Goal: Task Accomplishment & Management: Manage account settings

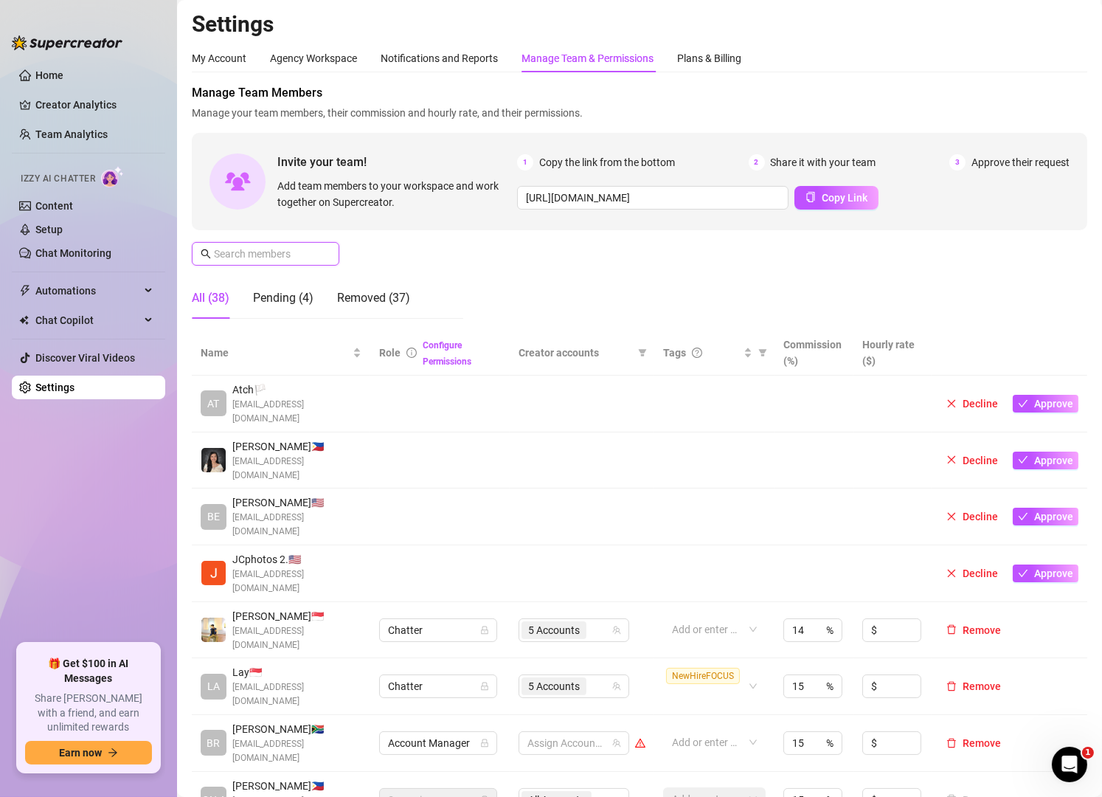
click at [272, 256] on input "text" at bounding box center [266, 254] width 105 height 16
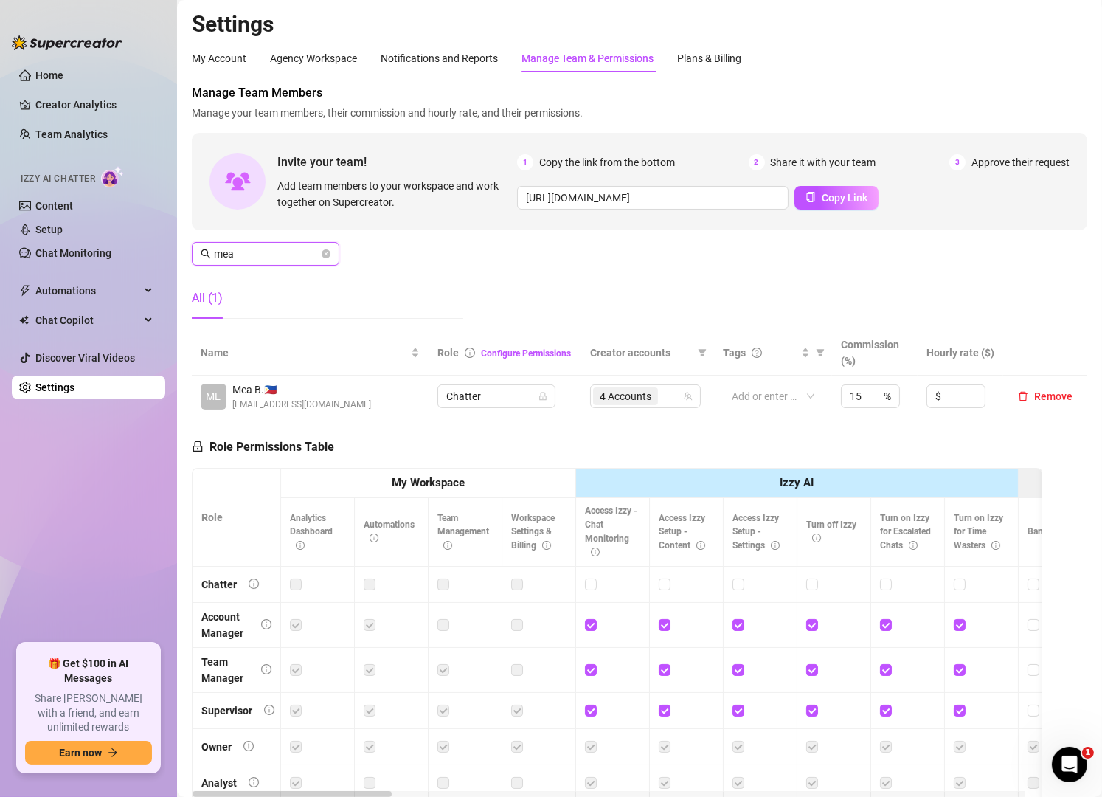
type input "mea"
drag, startPoint x: 342, startPoint y: 333, endPoint x: 334, endPoint y: 331, distance: 7.7
click at [334, 331] on div "Click to sort ascending" at bounding box center [306, 322] width 115 height 28
click at [669, 401] on div "4 Accounts" at bounding box center [637, 396] width 89 height 21
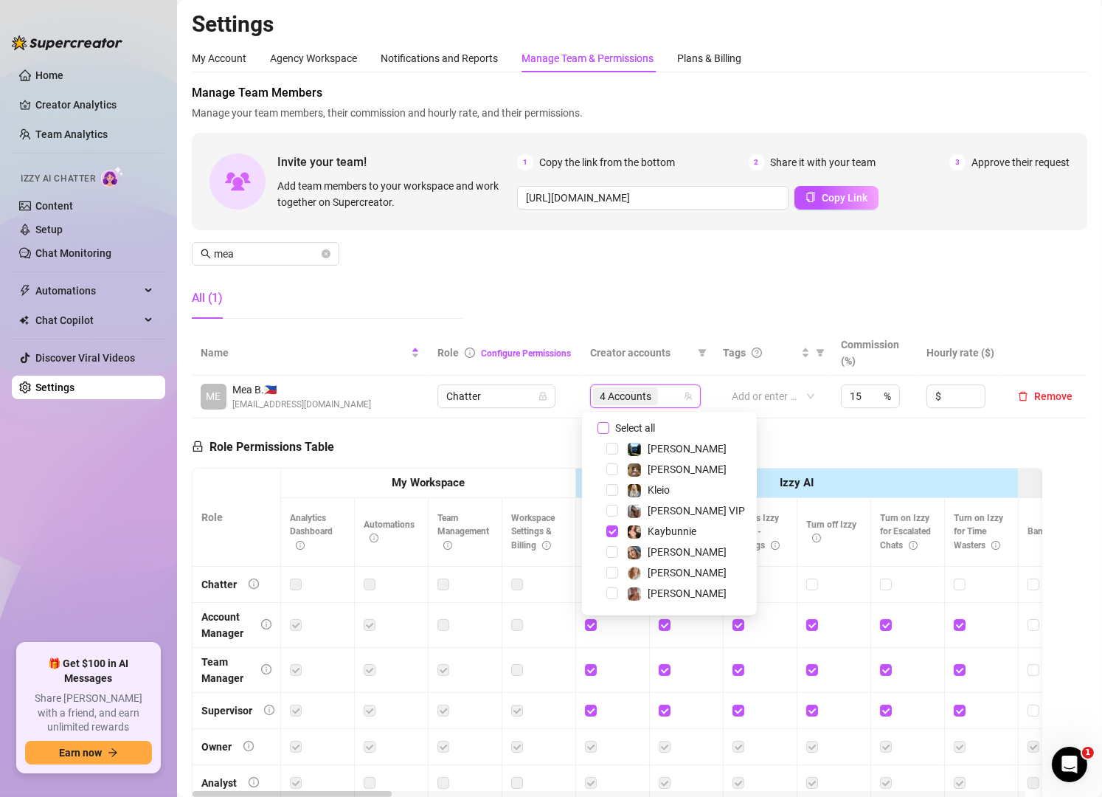
click at [635, 422] on span "Select all" at bounding box center [635, 428] width 52 height 16
click at [609, 422] on input "Select all" at bounding box center [603, 428] width 12 height 12
click at [635, 422] on span "Select all" at bounding box center [635, 428] width 52 height 16
click at [609, 422] on input "Select all" at bounding box center [603, 428] width 12 height 12
click at [656, 466] on span "[PERSON_NAME]" at bounding box center [687, 469] width 79 height 12
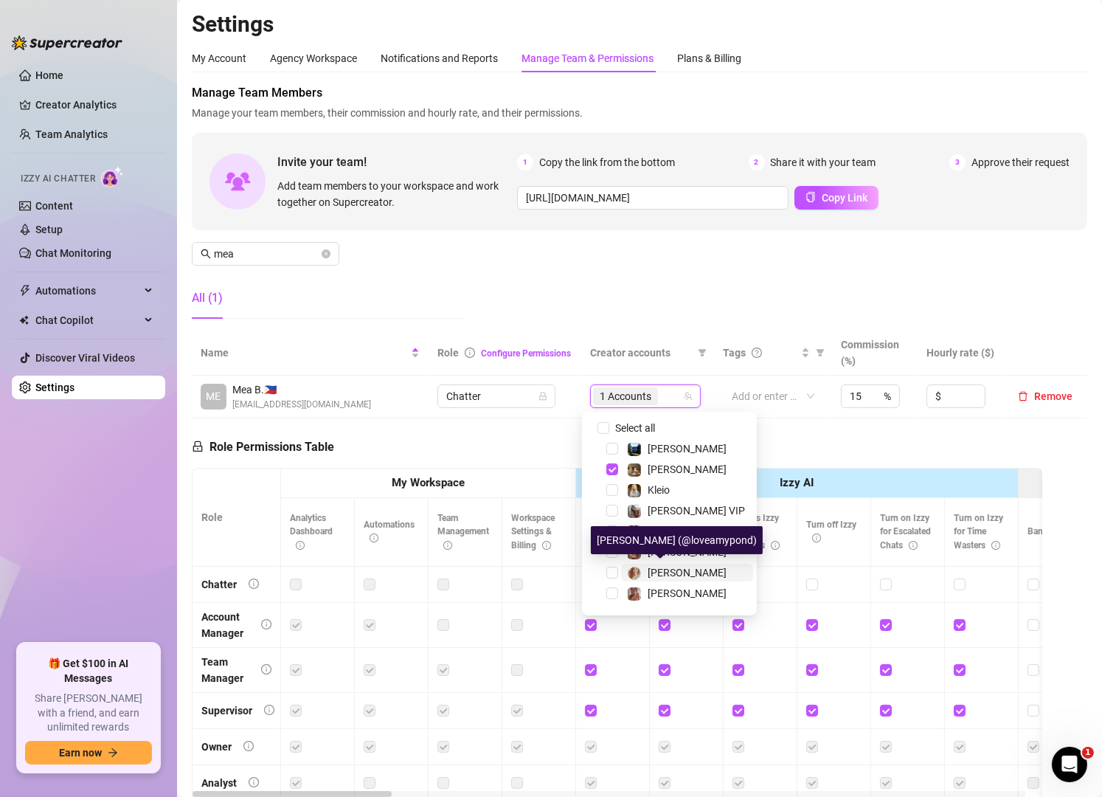
click at [637, 564] on div at bounding box center [634, 573] width 15 height 18
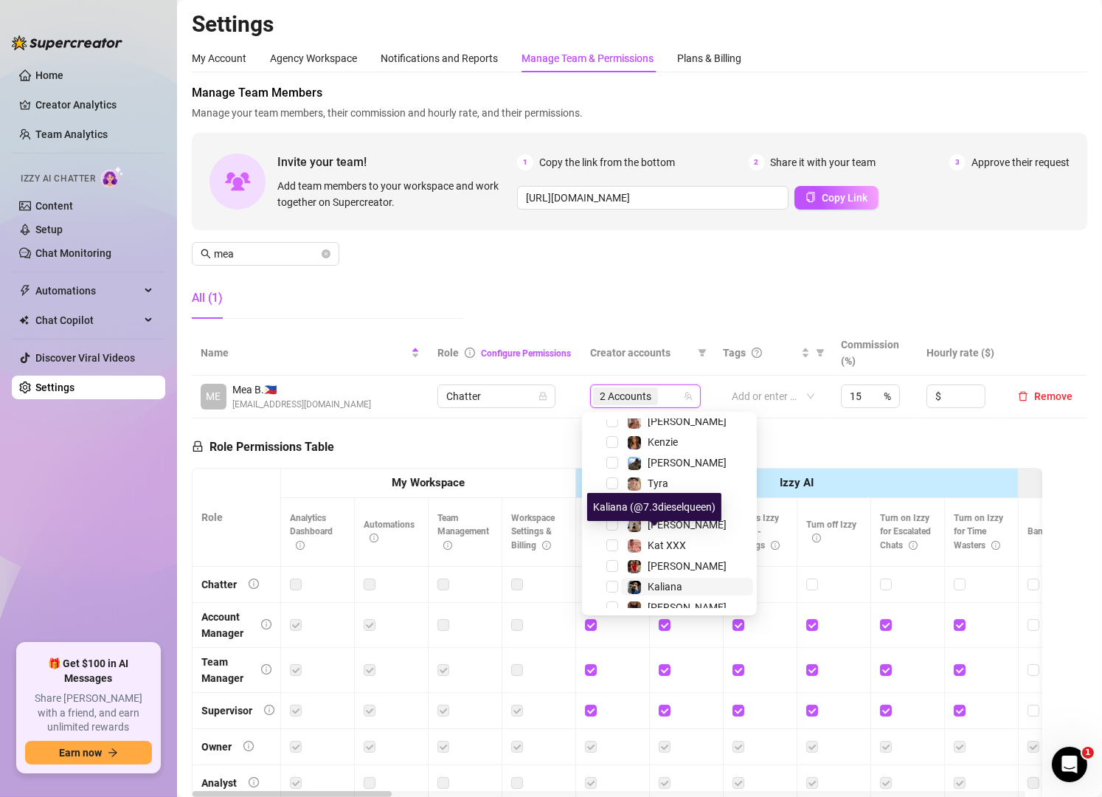
scroll to position [219, 0]
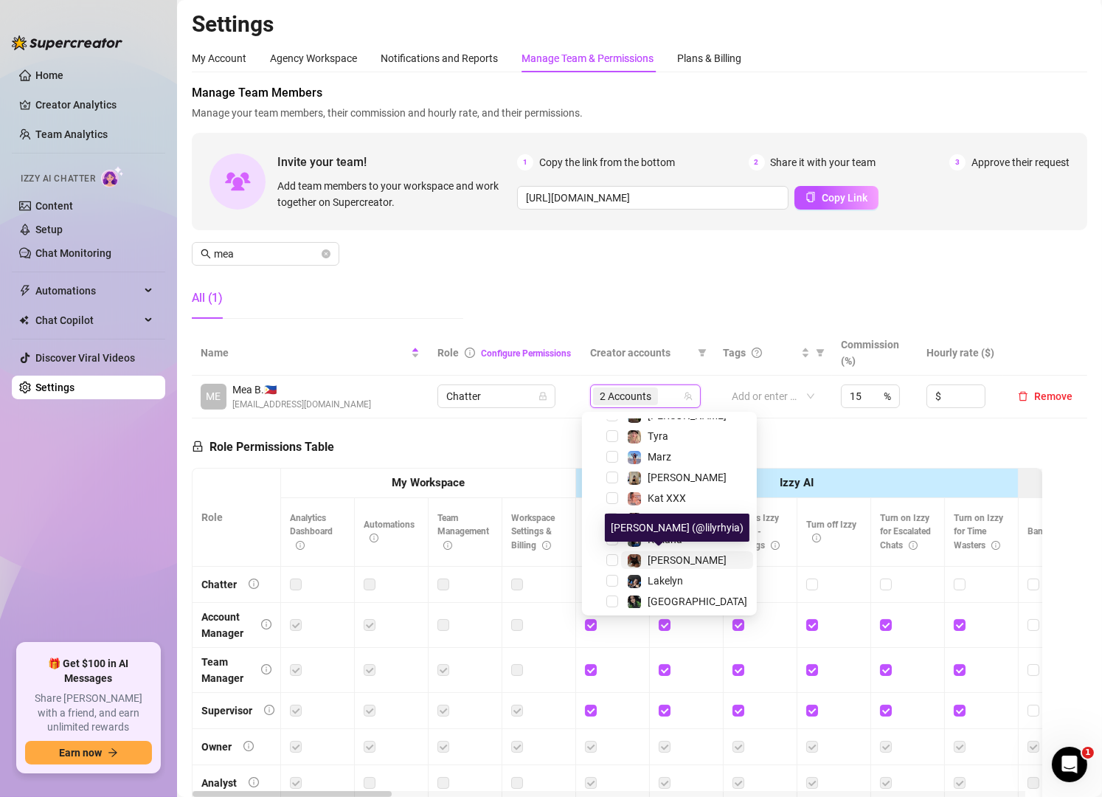
click at [628, 559] on img at bounding box center [634, 560] width 13 height 13
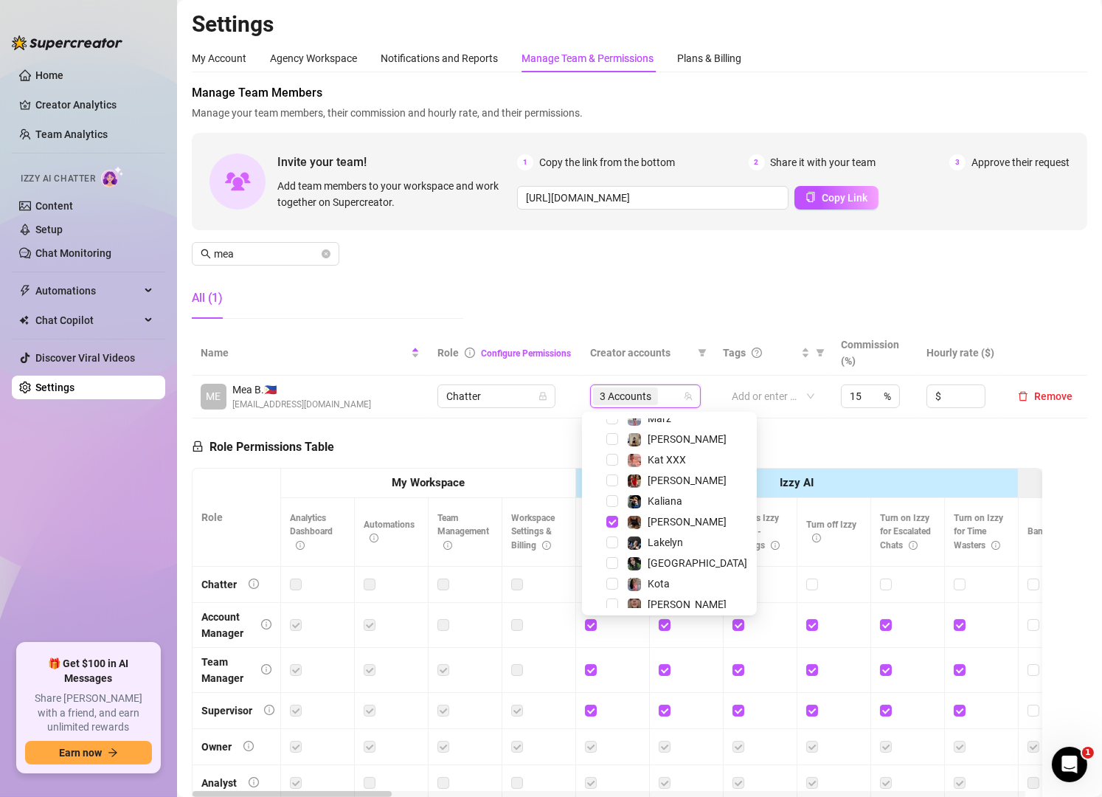
scroll to position [258, 0]
click at [664, 597] on span "[PERSON_NAME]" at bounding box center [687, 603] width 79 height 12
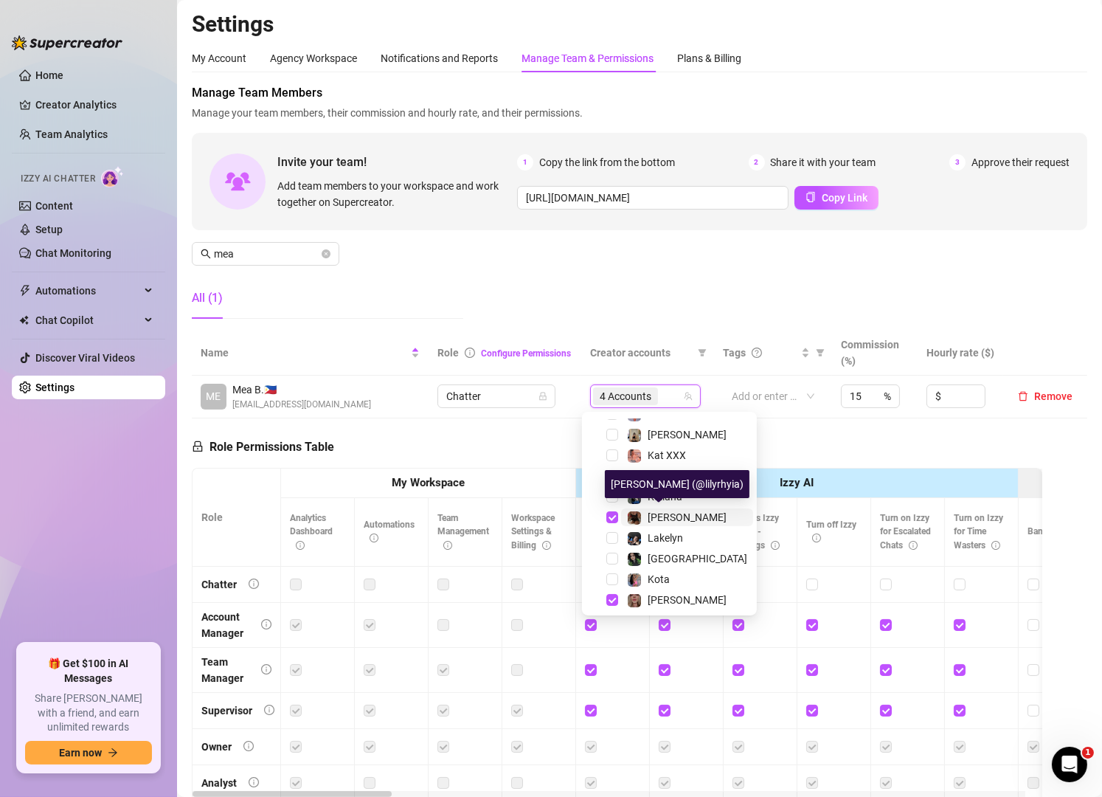
scroll to position [261, 0]
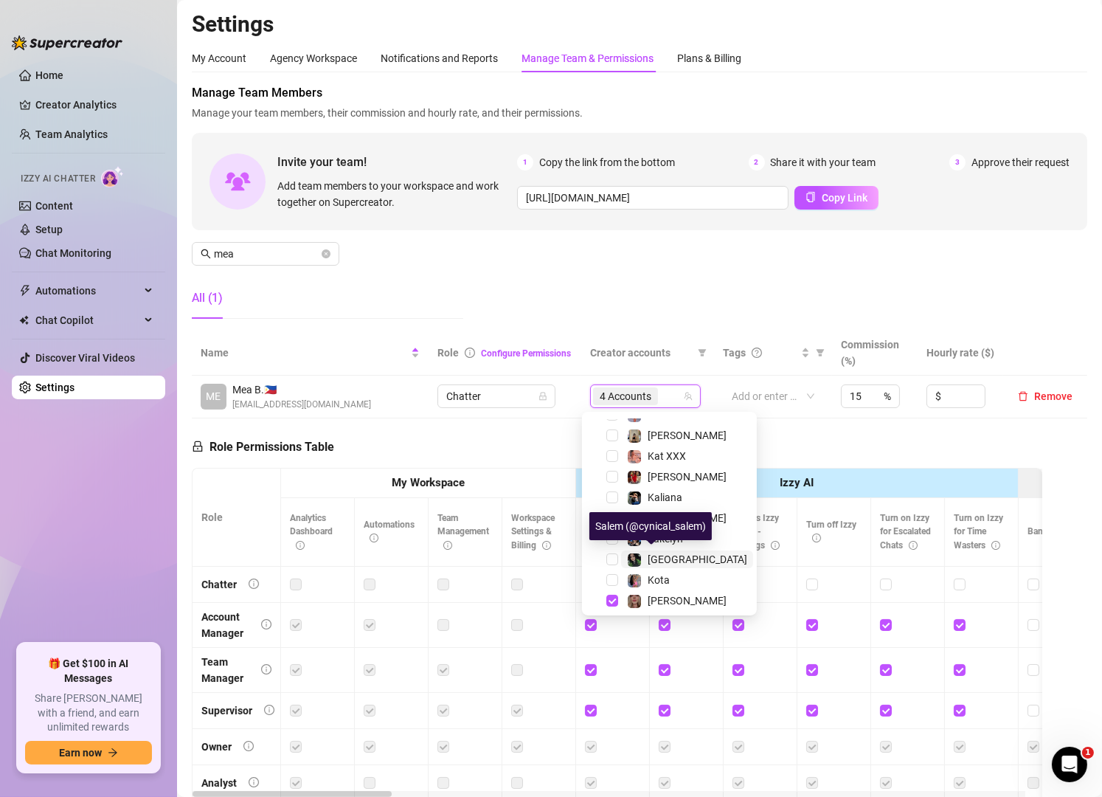
click at [634, 564] on img at bounding box center [634, 559] width 13 height 13
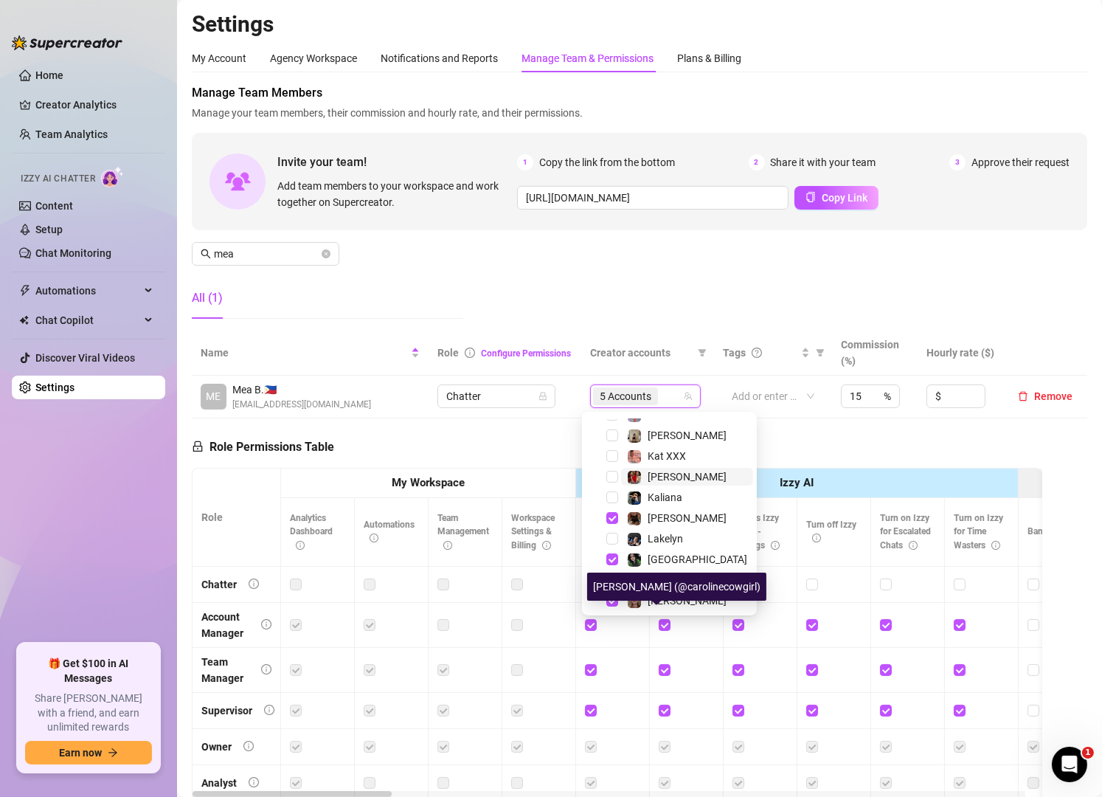
scroll to position [0, 0]
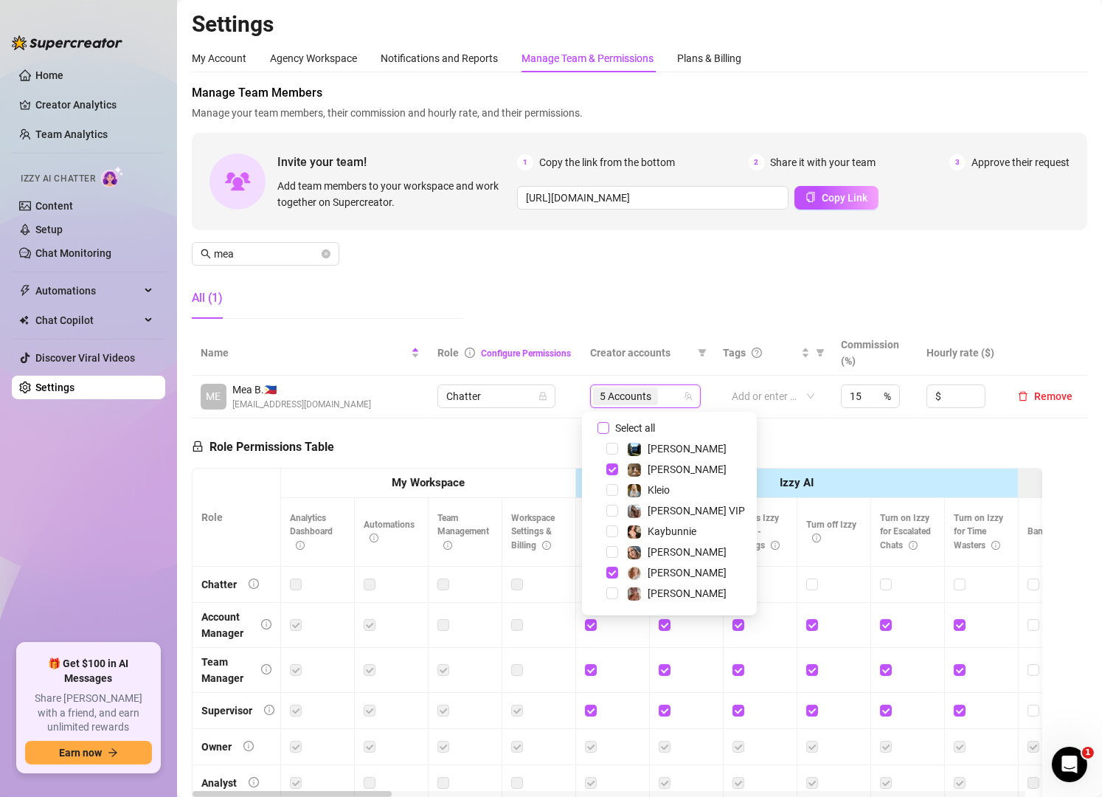
click at [602, 428] on input "Select all" at bounding box center [603, 428] width 12 height 12
checkbox input "false"
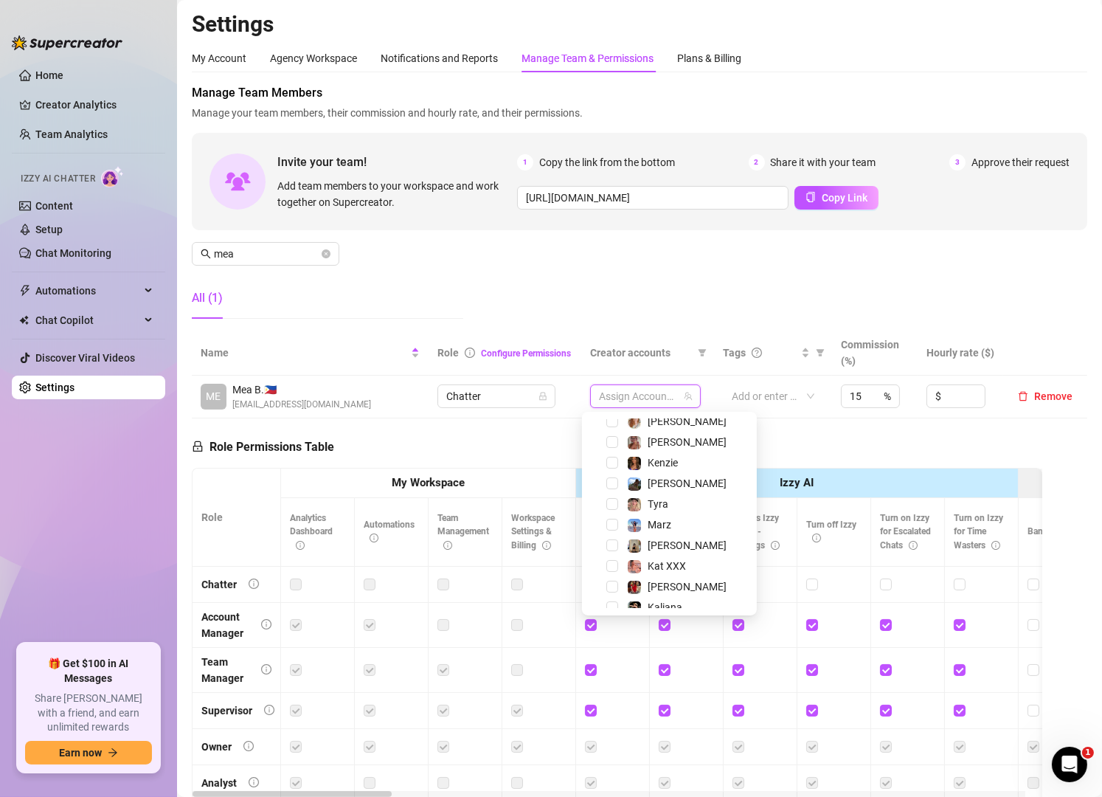
scroll to position [153, 0]
click at [663, 482] on span "[PERSON_NAME]" at bounding box center [687, 482] width 79 height 12
click at [665, 501] on span "Tyra" at bounding box center [658, 502] width 21 height 12
click at [668, 524] on span "Marz" at bounding box center [660, 523] width 24 height 12
click at [676, 543] on span "[PERSON_NAME]" at bounding box center [687, 544] width 79 height 12
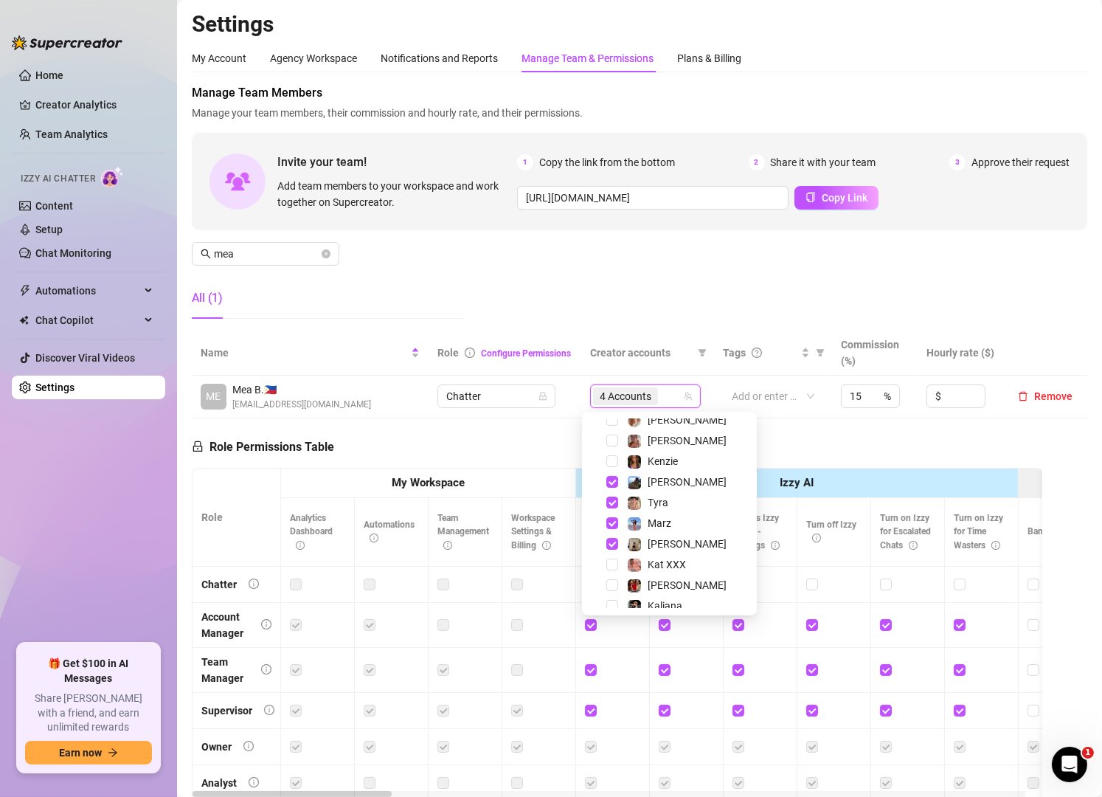
click at [566, 247] on div "Manage Team Members Manage your team members, their commission and hourly rate,…" at bounding box center [639, 207] width 895 height 246
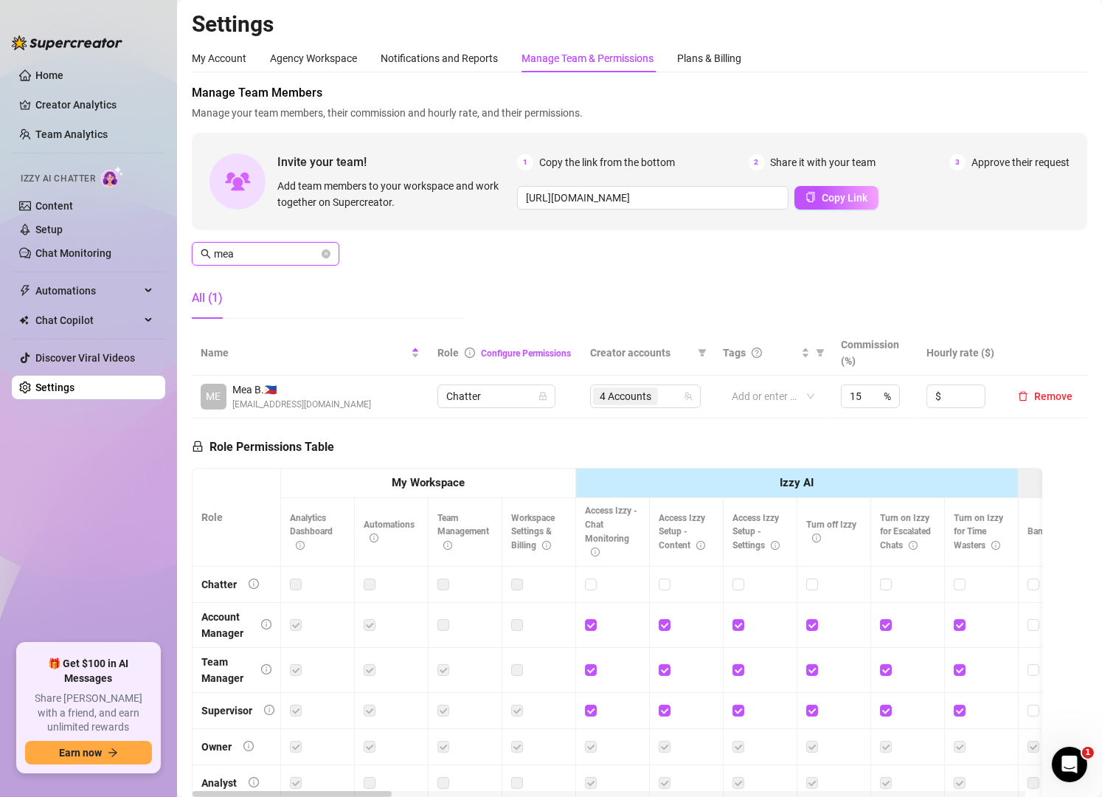
click at [299, 261] on input "mea" at bounding box center [266, 254] width 105 height 16
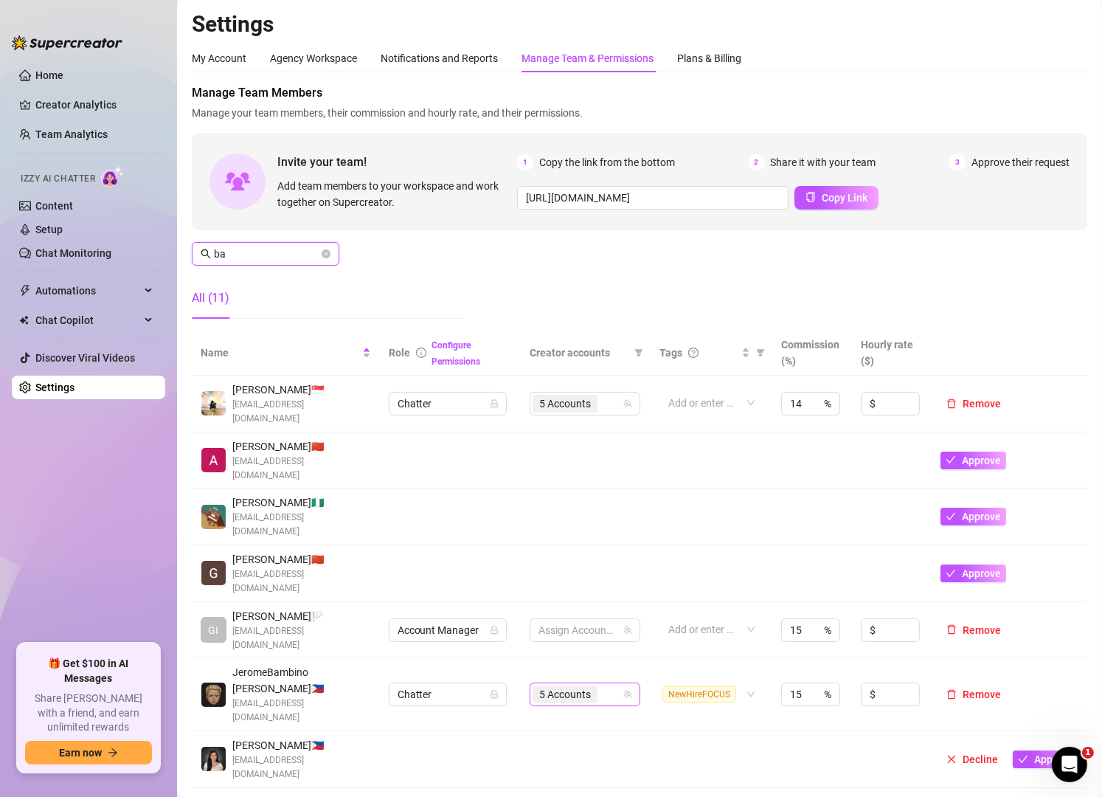
click at [601, 684] on div "5 Accounts" at bounding box center [577, 694] width 89 height 21
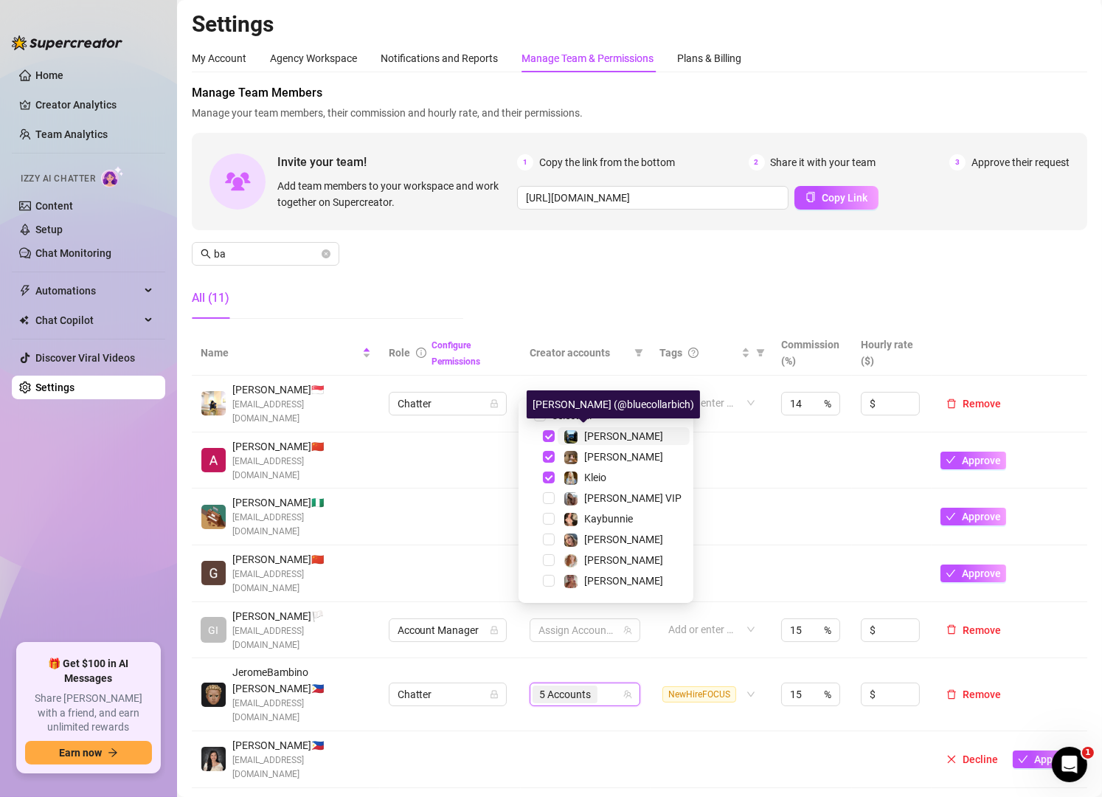
click at [592, 432] on span "[PERSON_NAME]" at bounding box center [623, 436] width 79 height 12
click at [567, 432] on img at bounding box center [570, 436] width 13 height 13
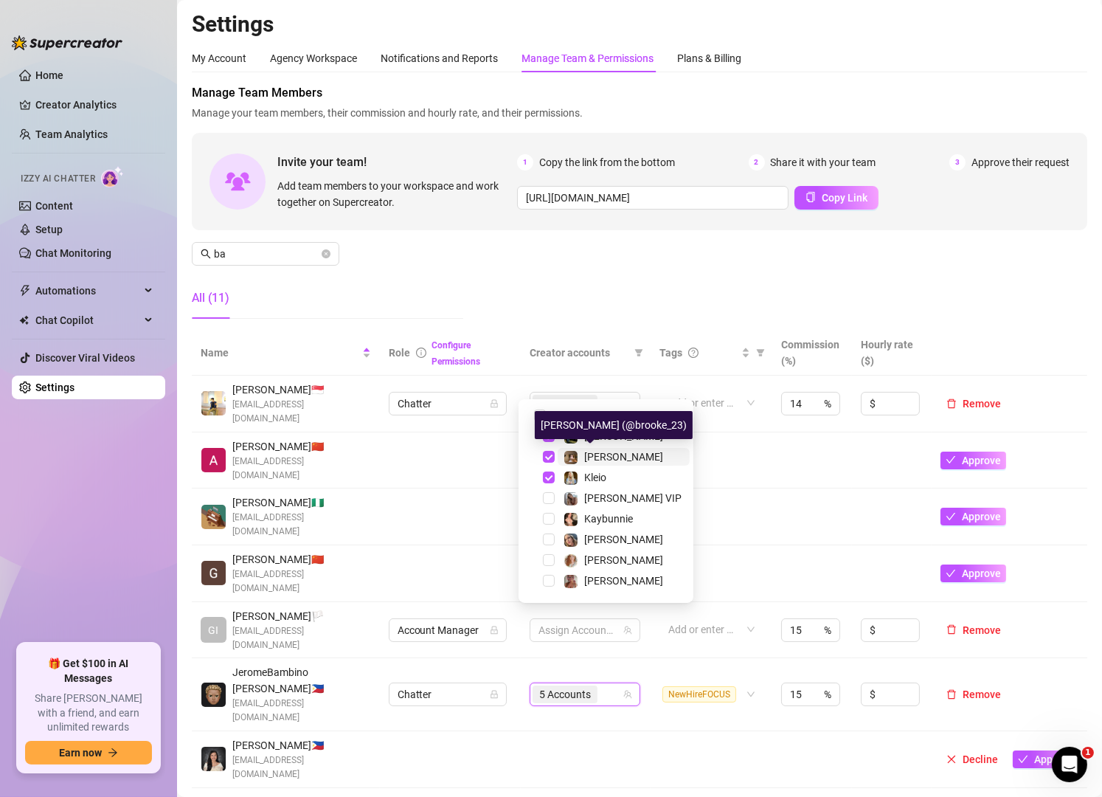
click at [590, 460] on span "[PERSON_NAME]" at bounding box center [623, 457] width 79 height 12
click at [433, 271] on div "Manage Team Members Manage your team members, their commission and hourly rate,…" at bounding box center [639, 207] width 895 height 246
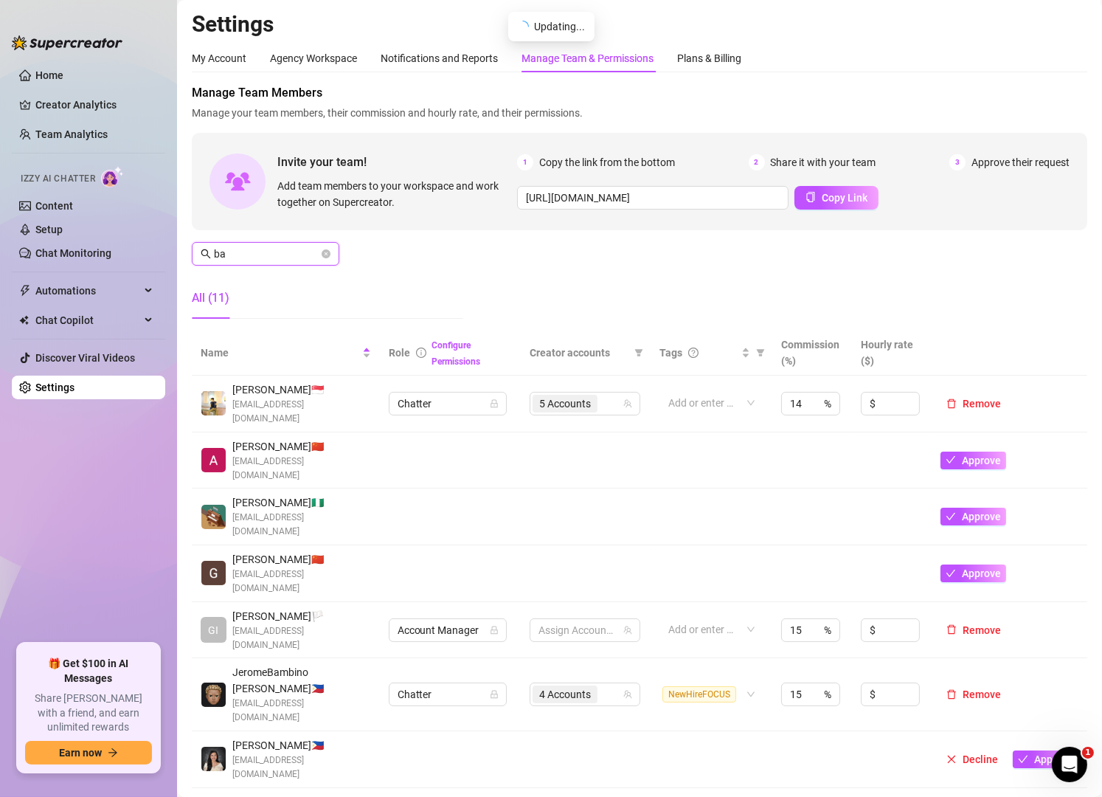
click at [284, 251] on input "ba" at bounding box center [266, 254] width 105 height 16
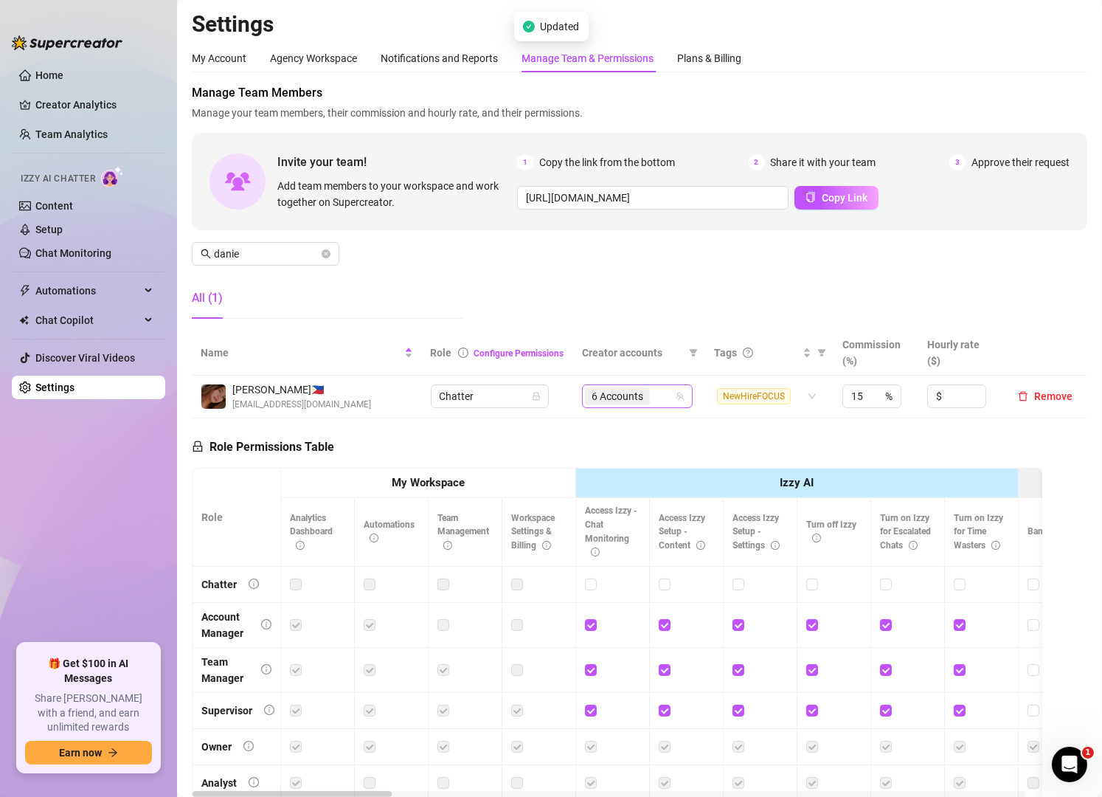
click at [653, 401] on input "search" at bounding box center [654, 396] width 3 height 18
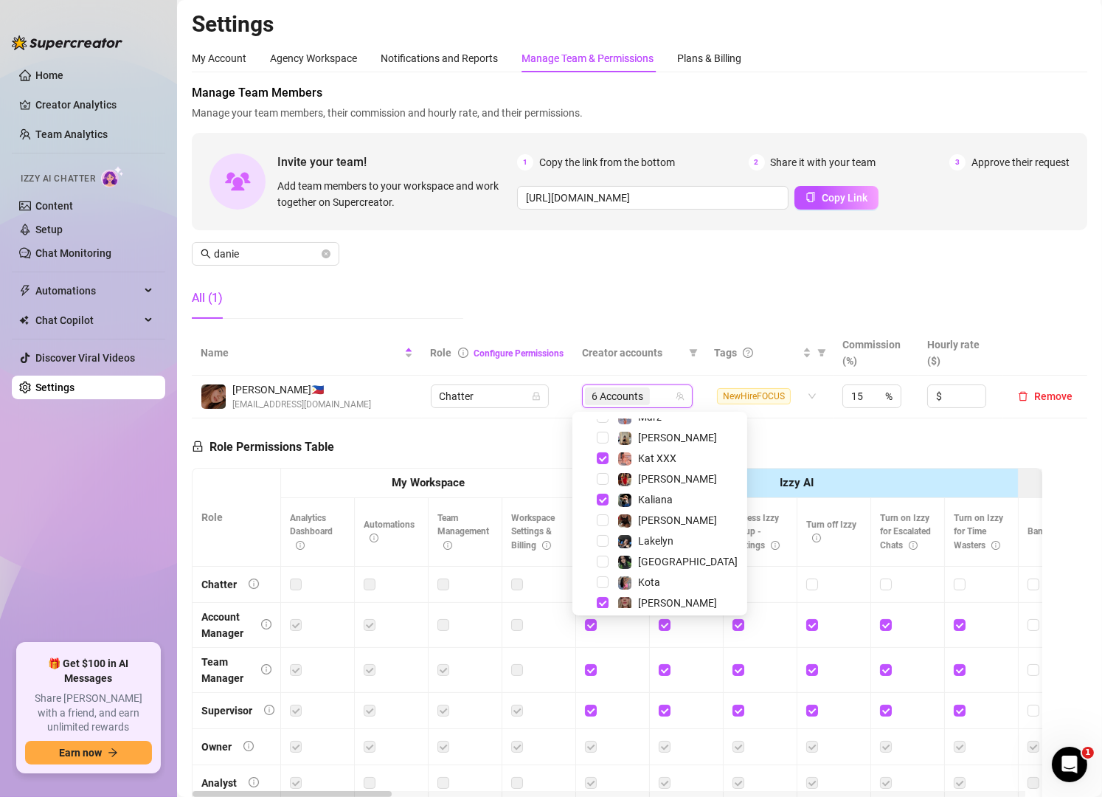
scroll to position [266, 0]
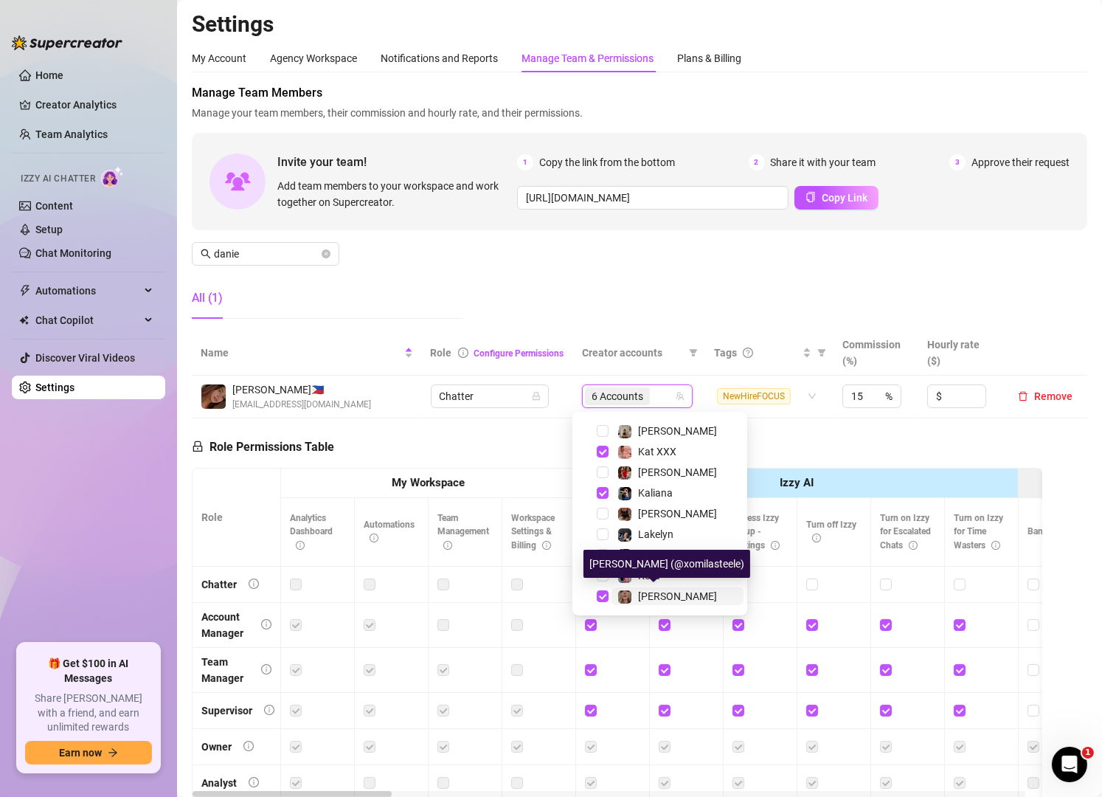
click at [642, 592] on span "[PERSON_NAME]" at bounding box center [677, 596] width 79 height 12
click at [513, 247] on div "Manage Team Members Manage your team members, their commission and hourly rate,…" at bounding box center [639, 207] width 895 height 246
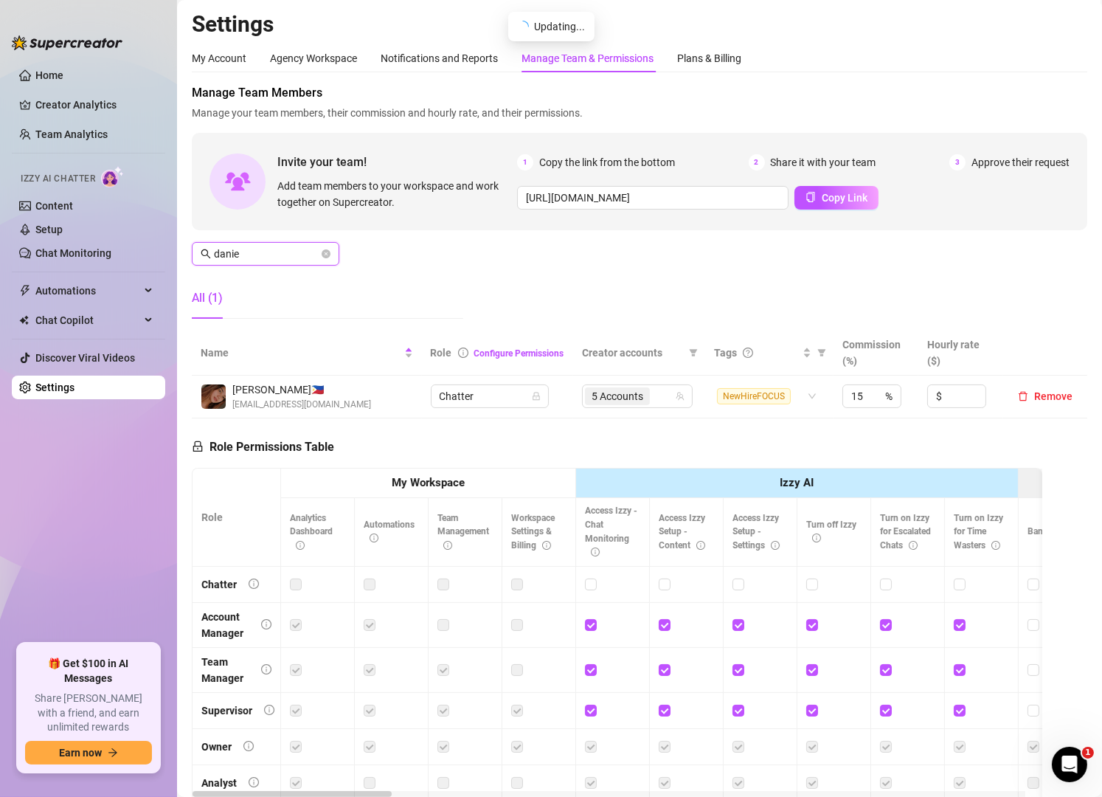
click at [304, 253] on input "danie" at bounding box center [266, 254] width 105 height 16
click at [657, 403] on div "5 Accounts" at bounding box center [629, 396] width 89 height 21
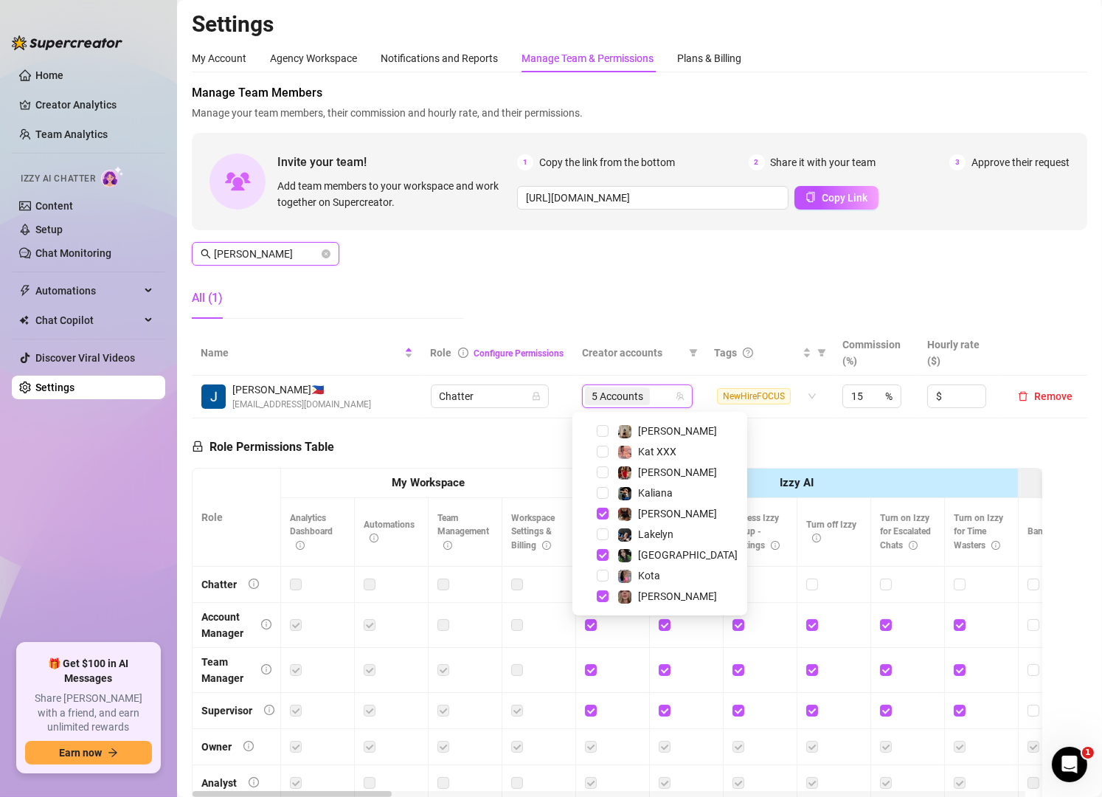
click at [262, 259] on input "[PERSON_NAME]" at bounding box center [266, 254] width 105 height 16
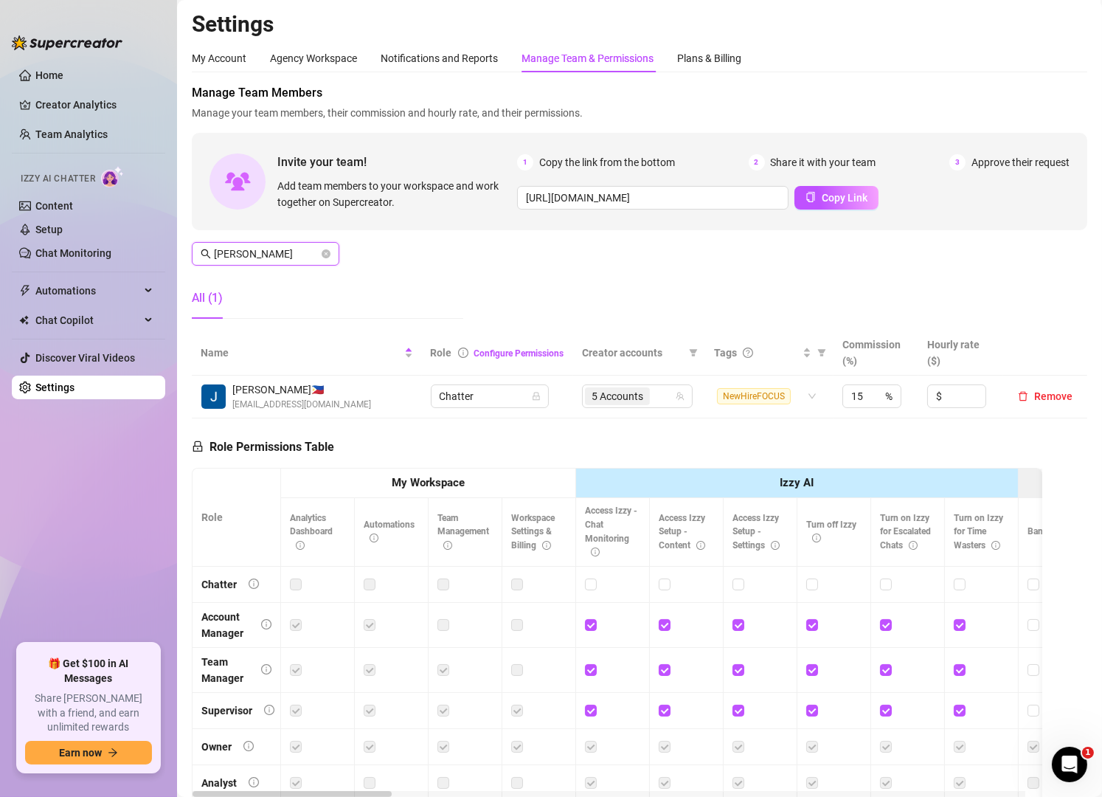
click at [262, 259] on input "[PERSON_NAME]" at bounding box center [266, 254] width 105 height 16
click at [662, 406] on div "5 Accounts" at bounding box center [637, 396] width 89 height 21
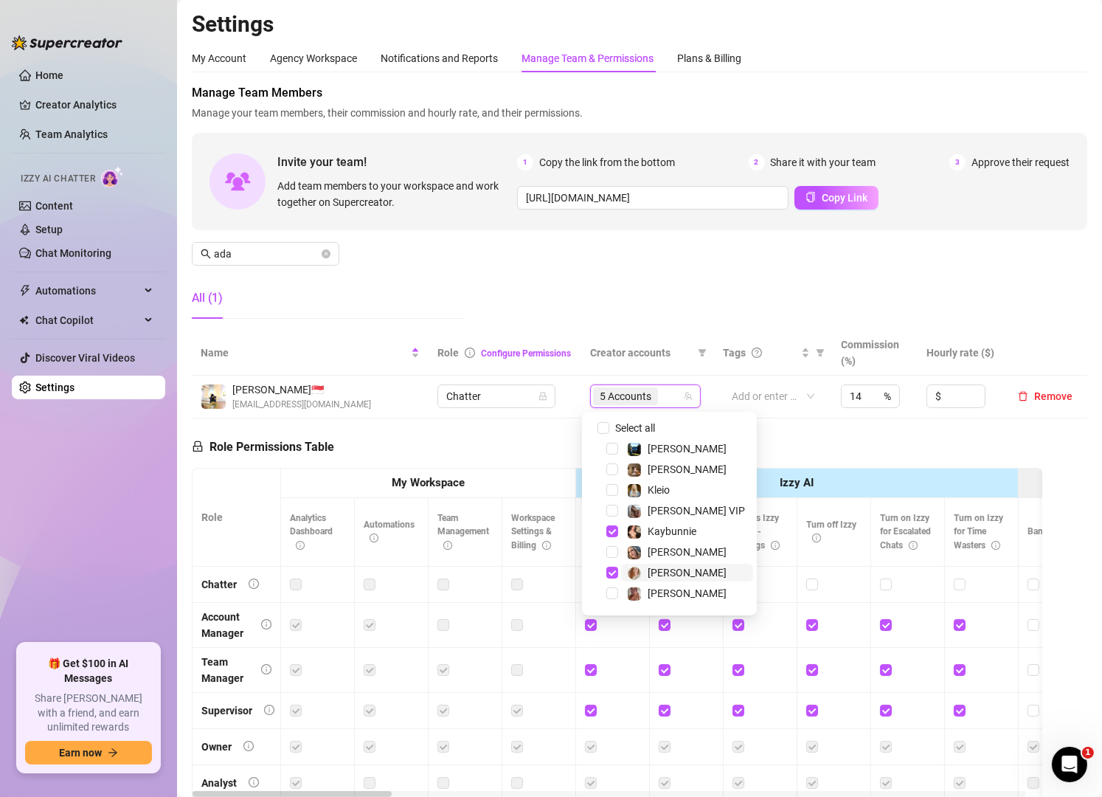
click at [667, 574] on span "[PERSON_NAME]" at bounding box center [687, 572] width 79 height 12
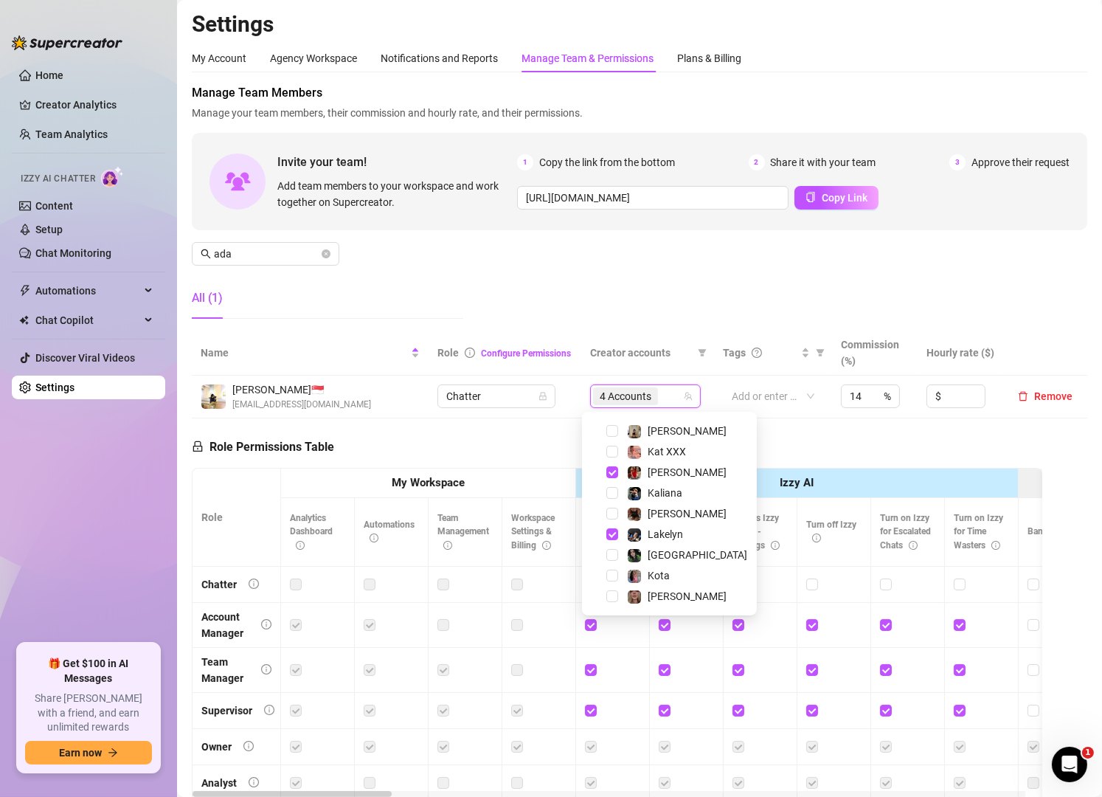
click at [451, 283] on div "All (1)" at bounding box center [327, 297] width 271 height 41
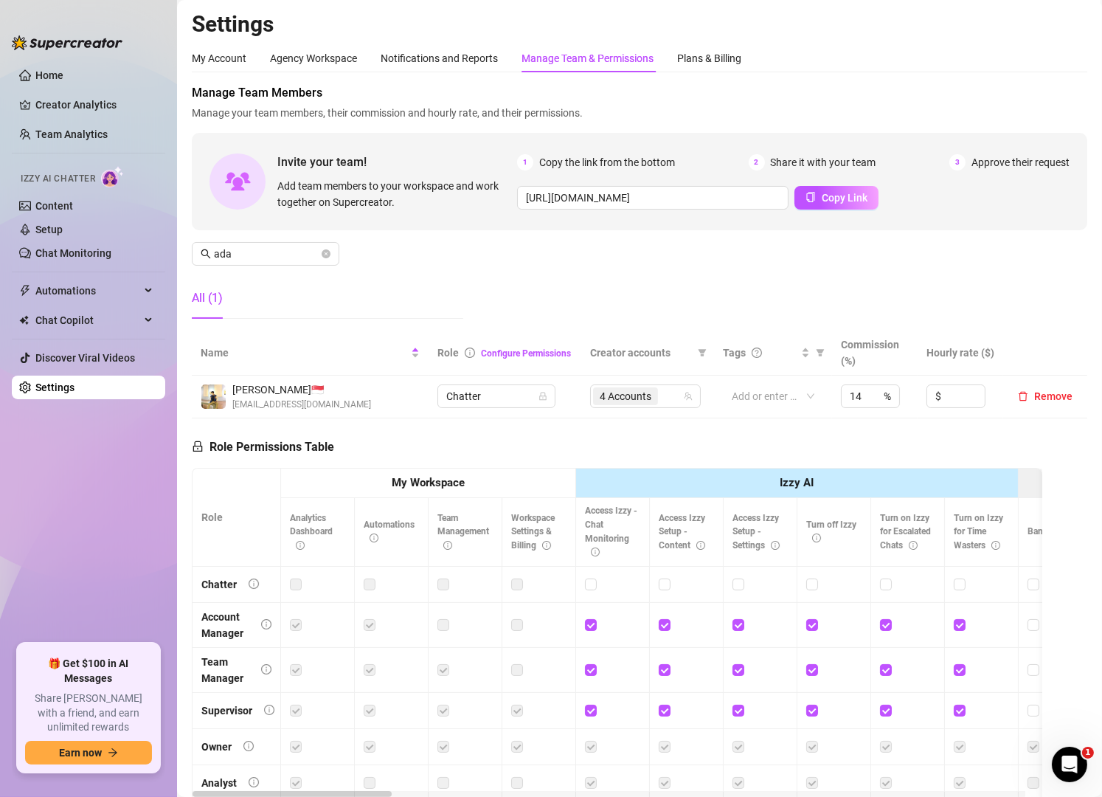
click at [385, 251] on div "Manage Team Members Manage your team members, their commission and hourly rate,…" at bounding box center [639, 207] width 895 height 246
click at [660, 392] on div "4 Accounts" at bounding box center [637, 396] width 89 height 21
click at [278, 252] on input "ada" at bounding box center [266, 254] width 105 height 16
click at [663, 399] on div "4 Accounts" at bounding box center [637, 396] width 89 height 21
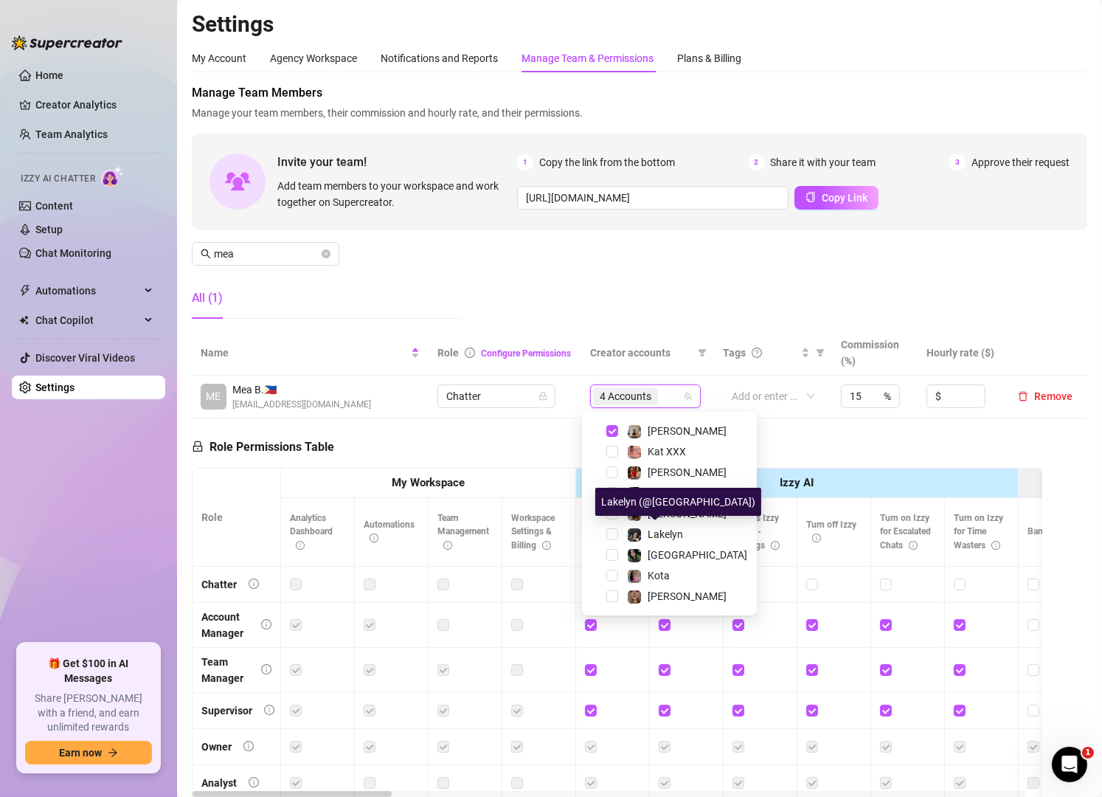
click at [653, 530] on span "Lakelyn" at bounding box center [665, 534] width 35 height 12
click at [646, 530] on div "Lakelyn" at bounding box center [655, 534] width 56 height 18
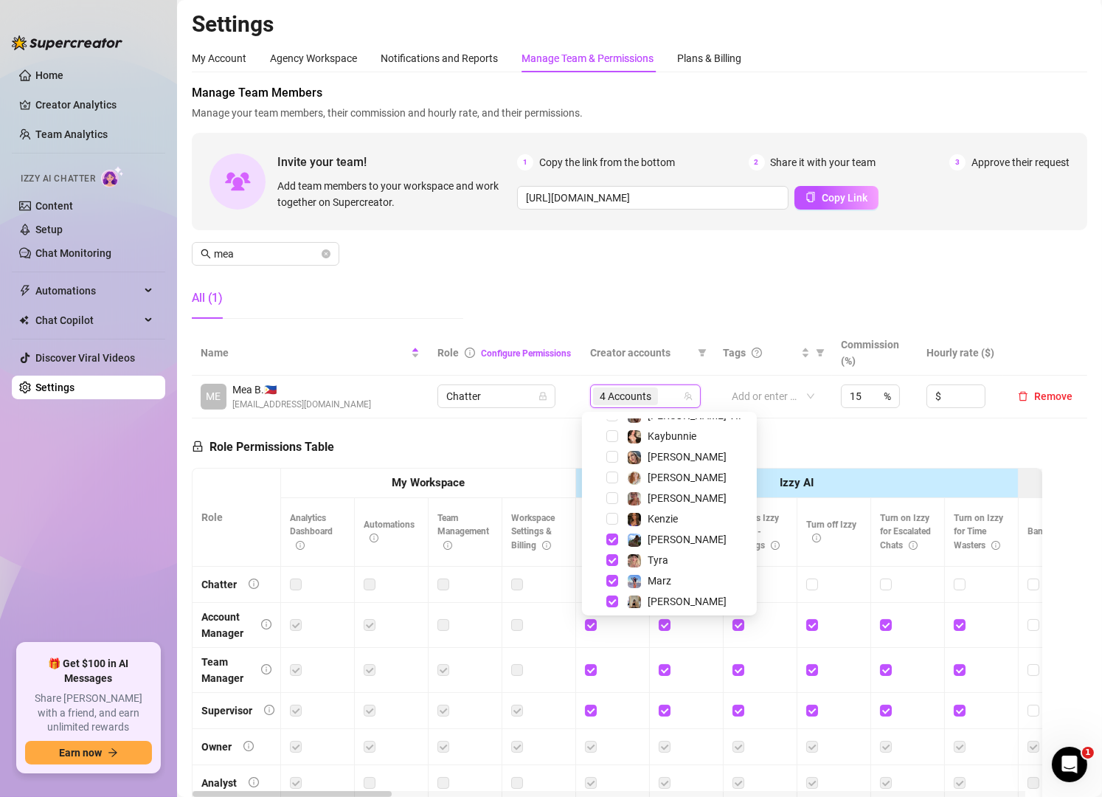
scroll to position [84, 0]
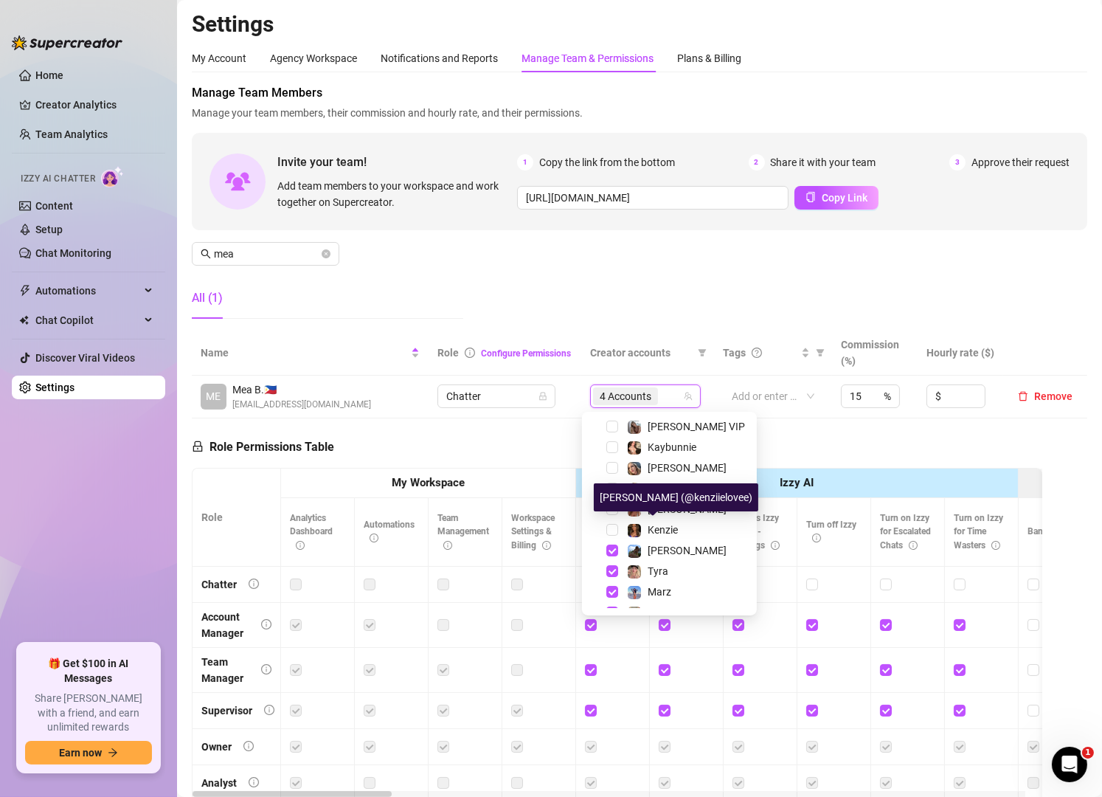
click at [646, 530] on div "Kenzie" at bounding box center [652, 530] width 51 height 18
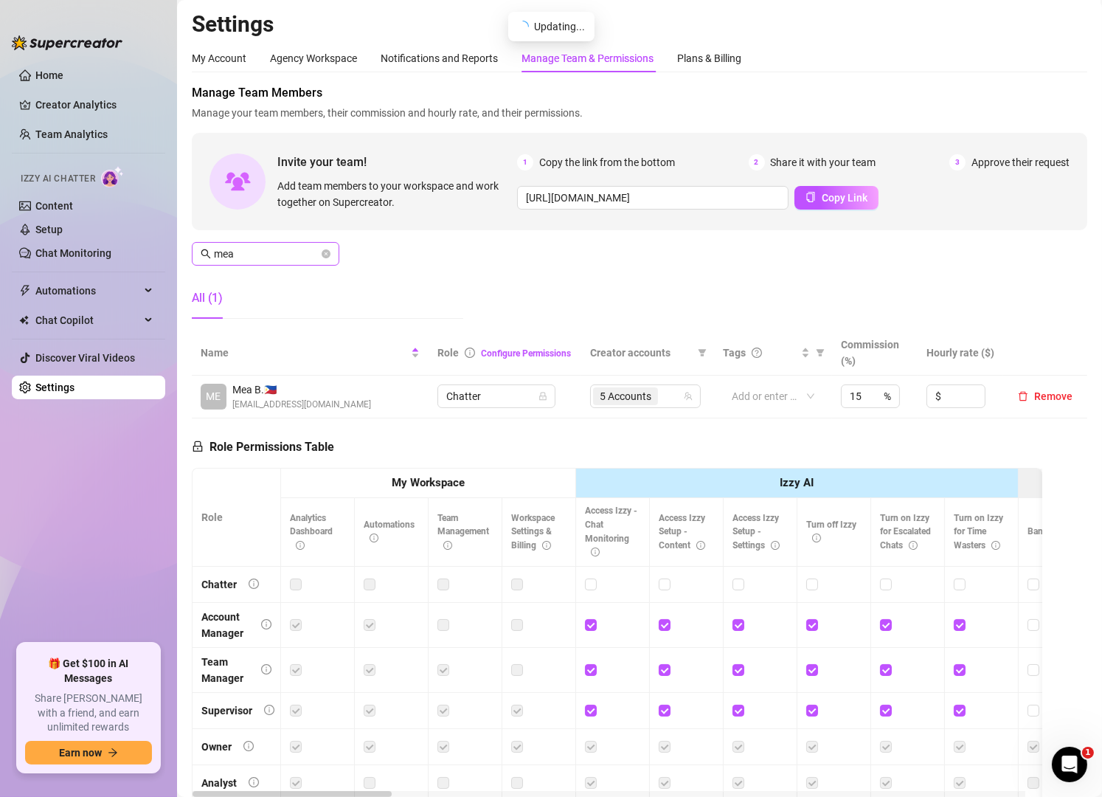
click at [271, 258] on span "mea" at bounding box center [266, 254] width 148 height 24
click at [271, 258] on input "mea" at bounding box center [266, 254] width 105 height 16
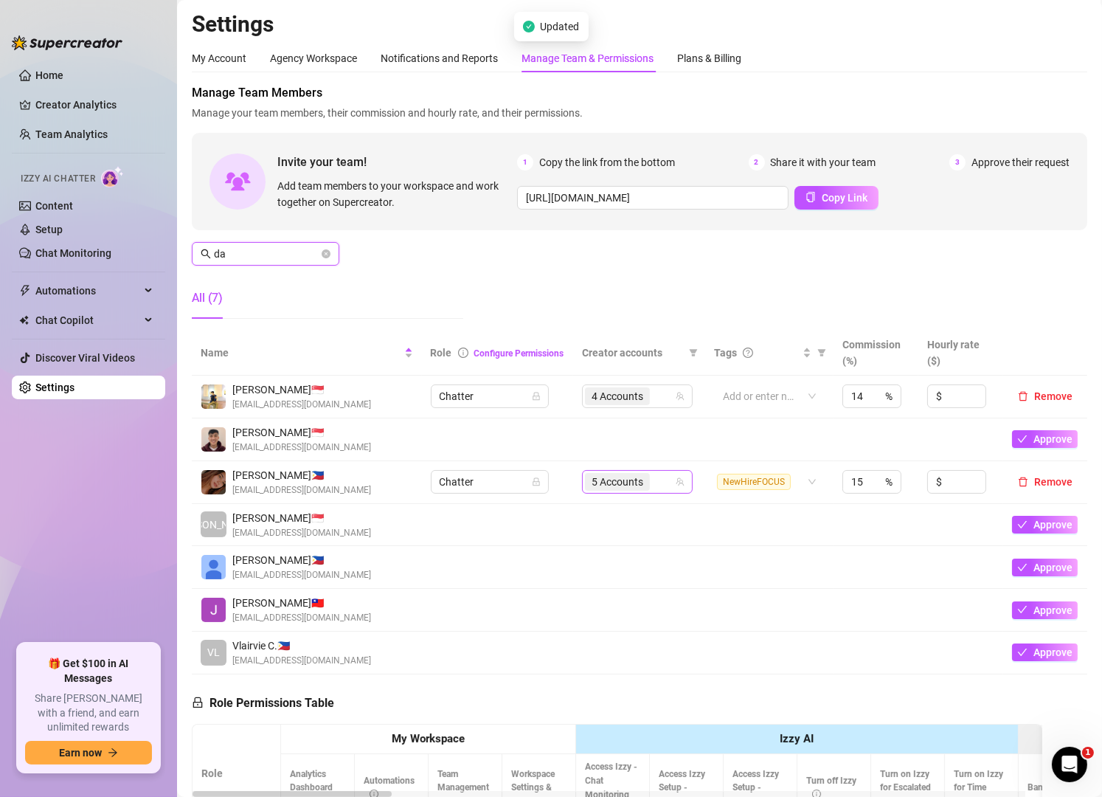
click at [658, 479] on div "5 Accounts" at bounding box center [629, 481] width 89 height 21
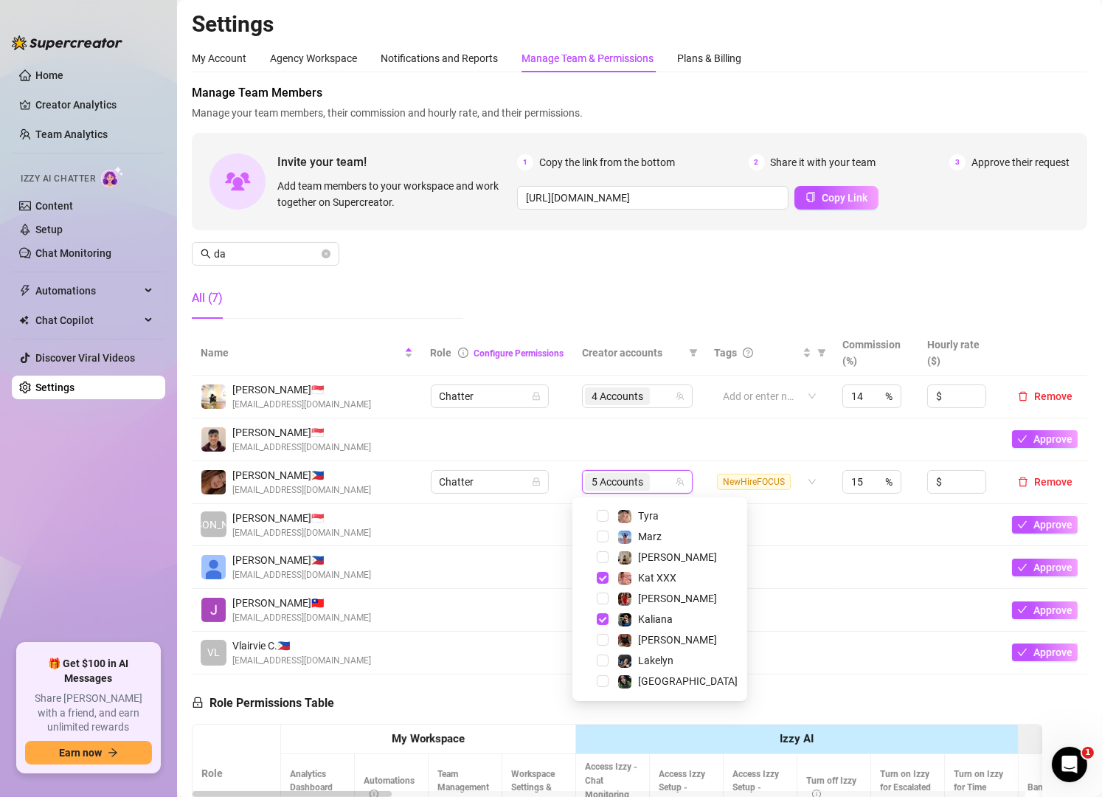
scroll to position [221, 0]
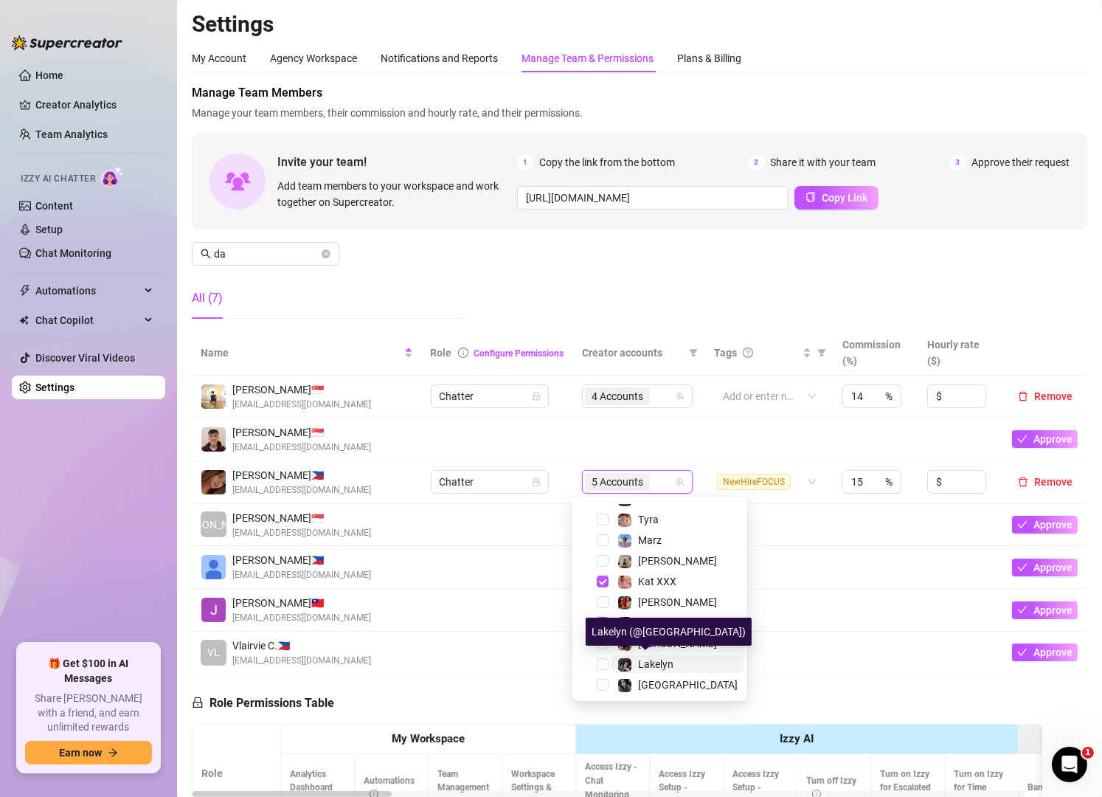
click at [651, 655] on div "Lakelyn" at bounding box center [655, 664] width 35 height 18
click at [647, 662] on span "Lakelyn" at bounding box center [655, 664] width 35 height 12
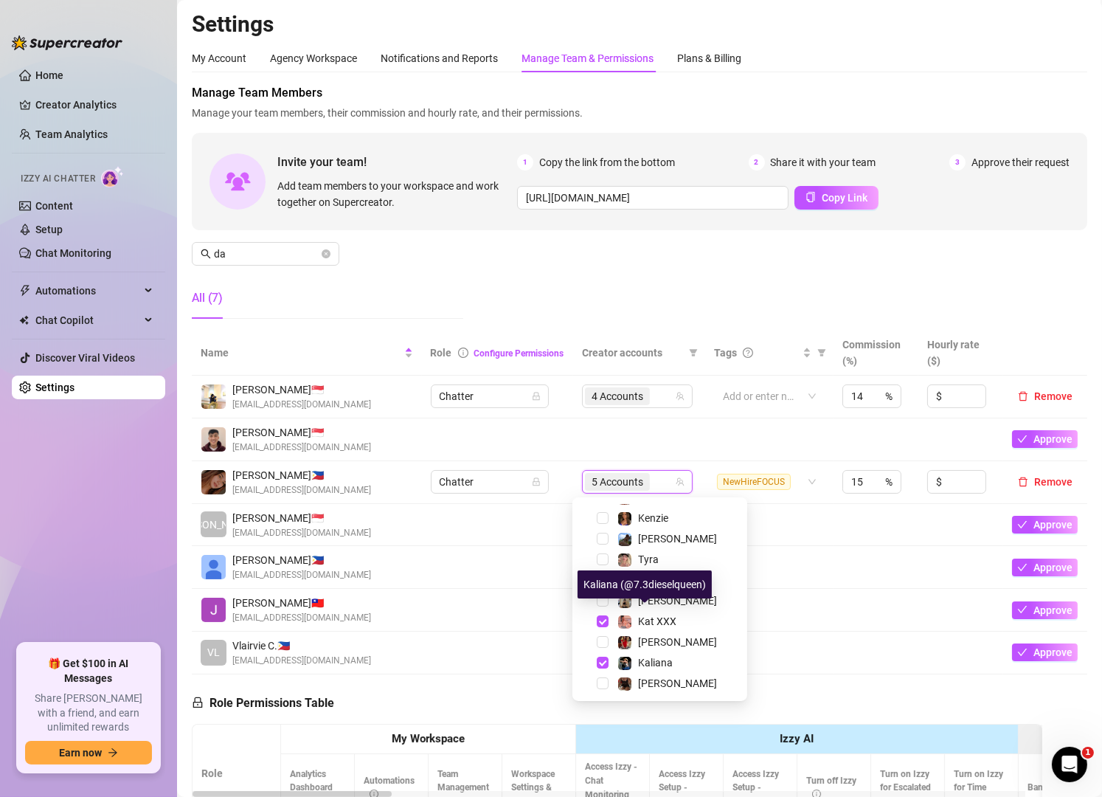
scroll to position [265, 0]
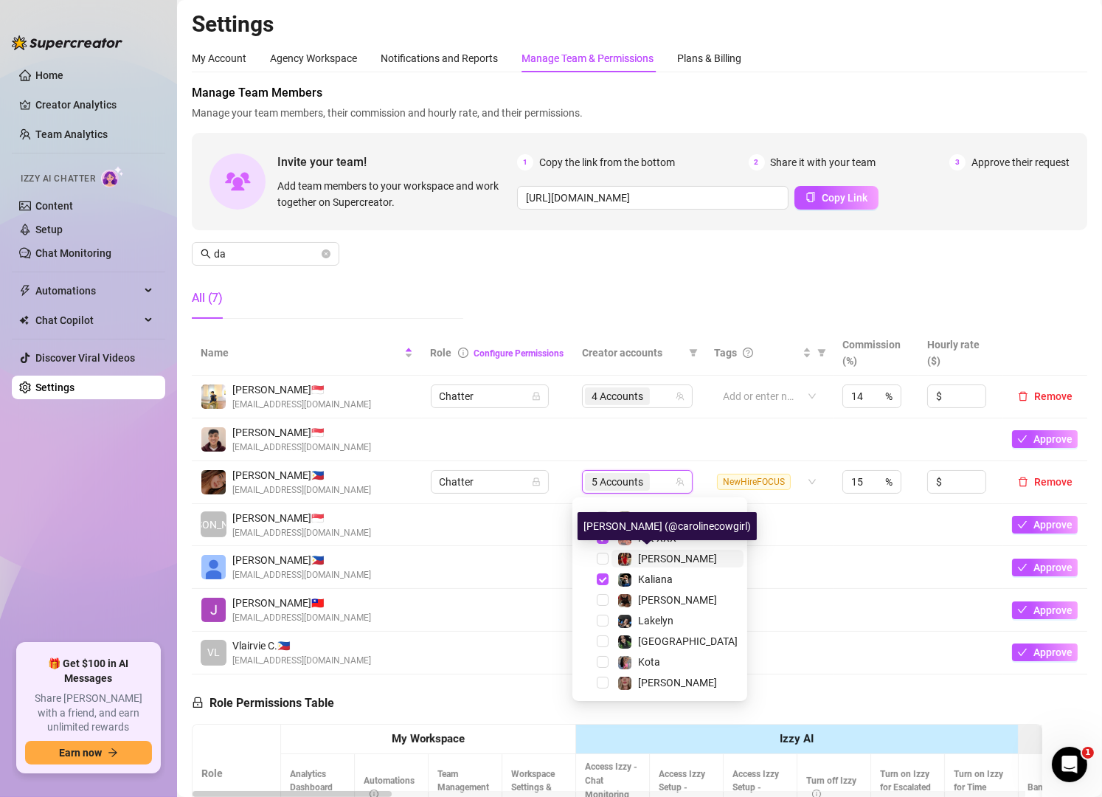
click at [625, 552] on img at bounding box center [624, 558] width 13 height 13
click at [288, 249] on input "da" at bounding box center [266, 254] width 105 height 16
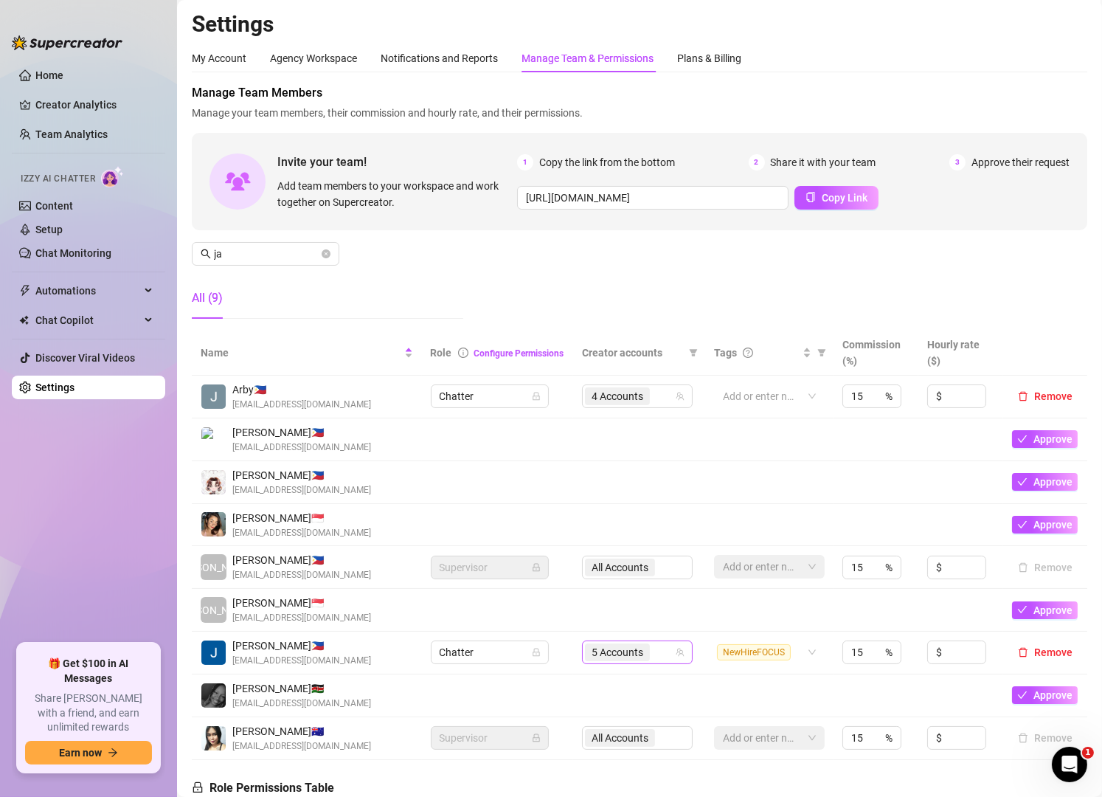
click at [653, 658] on input "search" at bounding box center [654, 652] width 3 height 18
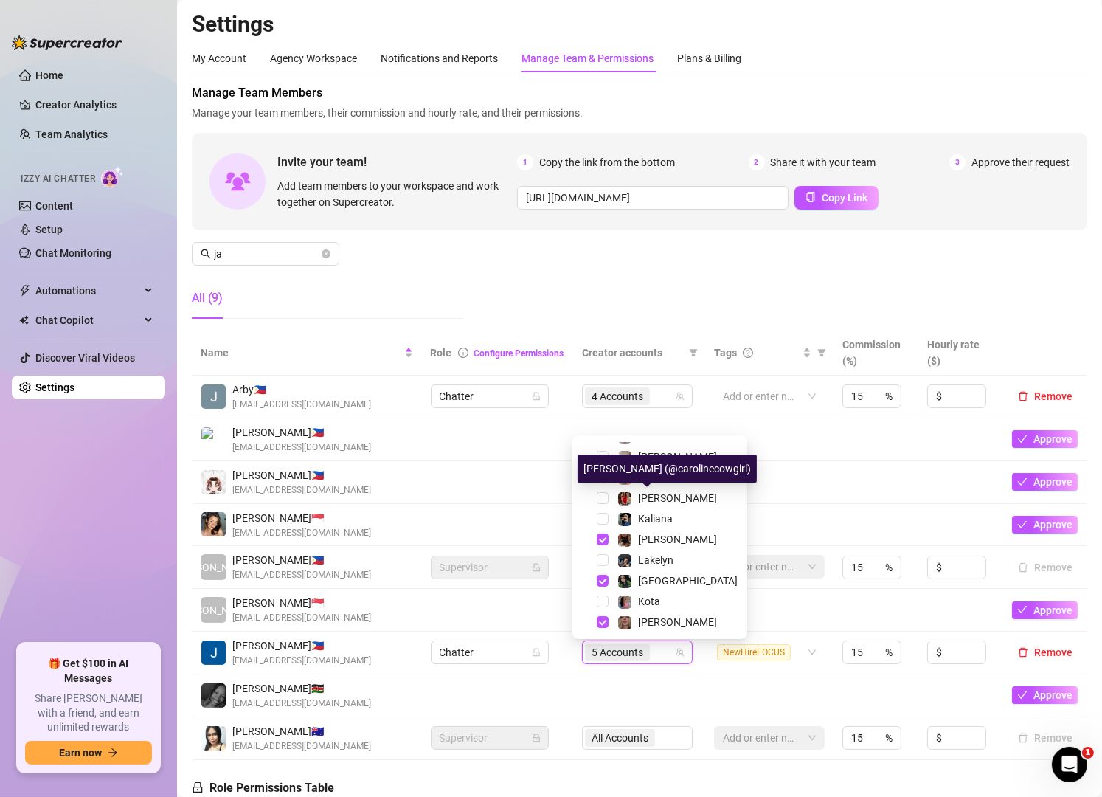
scroll to position [264, 0]
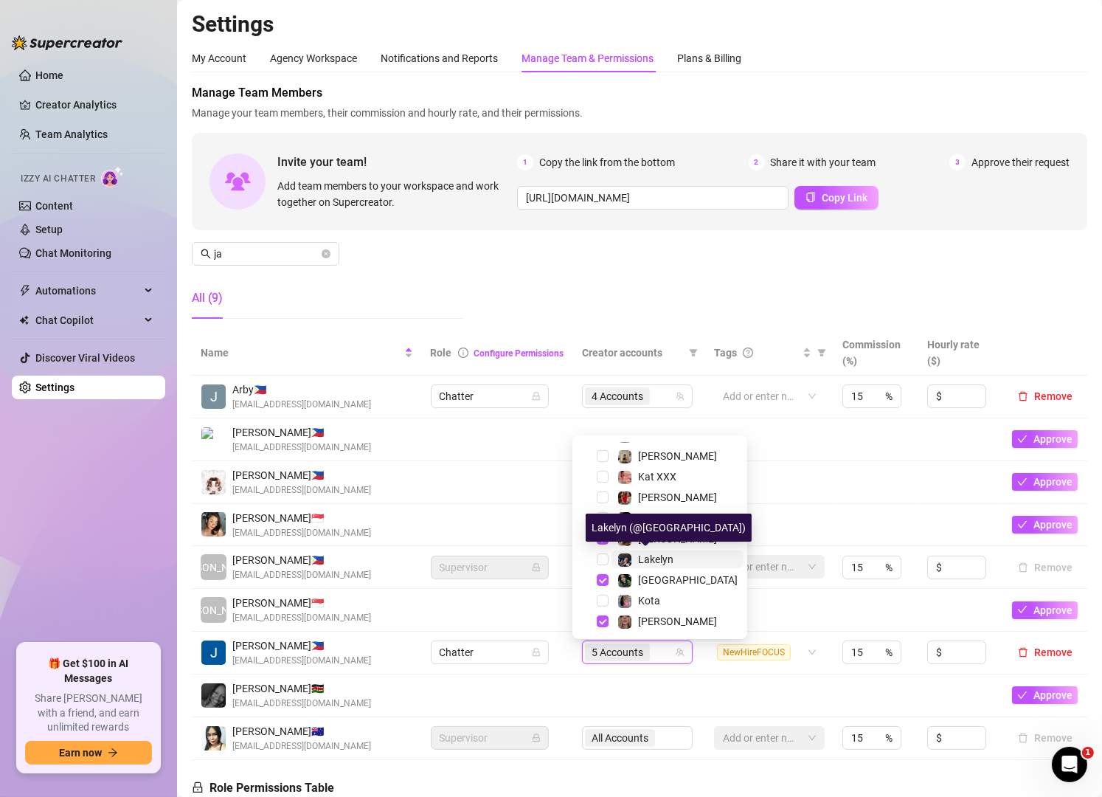
click at [634, 555] on div "Lakelyn" at bounding box center [645, 559] width 56 height 18
click at [266, 250] on input "ja" at bounding box center [266, 254] width 105 height 16
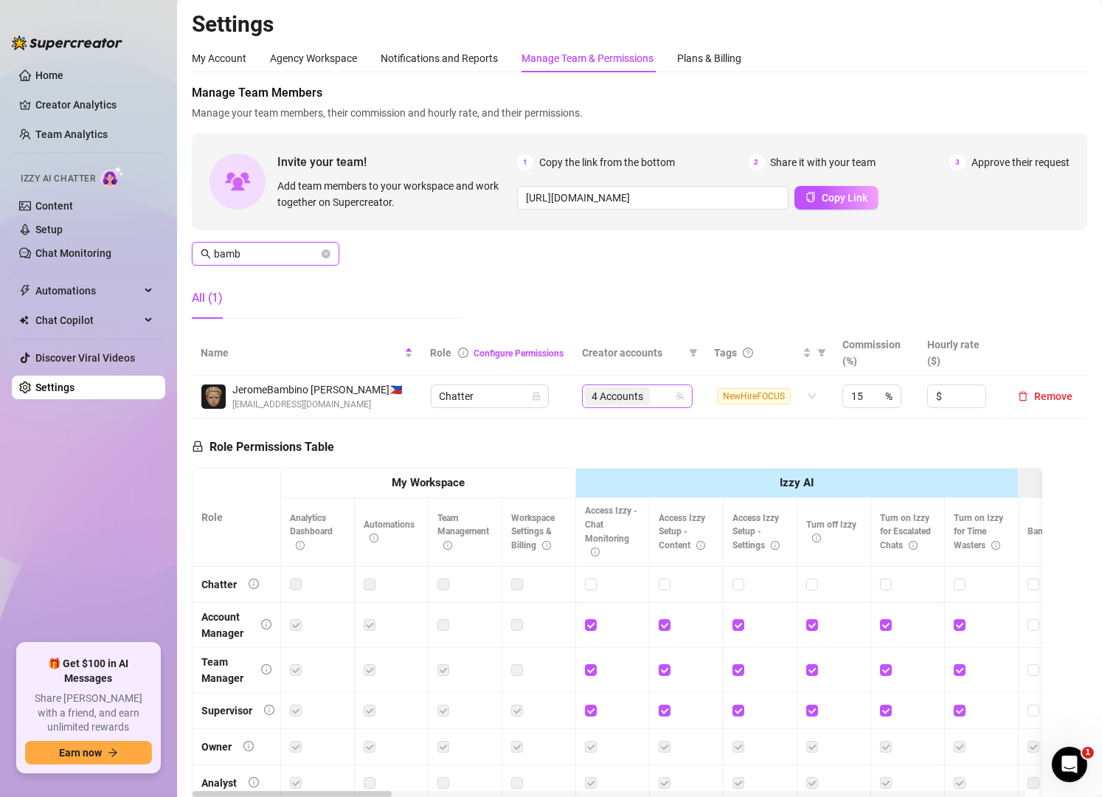
click at [654, 389] on div "4 Accounts" at bounding box center [629, 396] width 89 height 21
type input "bamb"
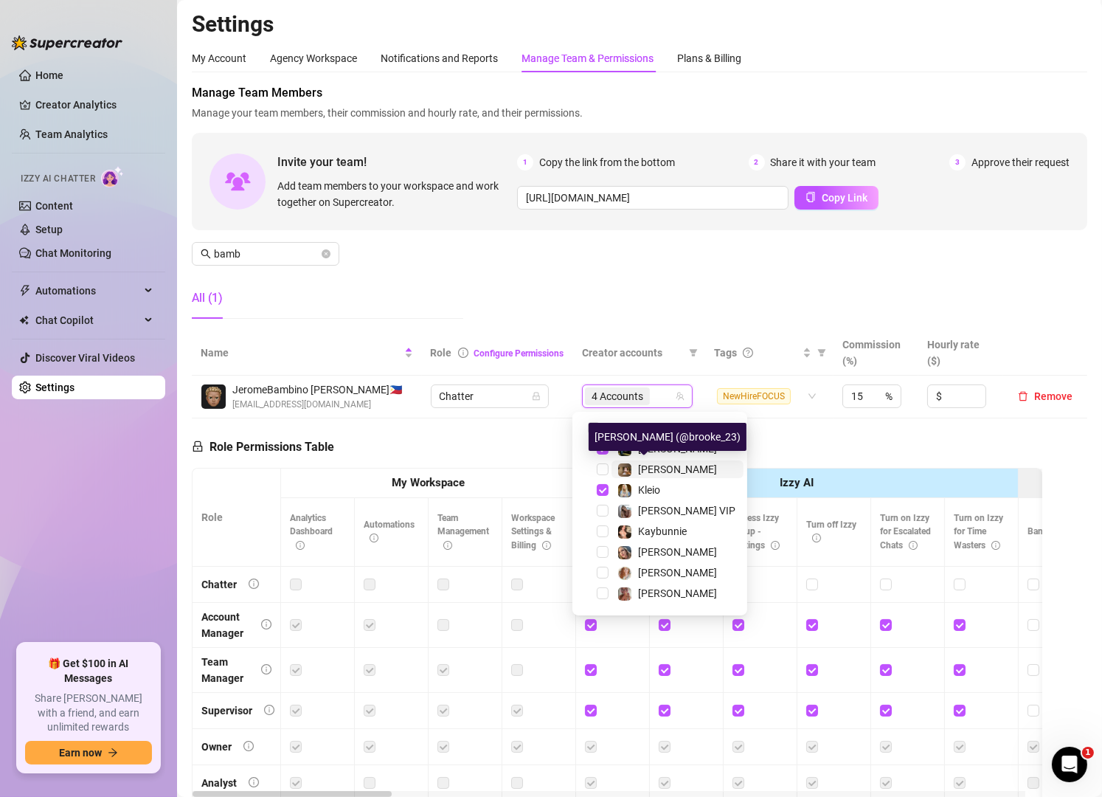
click at [657, 468] on span "[PERSON_NAME]" at bounding box center [677, 469] width 79 height 12
click at [585, 268] on div "Manage Team Members Manage your team members, their commission and hourly rate,…" at bounding box center [639, 207] width 895 height 246
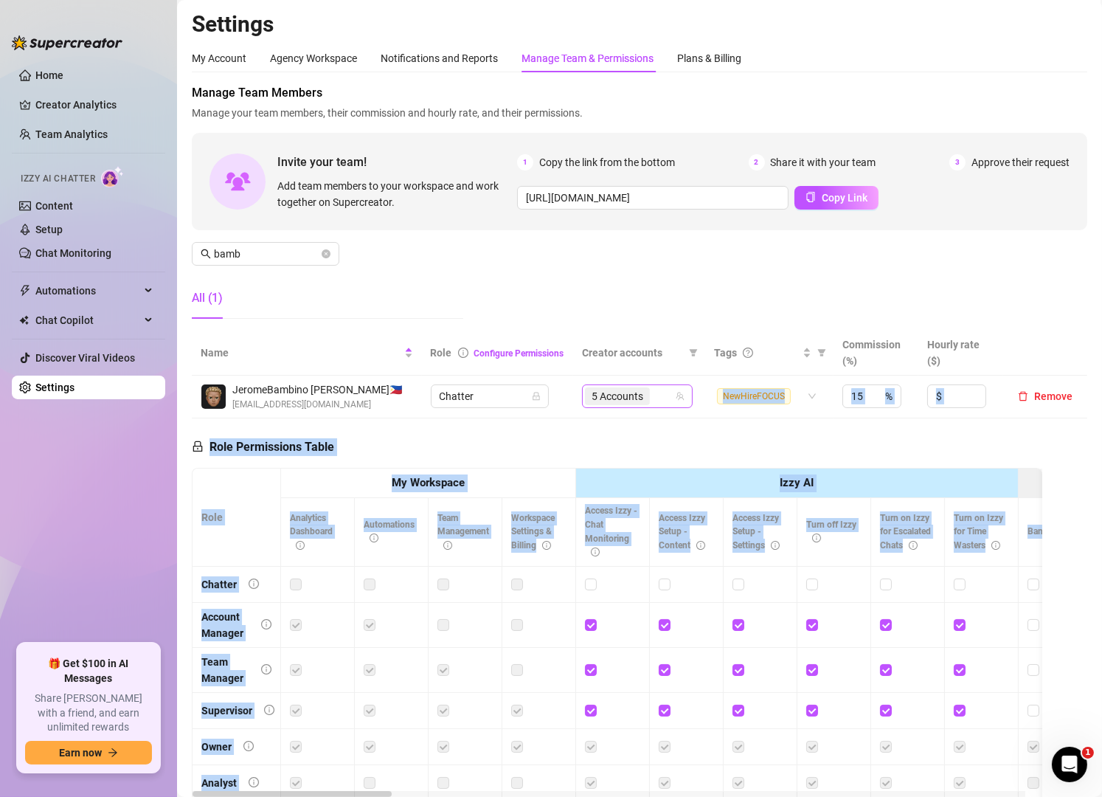
drag, startPoint x: 277, startPoint y: 333, endPoint x: 657, endPoint y: 393, distance: 385.4
click at [657, 393] on body "Home Creator Analytics Team Analytics Izzy AI Chatter Content Setup Chat Monito…" at bounding box center [551, 398] width 1102 height 797
click at [657, 393] on div "5 Accounts" at bounding box center [629, 396] width 89 height 21
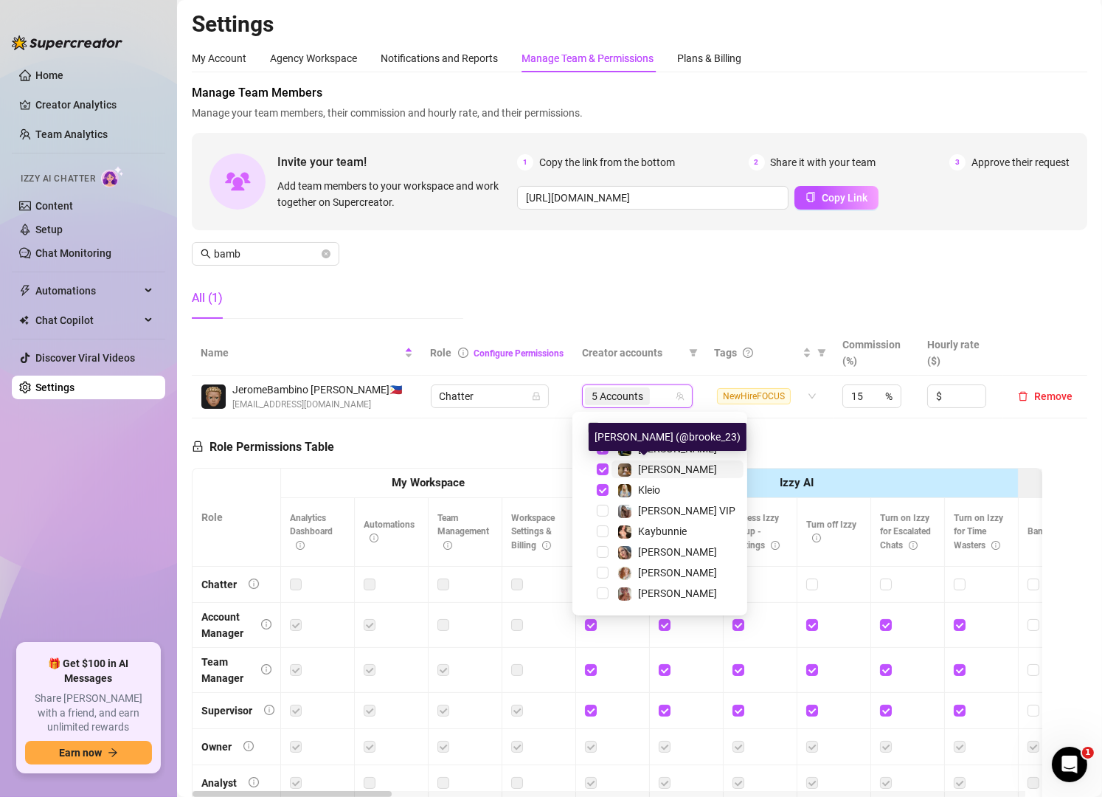
click at [656, 471] on span "[PERSON_NAME]" at bounding box center [677, 469] width 79 height 12
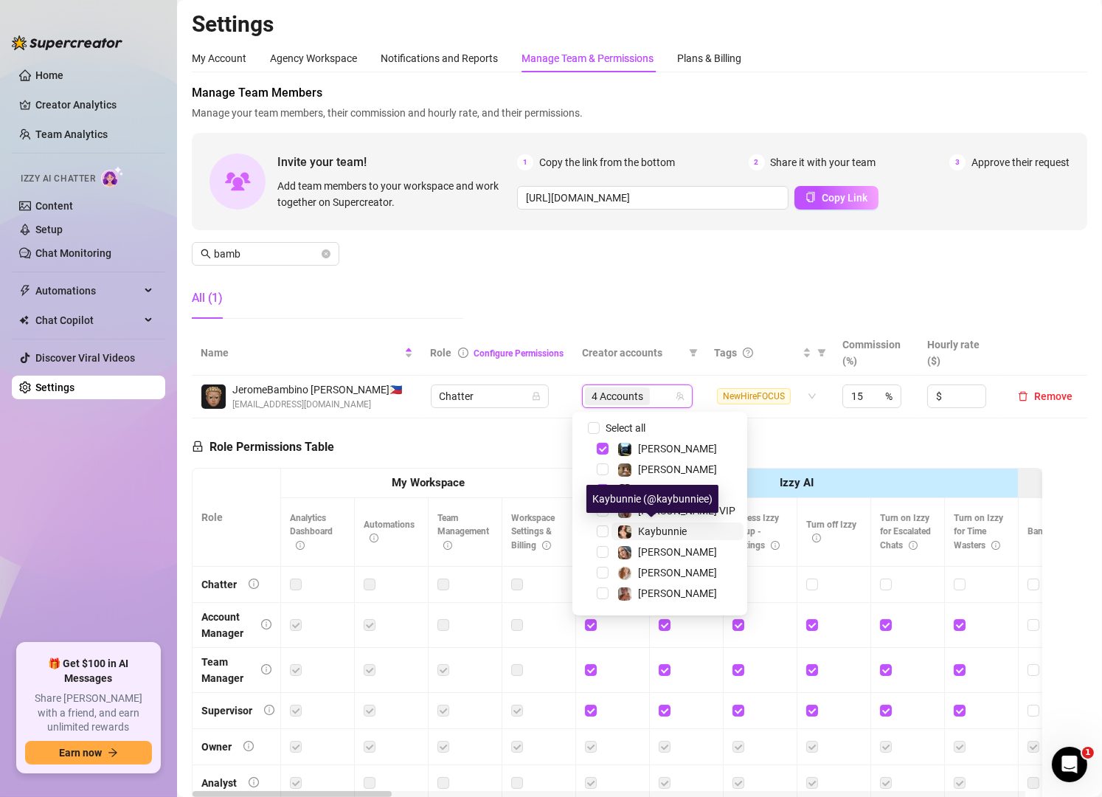
click at [640, 533] on span "Kaybunnie" at bounding box center [662, 531] width 49 height 12
click at [530, 276] on div "Manage Team Members Manage your team members, their commission and hourly rate,…" at bounding box center [639, 207] width 895 height 246
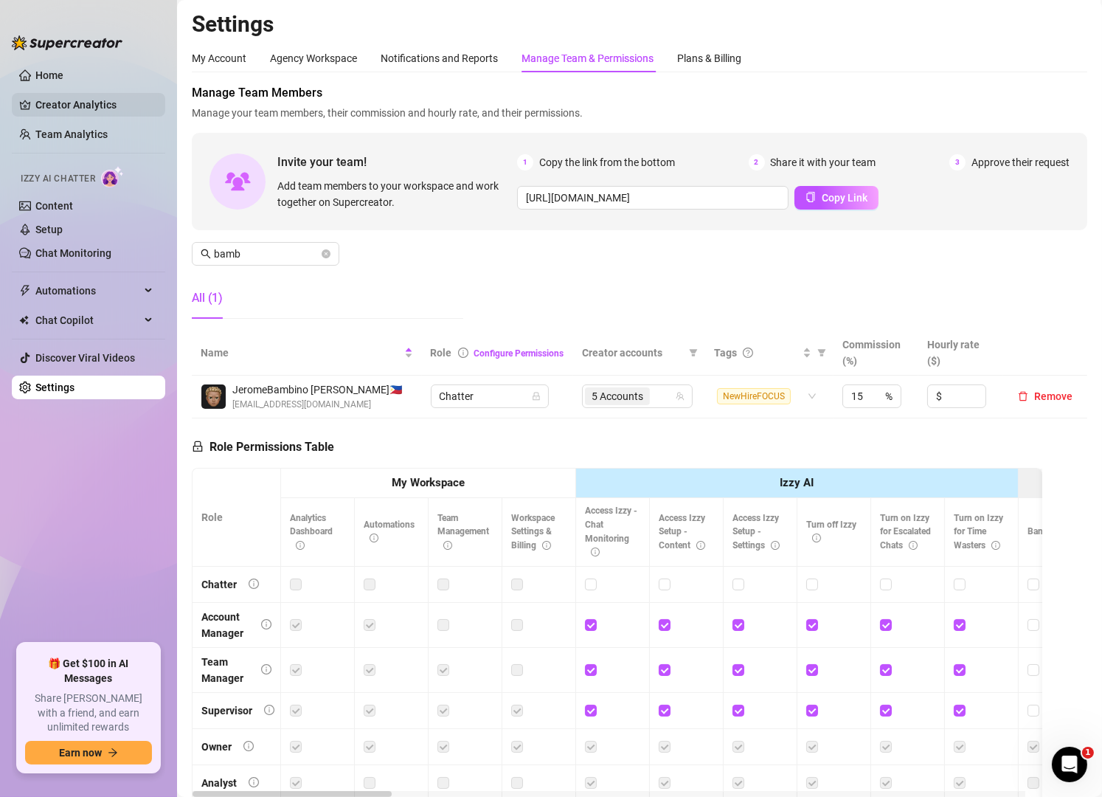
click at [72, 104] on link "Creator Analytics" at bounding box center [94, 105] width 118 height 24
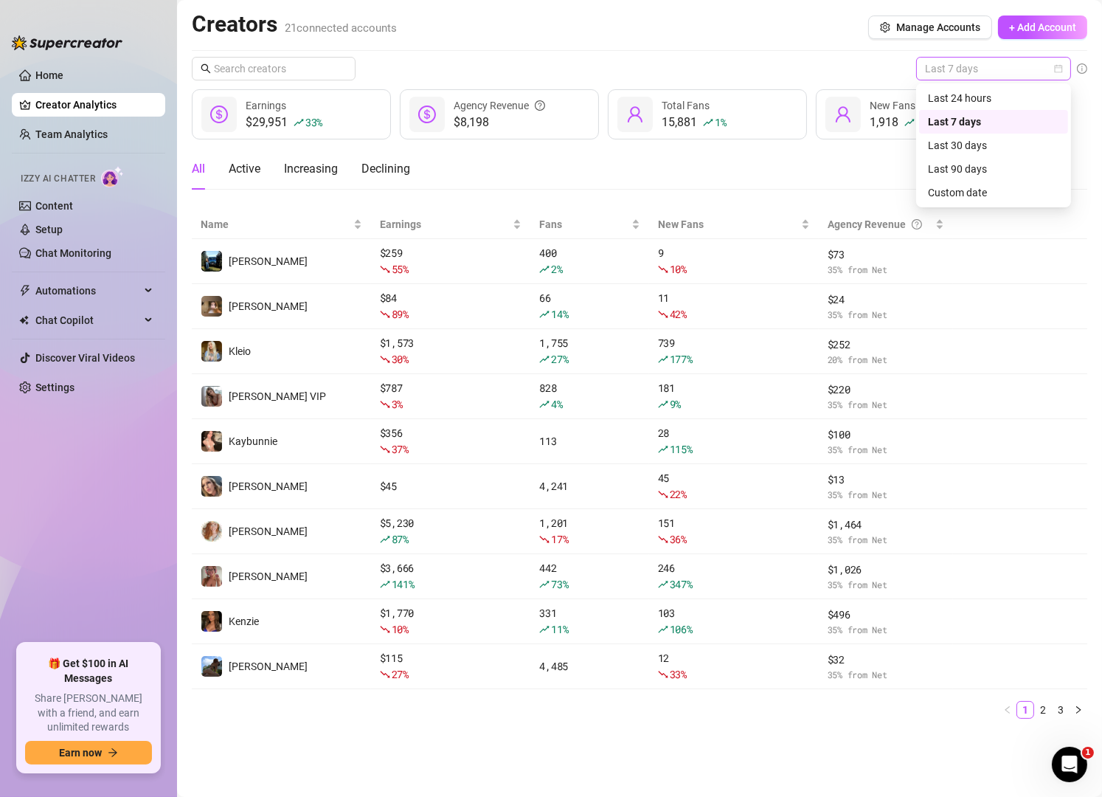
click at [998, 77] on span "Last 7 days" at bounding box center [993, 69] width 137 height 22
click at [999, 91] on div "Last 24 hours" at bounding box center [993, 98] width 131 height 16
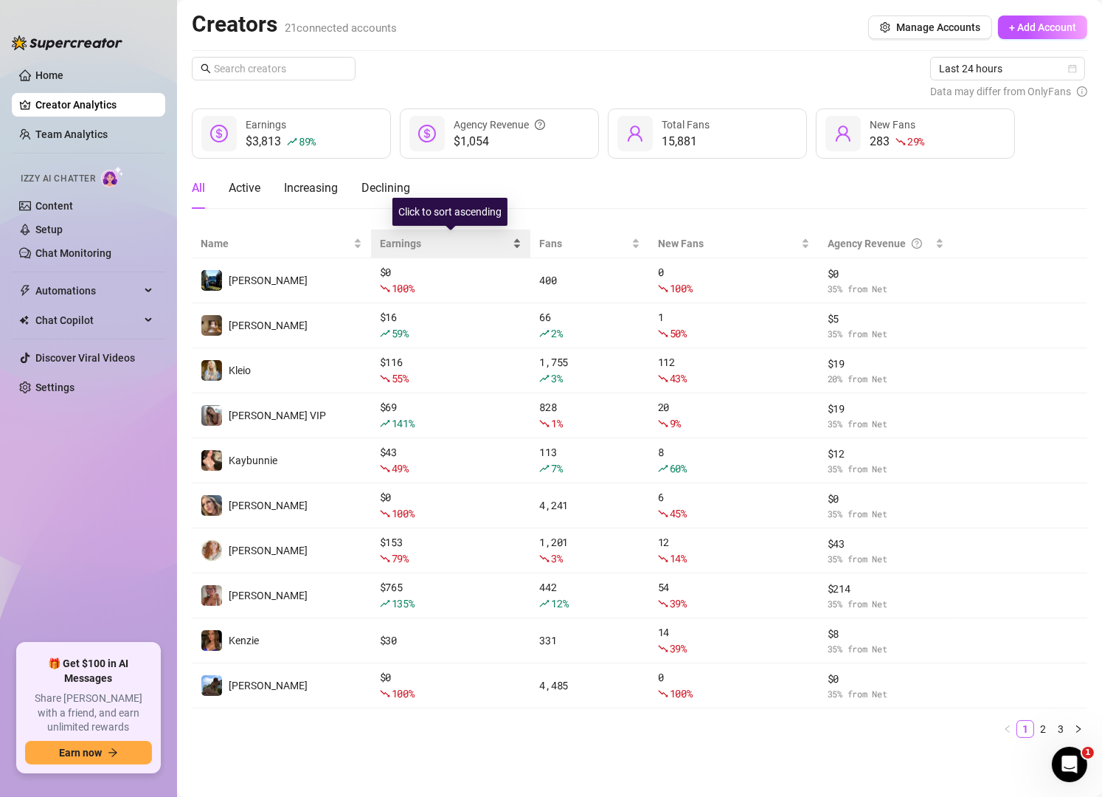
click at [391, 243] on span "Earnings" at bounding box center [445, 243] width 131 height 16
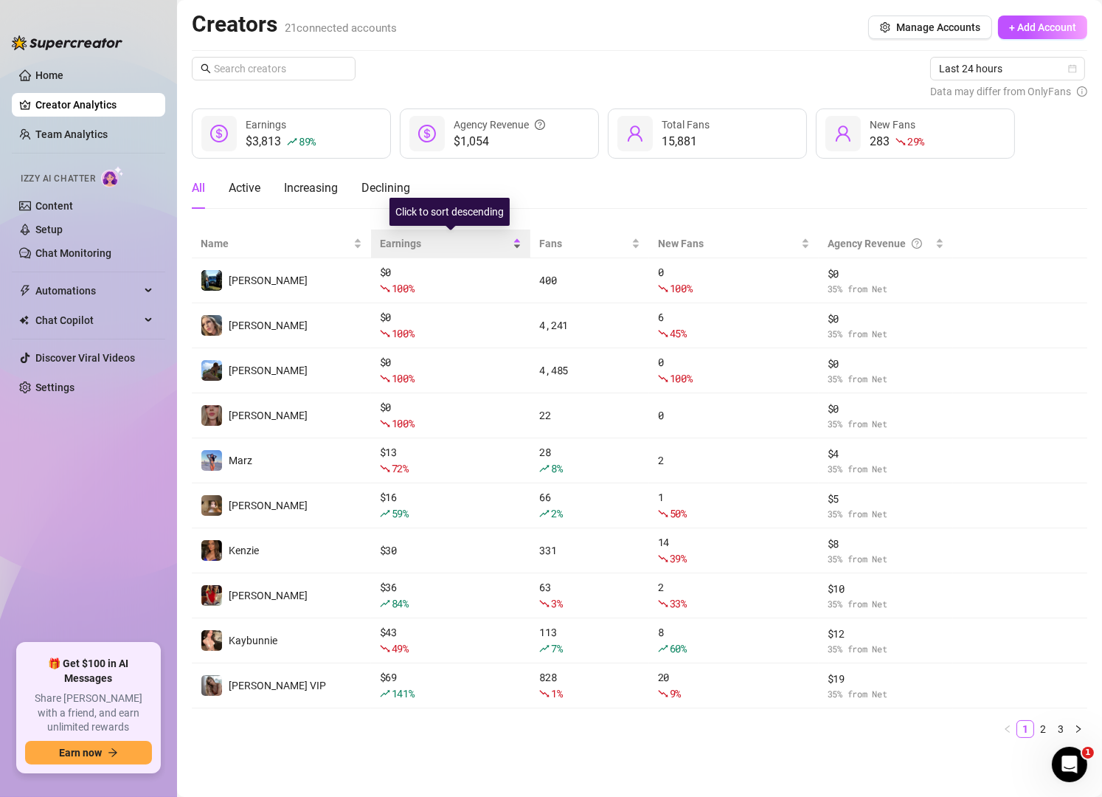
click at [391, 243] on span "Earnings" at bounding box center [445, 243] width 131 height 16
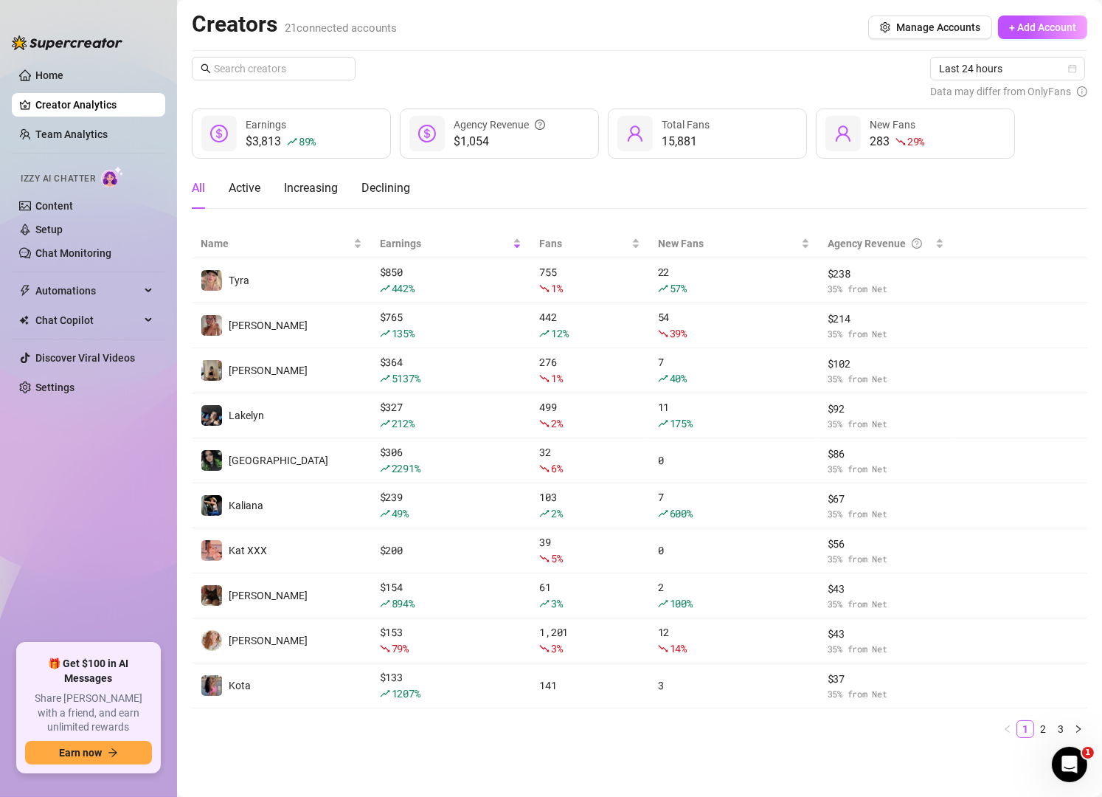
click at [337, 746] on div "Name Earnings Fans New Fans Agency Revenue Tyra $ 850 442 % 755 1 % 22 57 % $ 2…" at bounding box center [639, 489] width 895 height 520
click at [1036, 77] on span "Last 24 hours" at bounding box center [1007, 69] width 137 height 22
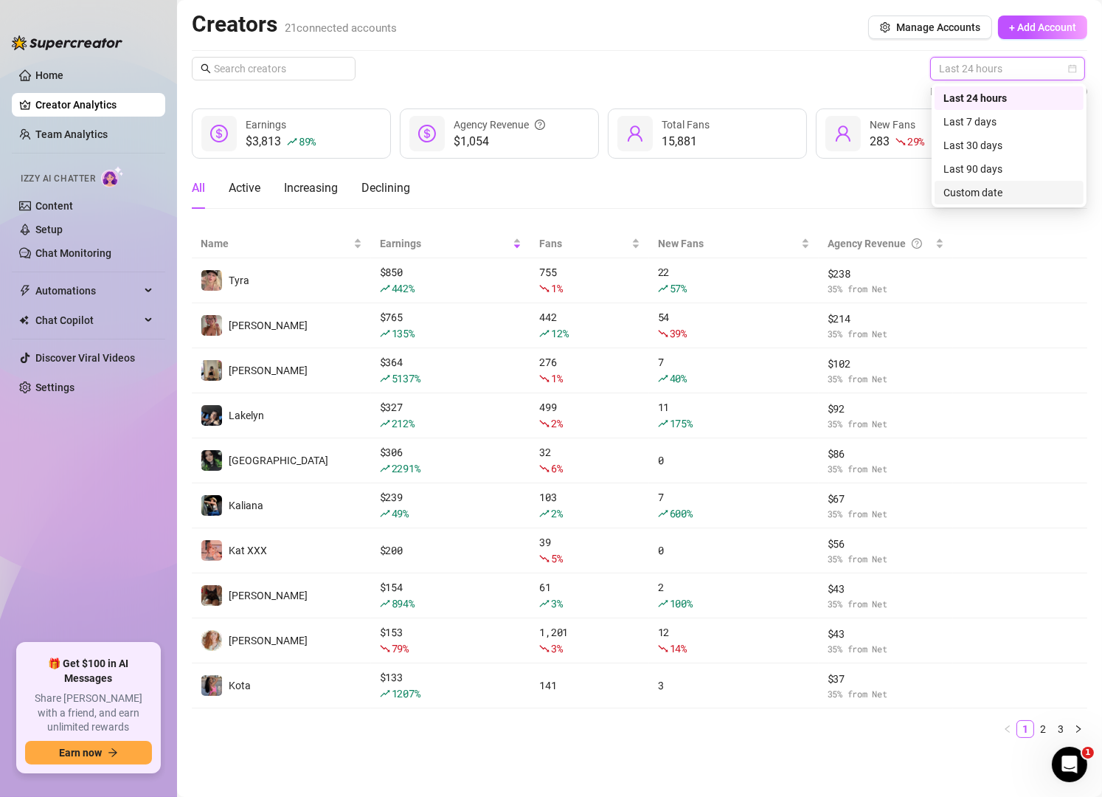
click at [999, 198] on div "Custom date" at bounding box center [1008, 192] width 131 height 16
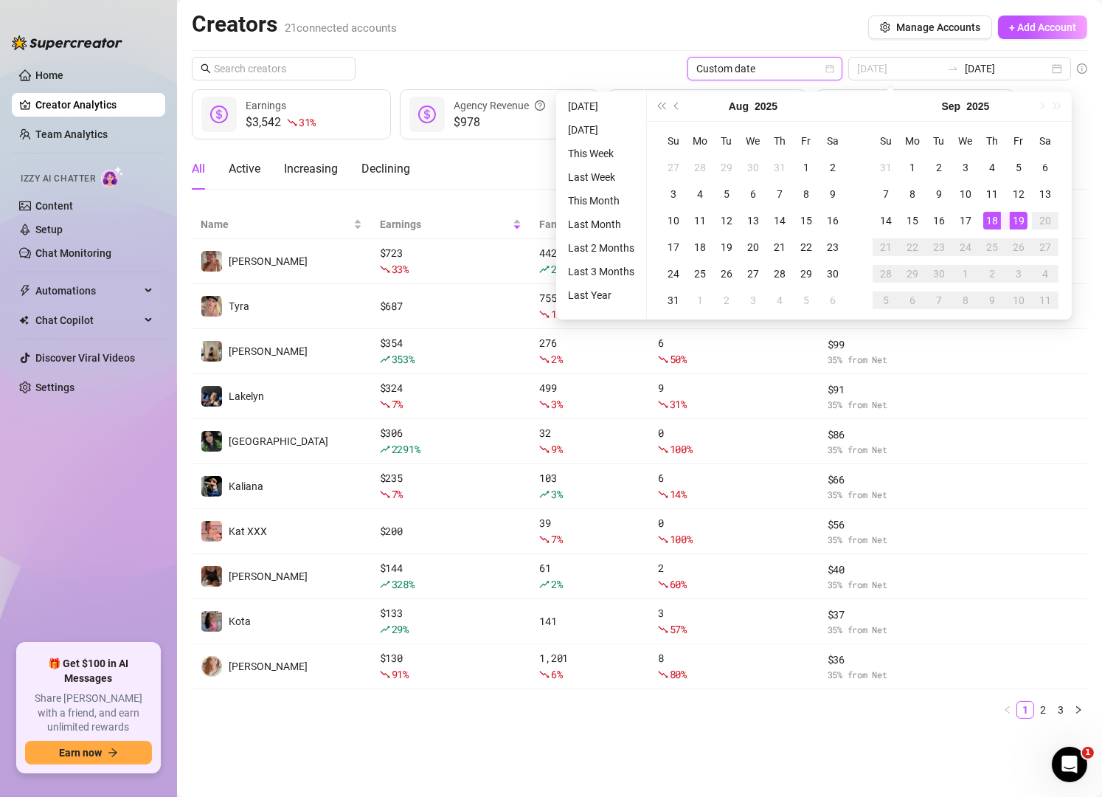
type input "[DATE]"
click at [1015, 221] on div "19" at bounding box center [1019, 221] width 18 height 18
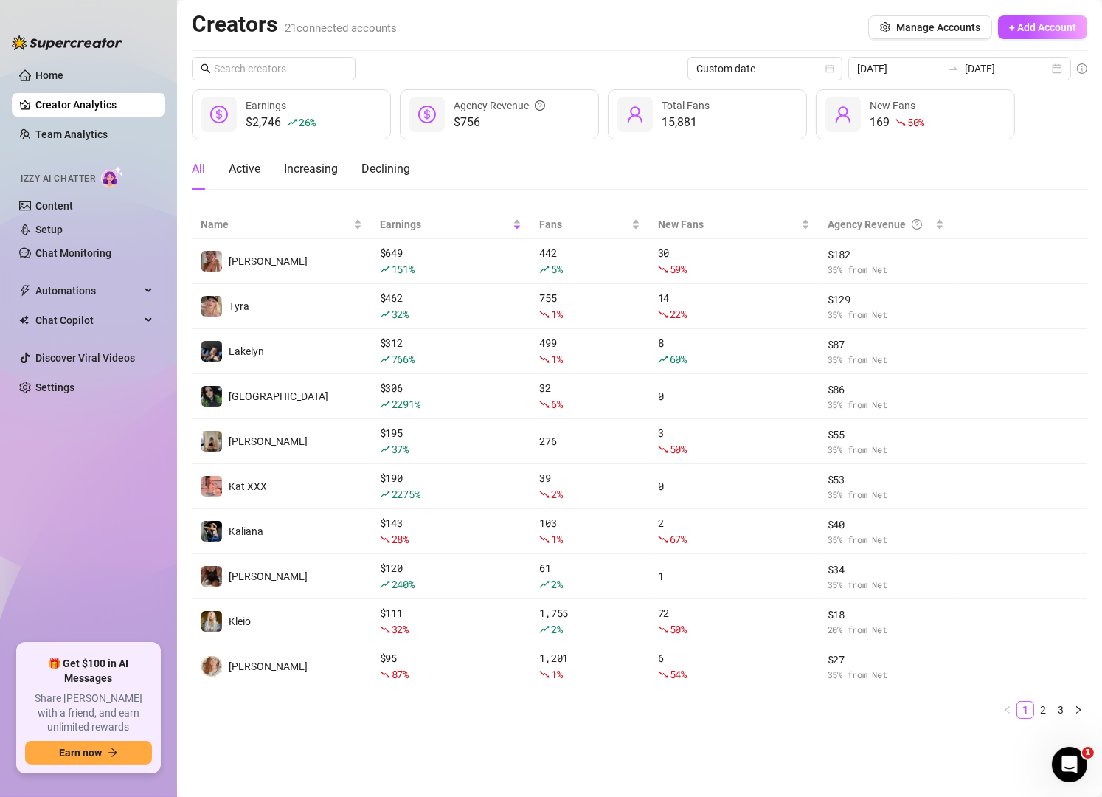
click at [109, 502] on ul "Home Creator Analytics Team Analytics Izzy AI Chatter Content Setup Chat Monito…" at bounding box center [88, 348] width 153 height 580
drag, startPoint x: 104, startPoint y: 119, endPoint x: 103, endPoint y: 129, distance: 9.7
click at [103, 129] on ul "Home Creator Analytics Team Analytics Izzy AI Chatter Content Setup Chat Monito…" at bounding box center [88, 348] width 153 height 580
click at [103, 129] on link "Team Analytics" at bounding box center [71, 134] width 72 height 12
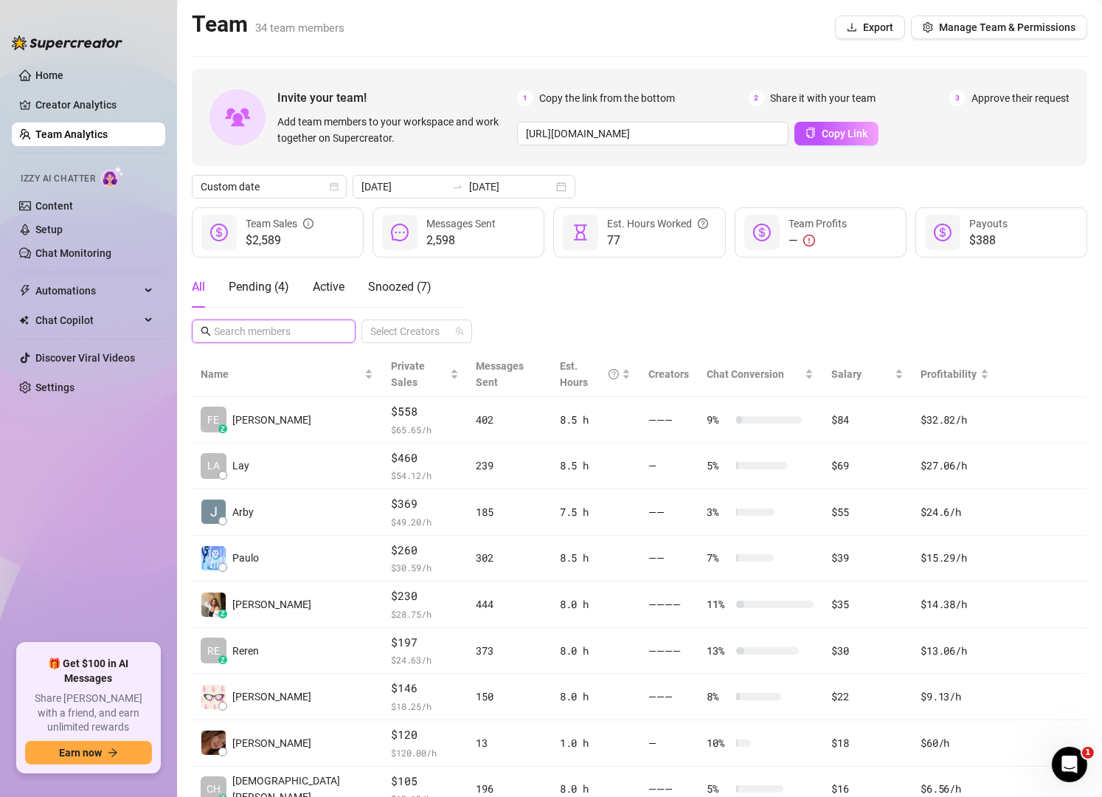
click at [284, 325] on input "text" at bounding box center [274, 331] width 121 height 16
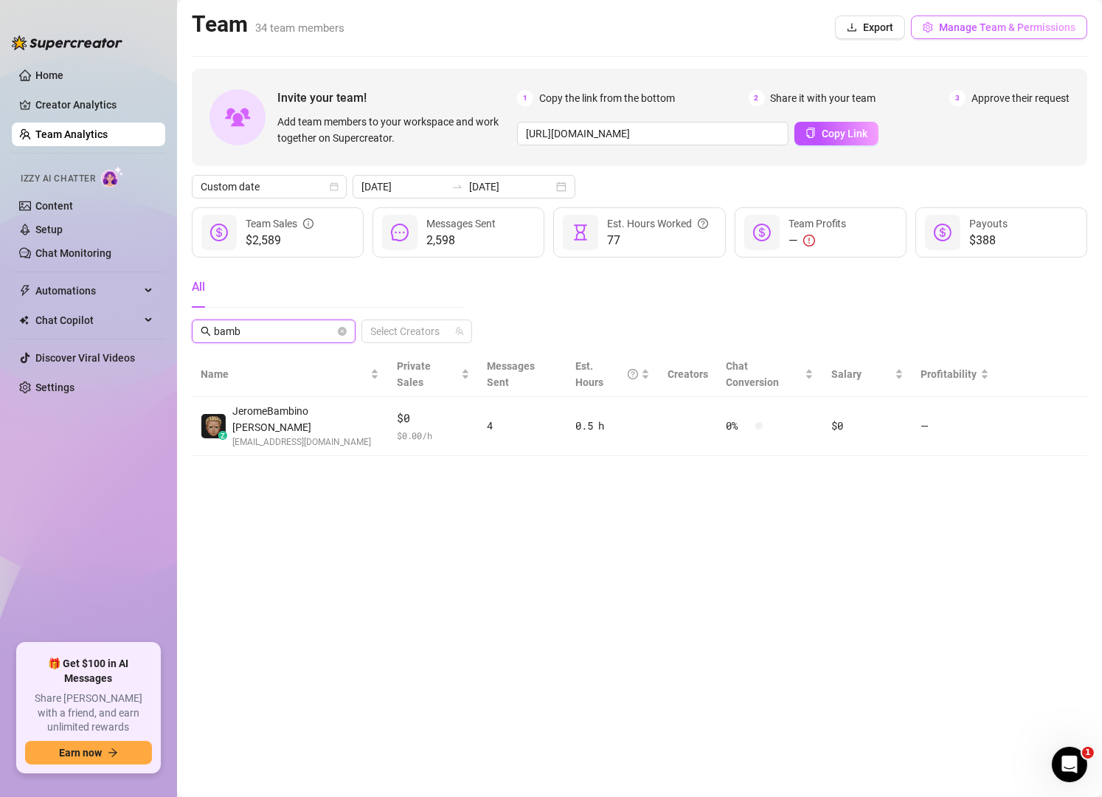
type input "bamb"
click at [969, 30] on span "Manage Team & Permissions" at bounding box center [1007, 27] width 136 height 12
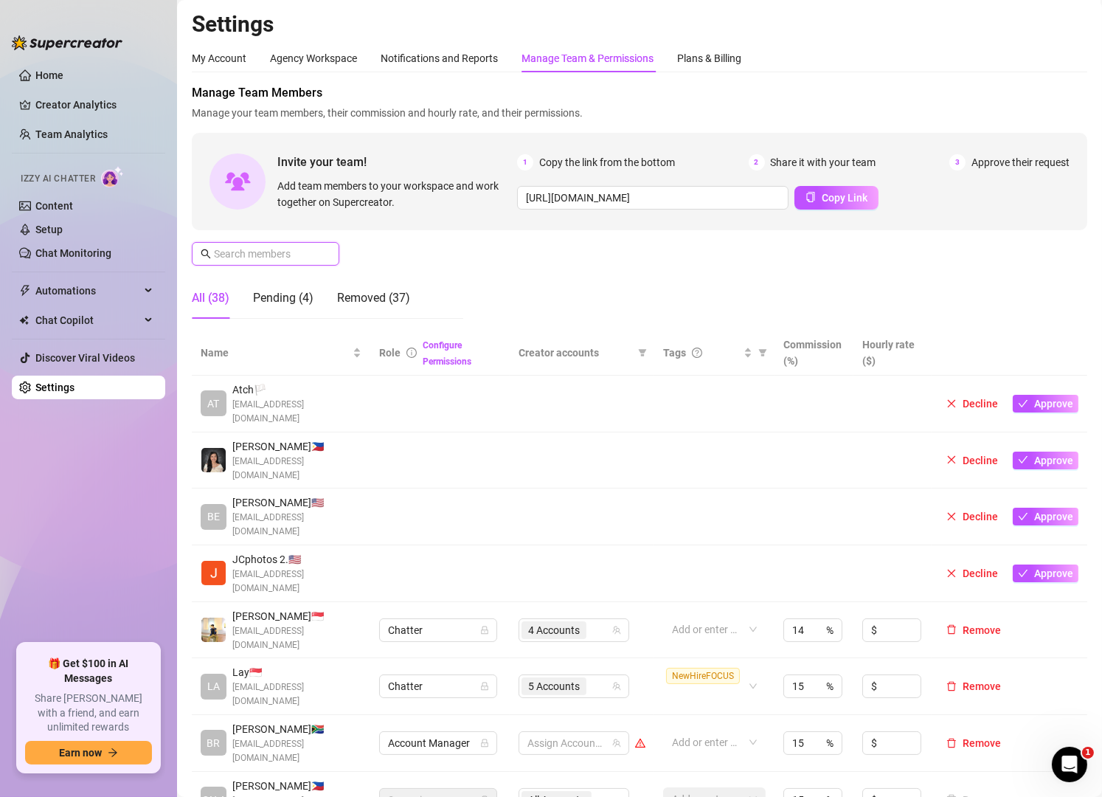
click at [287, 253] on input "text" at bounding box center [266, 254] width 105 height 16
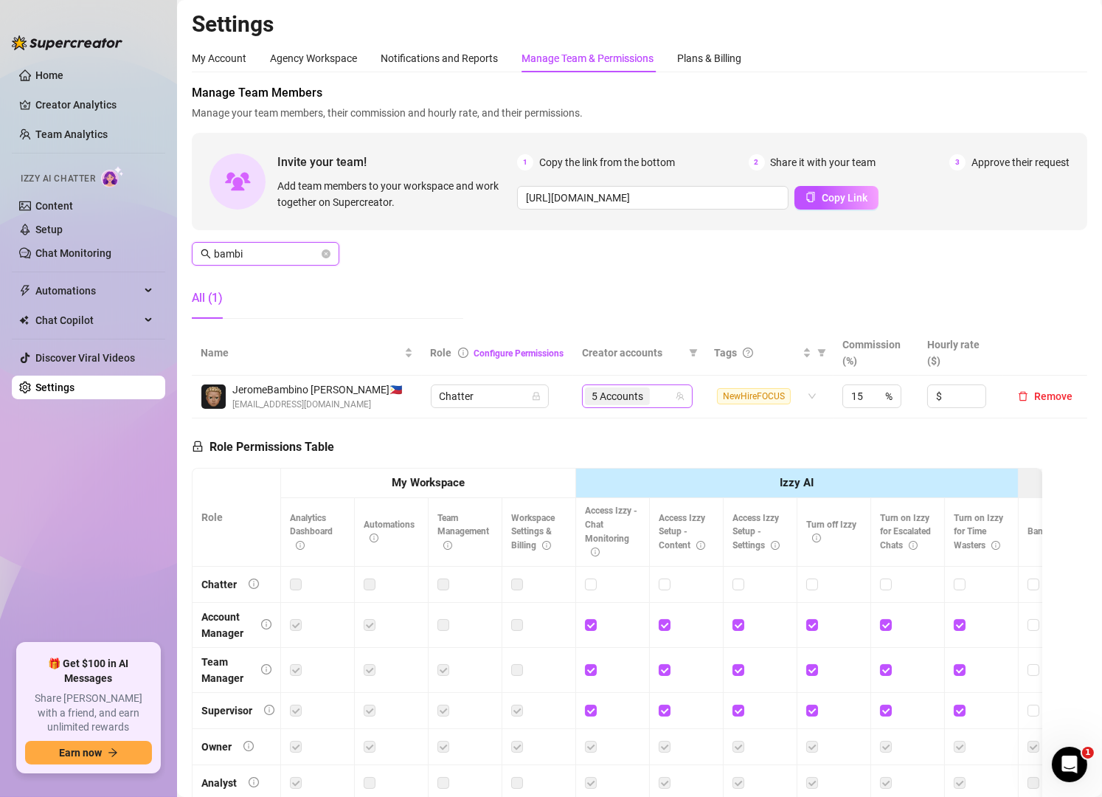
click at [657, 404] on div "5 Accounts" at bounding box center [629, 396] width 89 height 21
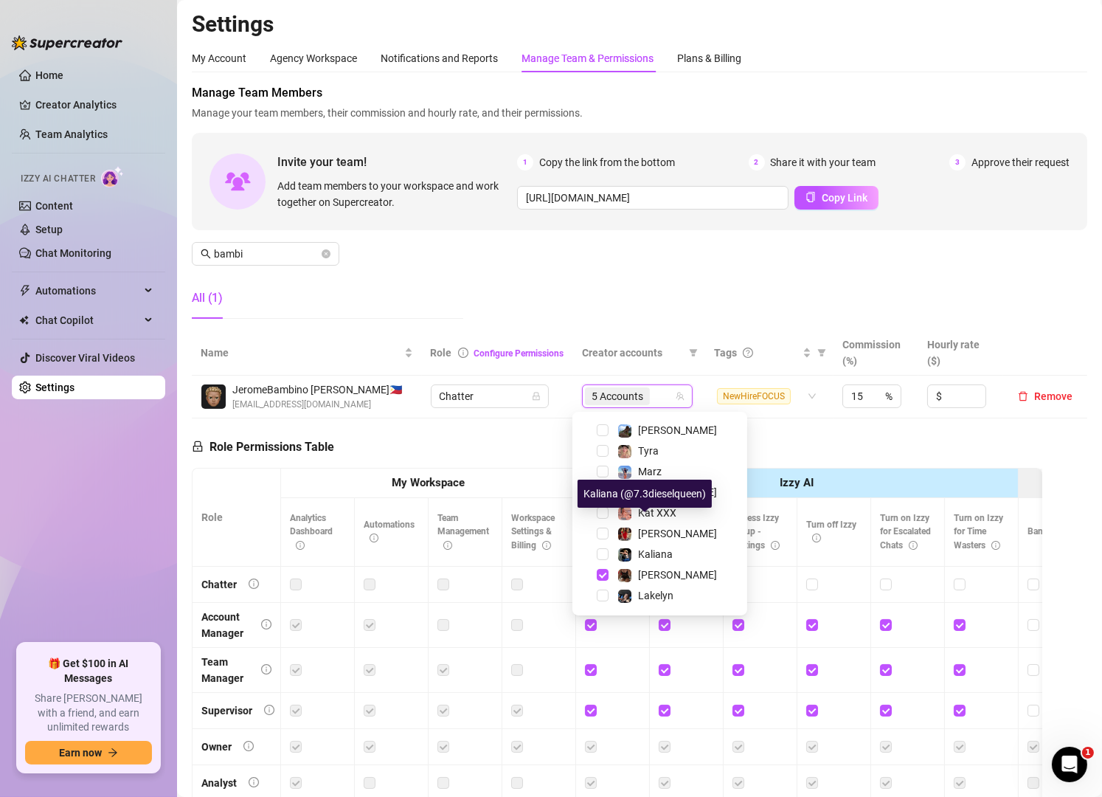
scroll to position [266, 0]
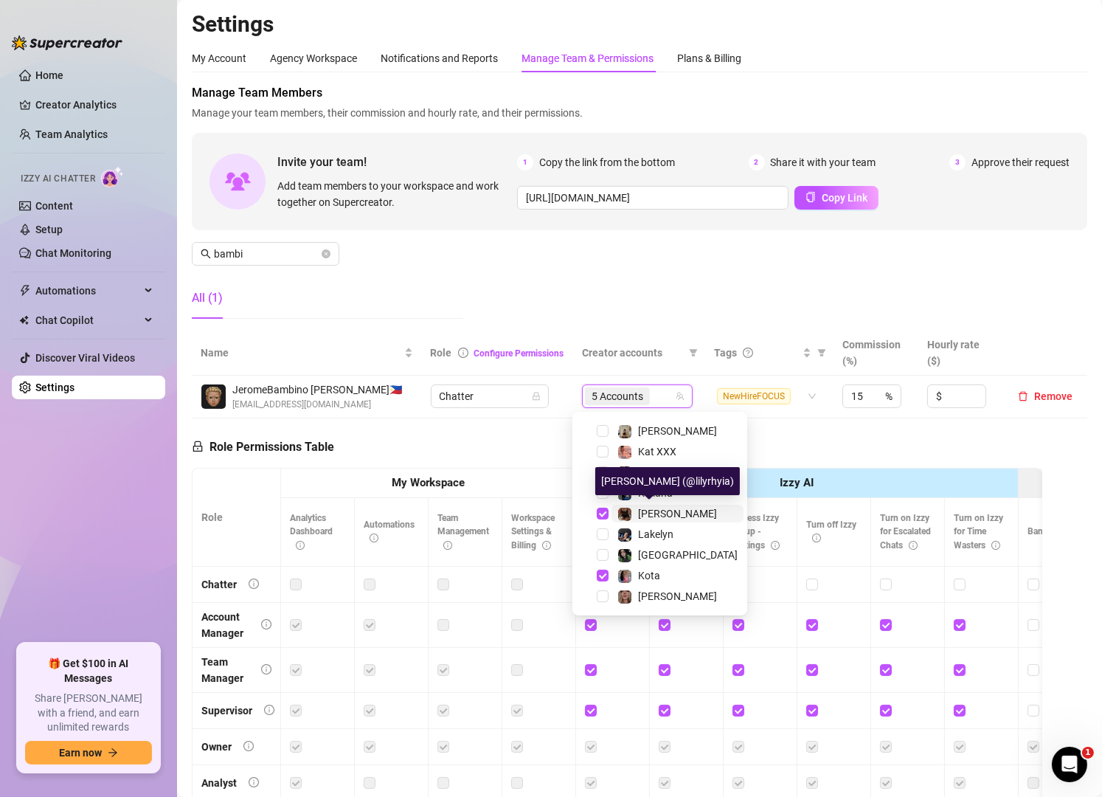
click at [651, 516] on span "[PERSON_NAME]" at bounding box center [677, 513] width 79 height 12
click at [565, 306] on div "Manage Team Members Manage your team members, their commission and hourly rate,…" at bounding box center [639, 207] width 895 height 246
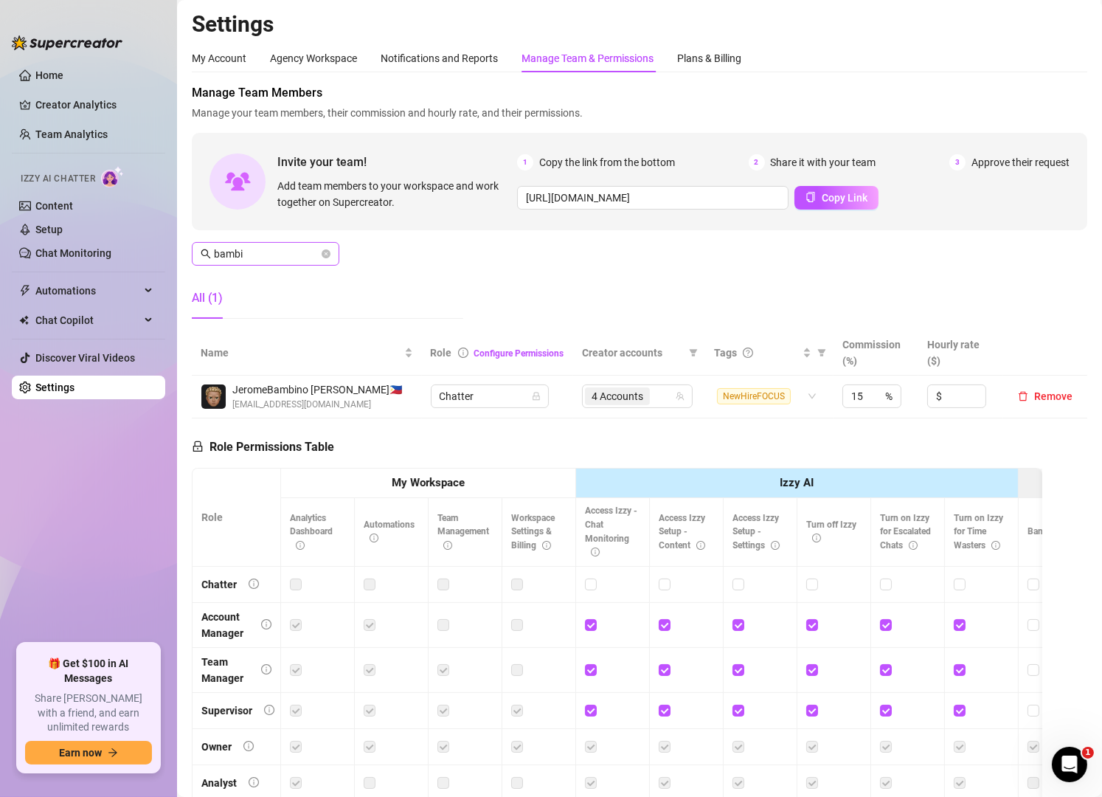
drag, startPoint x: 271, startPoint y: 263, endPoint x: 283, endPoint y: 255, distance: 14.9
click at [283, 255] on span "bambi" at bounding box center [266, 254] width 148 height 24
click at [283, 255] on input "bambi" at bounding box center [266, 254] width 105 height 16
click at [658, 403] on div "5 Accounts" at bounding box center [637, 396] width 89 height 21
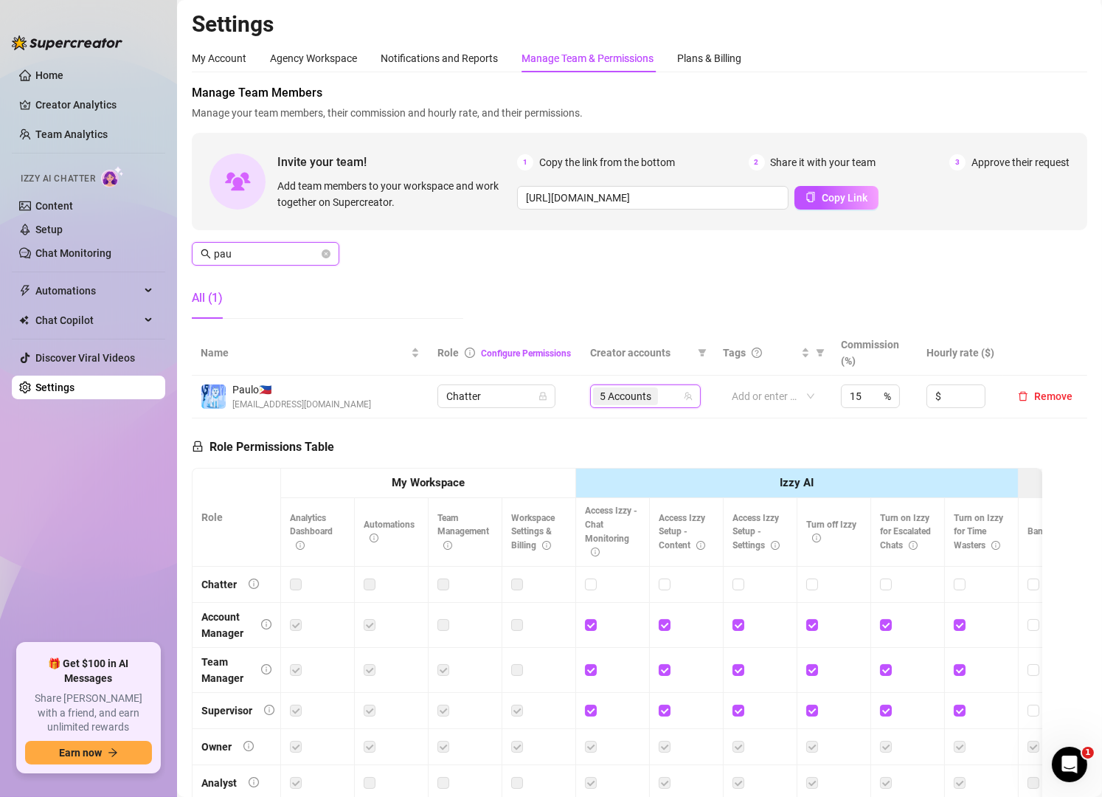
click at [305, 261] on input "pau" at bounding box center [266, 254] width 105 height 16
click at [656, 393] on div "5 Accounts" at bounding box center [629, 396] width 89 height 21
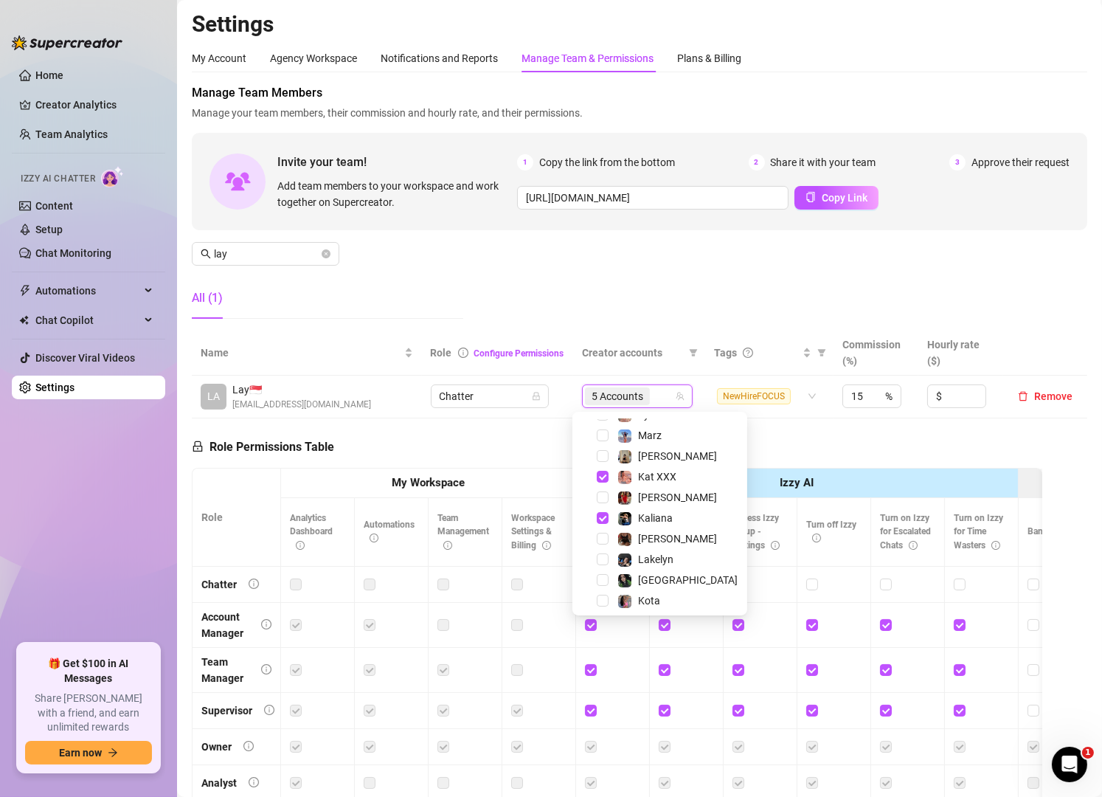
scroll to position [246, 0]
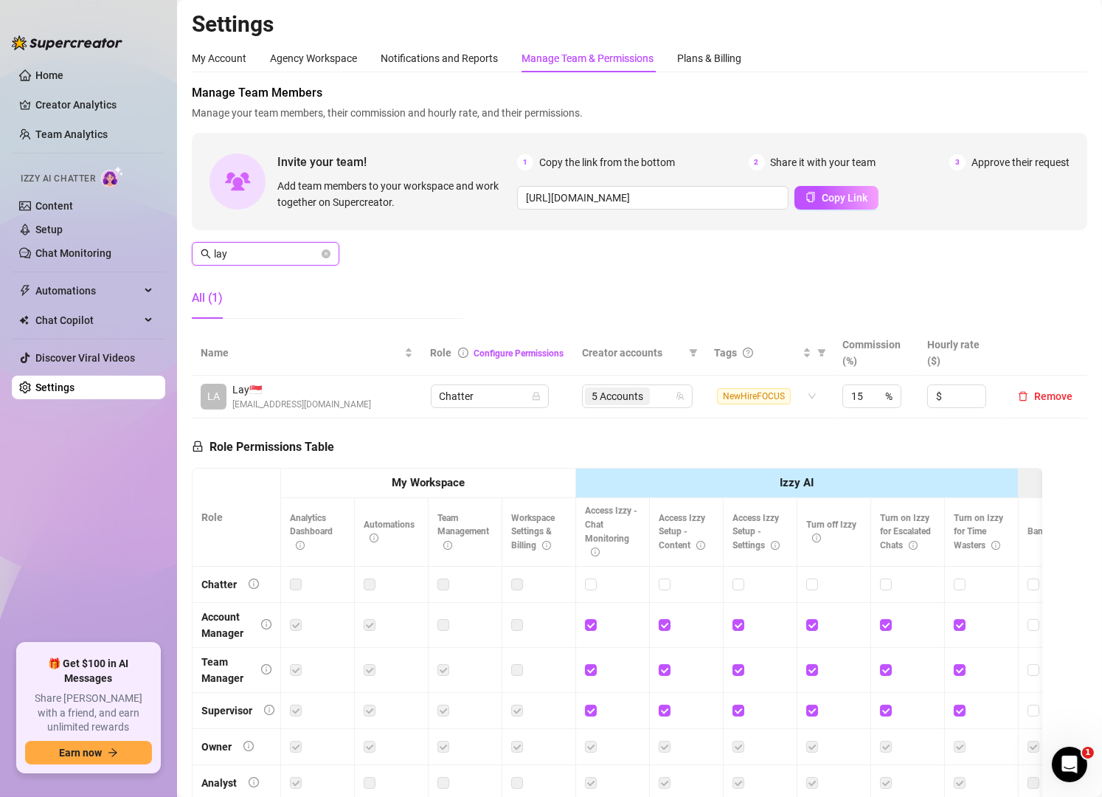
click at [293, 246] on input "lay" at bounding box center [266, 254] width 105 height 16
click at [283, 247] on input "lay" at bounding box center [266, 254] width 105 height 16
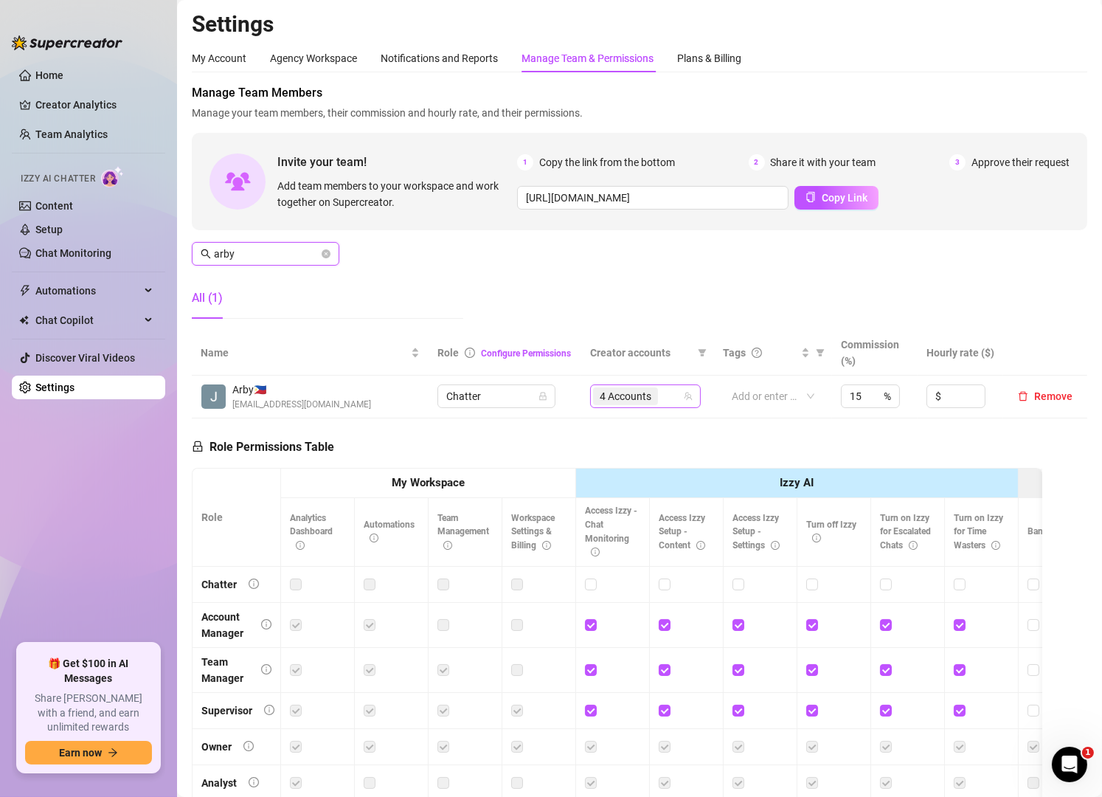
click at [660, 398] on div "4 Accounts" at bounding box center [637, 396] width 89 height 21
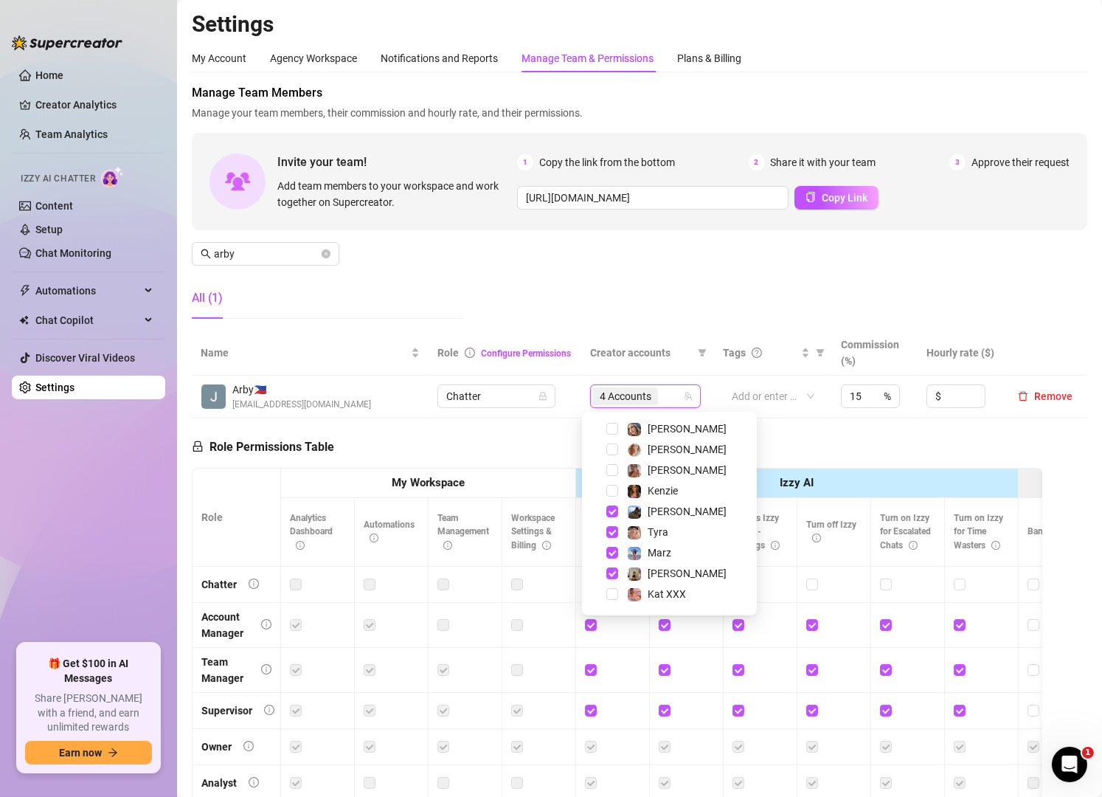
scroll to position [118, 0]
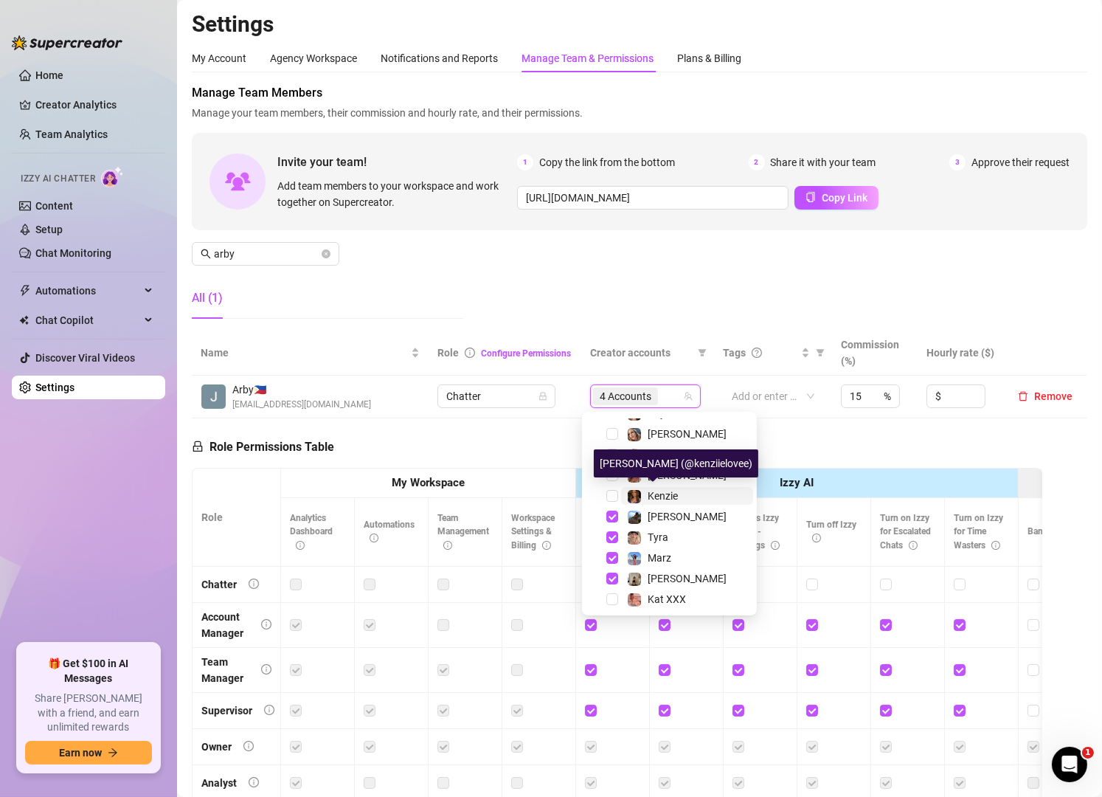
click at [671, 499] on span "Kenzie" at bounding box center [663, 496] width 30 height 12
click at [302, 251] on input "arby" at bounding box center [266, 254] width 105 height 16
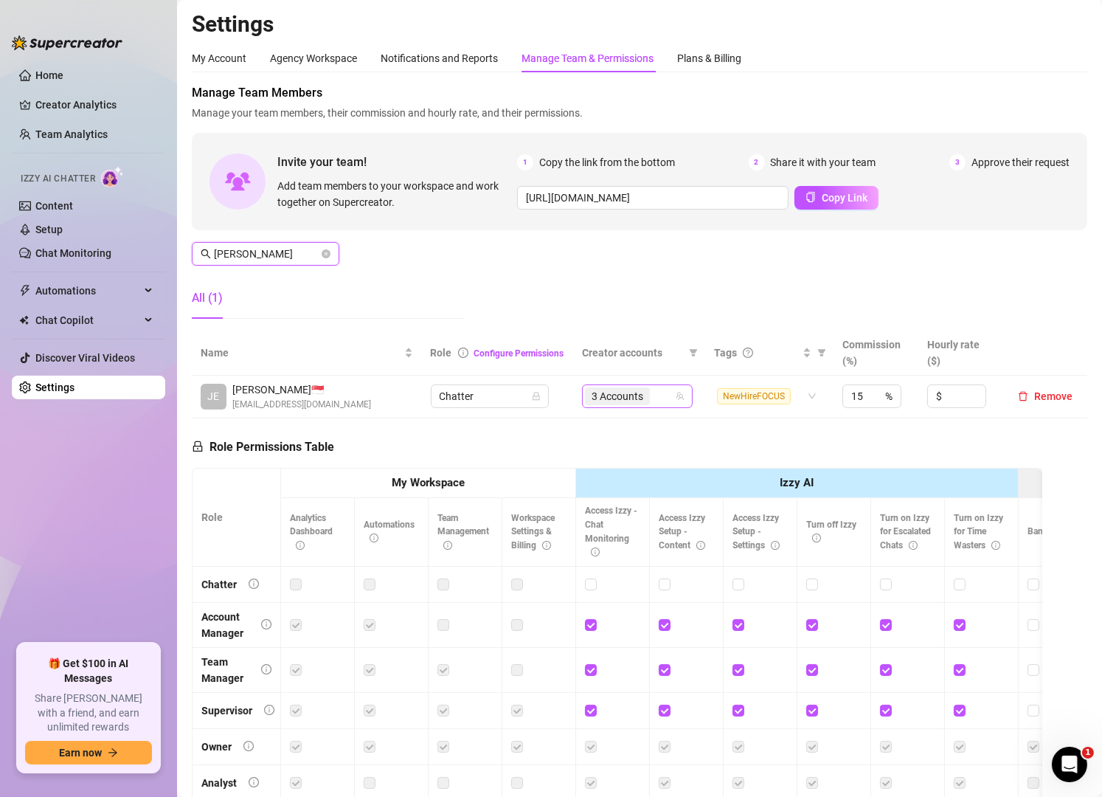
click at [653, 398] on div "3 Accounts" at bounding box center [629, 396] width 89 height 21
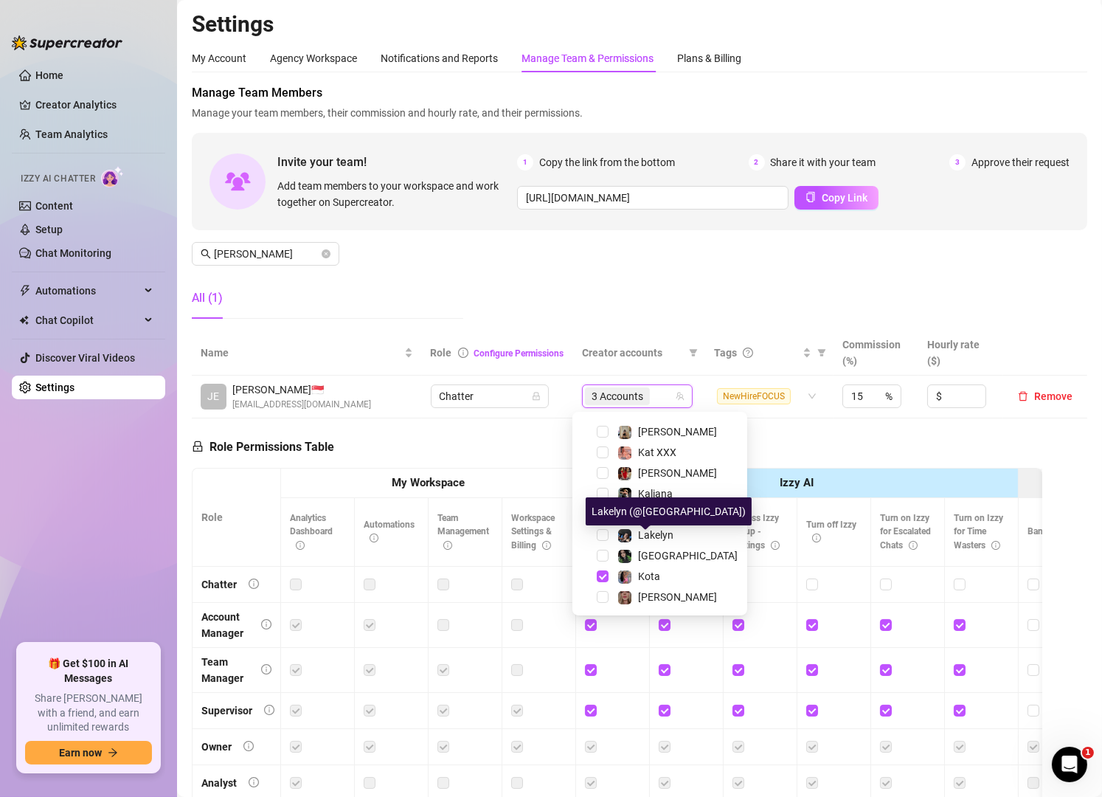
scroll to position [266, 0]
click at [643, 531] on span "Lakelyn" at bounding box center [655, 534] width 35 height 12
click at [541, 284] on div "Manage Team Members Manage your team members, their commission and hourly rate,…" at bounding box center [639, 207] width 895 height 246
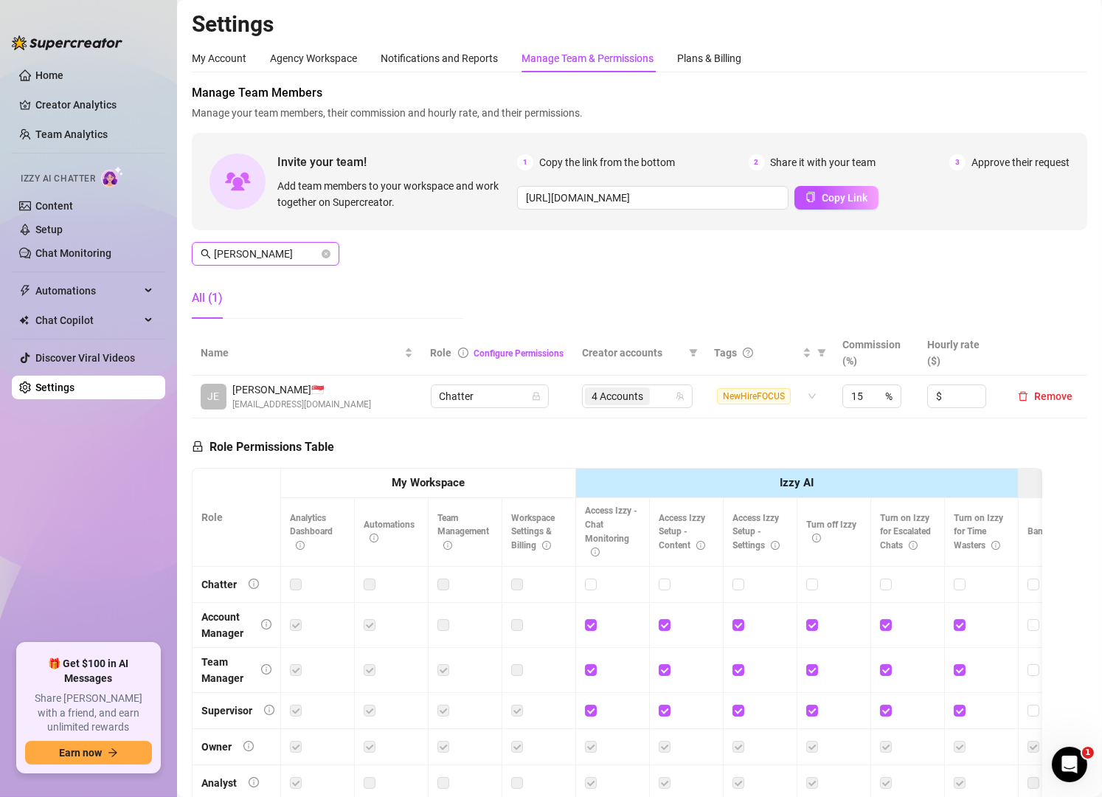
click at [249, 249] on input "[PERSON_NAME]" at bounding box center [266, 254] width 105 height 16
click at [656, 392] on div "5 Accounts" at bounding box center [629, 396] width 89 height 21
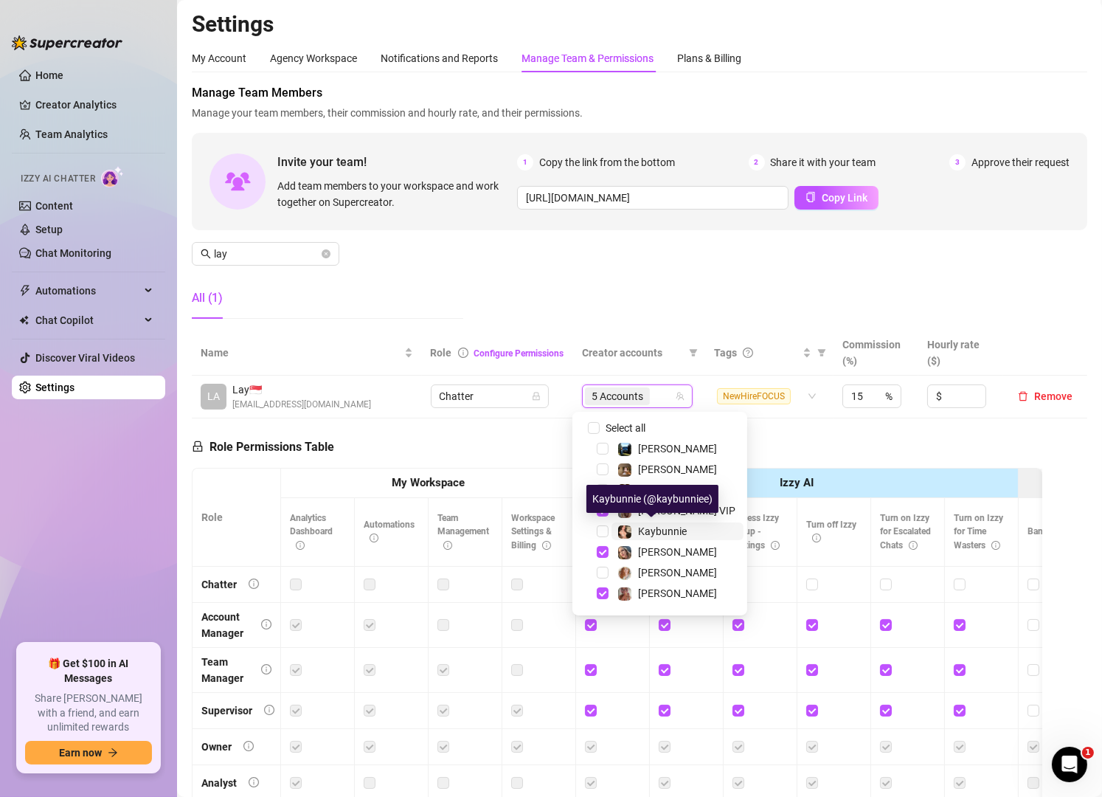
click at [645, 530] on span "Kaybunnie" at bounding box center [662, 531] width 49 height 12
click at [268, 255] on input "lay" at bounding box center [266, 254] width 105 height 16
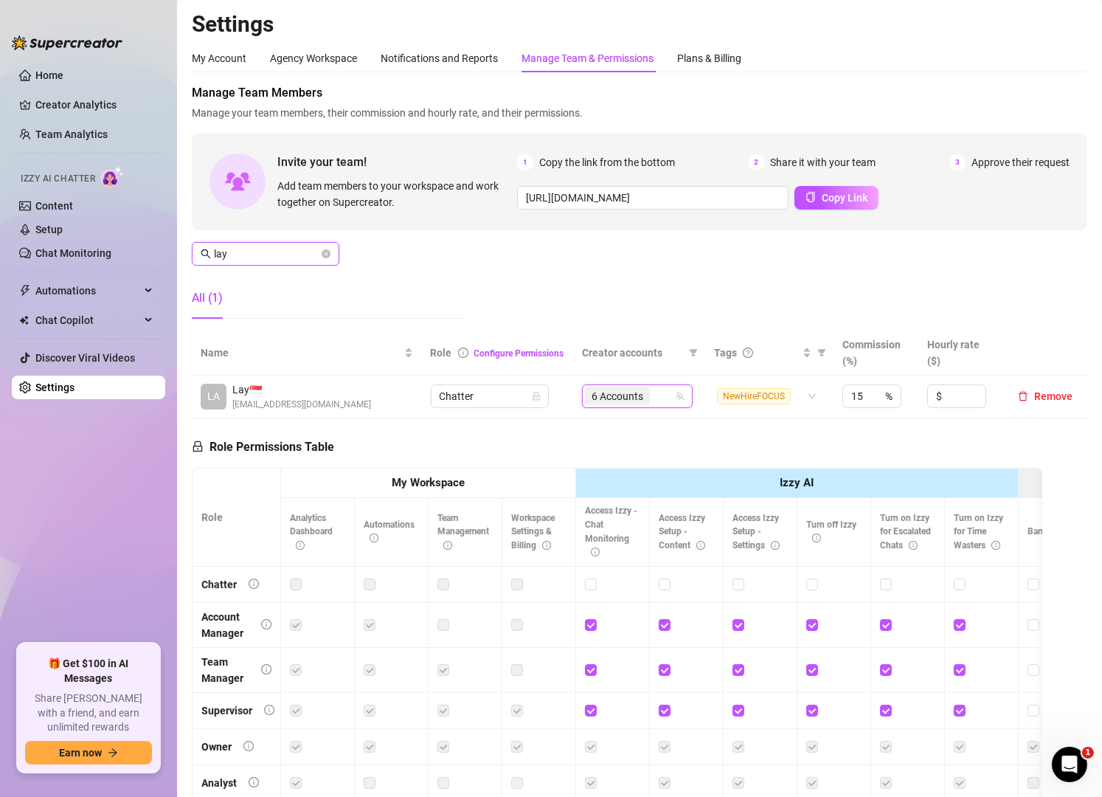
click at [268, 255] on input "lay" at bounding box center [266, 254] width 105 height 16
click at [667, 403] on div "5 Accounts" at bounding box center [637, 396] width 89 height 21
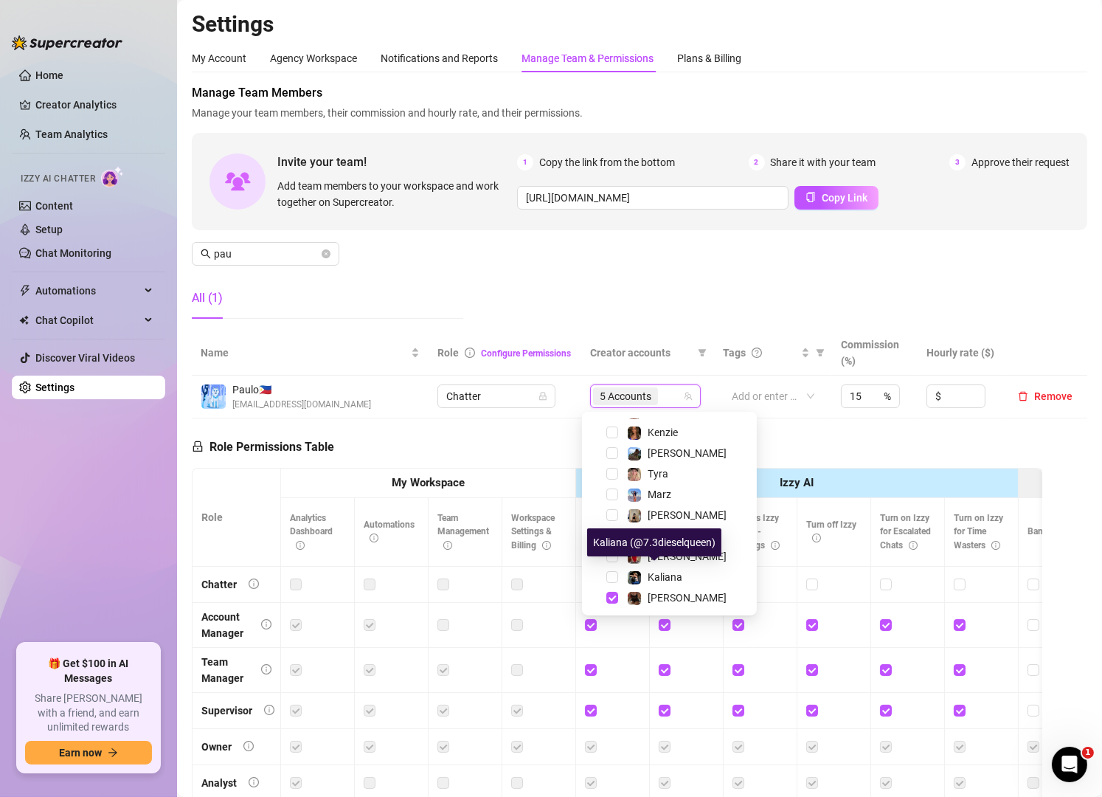
scroll to position [187, 0]
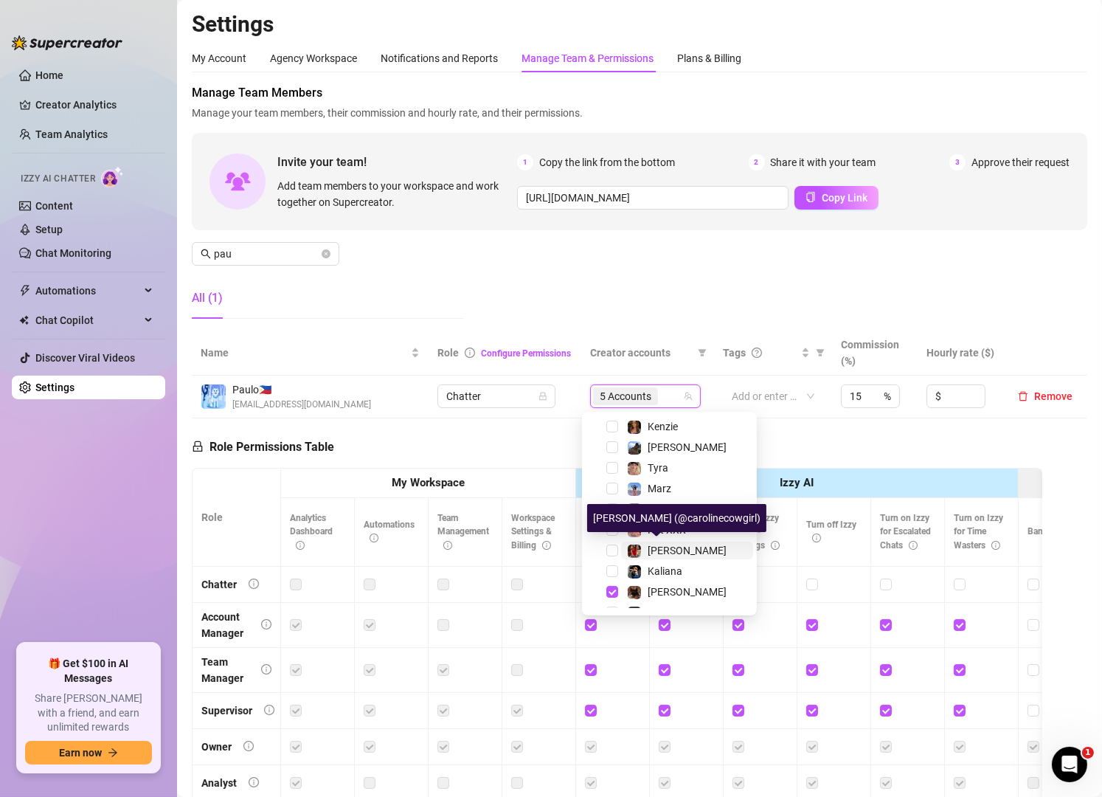
click at [653, 550] on span "[PERSON_NAME]" at bounding box center [687, 550] width 79 height 12
click at [514, 265] on div "Manage Team Members Manage your team members, their commission and hourly rate,…" at bounding box center [639, 207] width 895 height 246
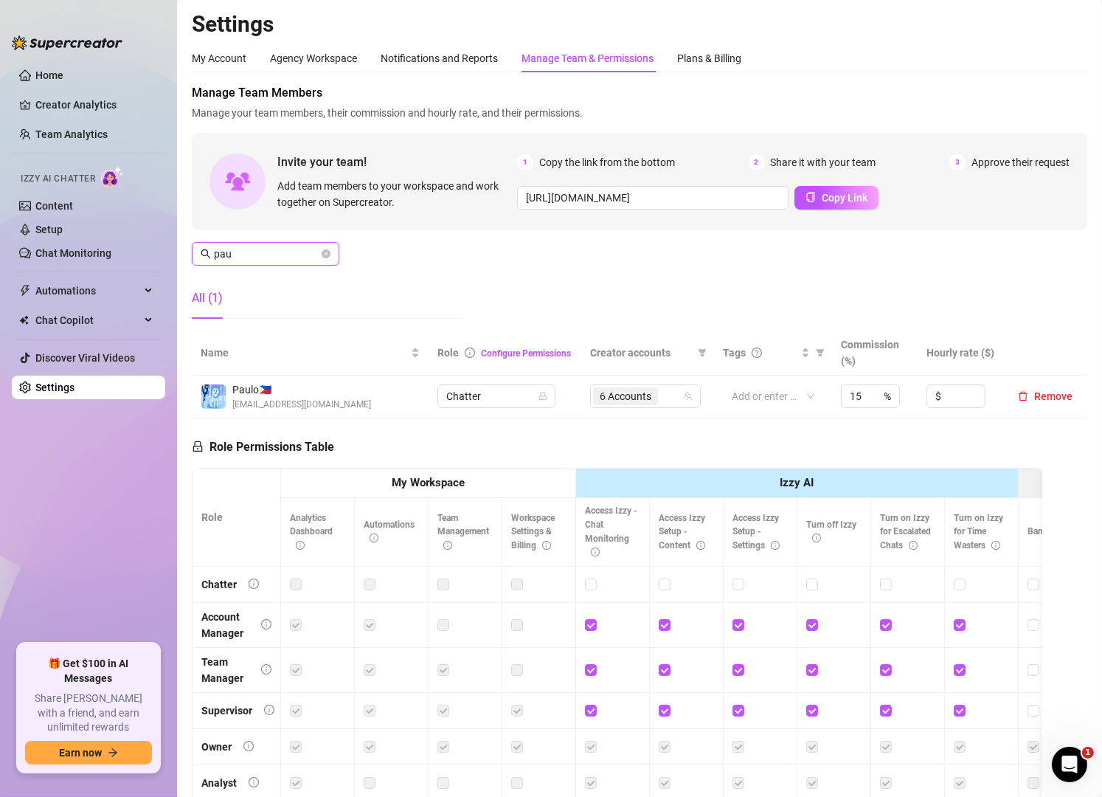
click at [254, 251] on input "pau" at bounding box center [266, 254] width 105 height 16
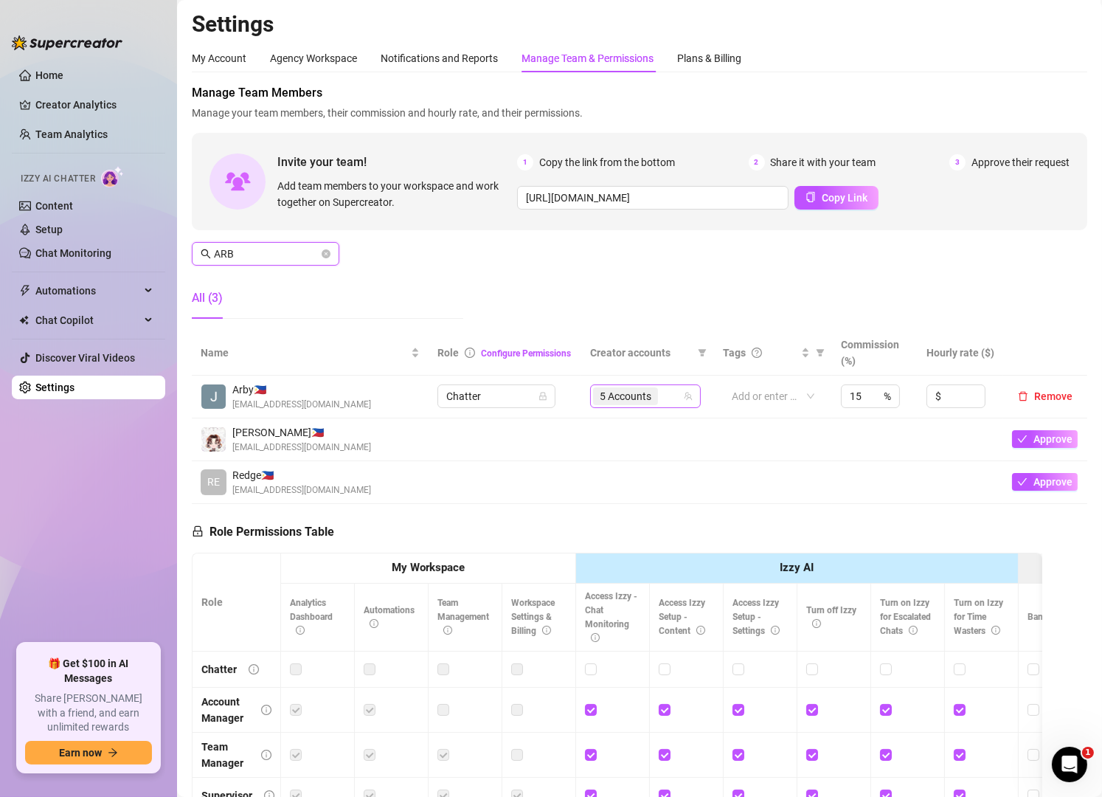
click at [673, 398] on div "5 Accounts" at bounding box center [637, 396] width 89 height 21
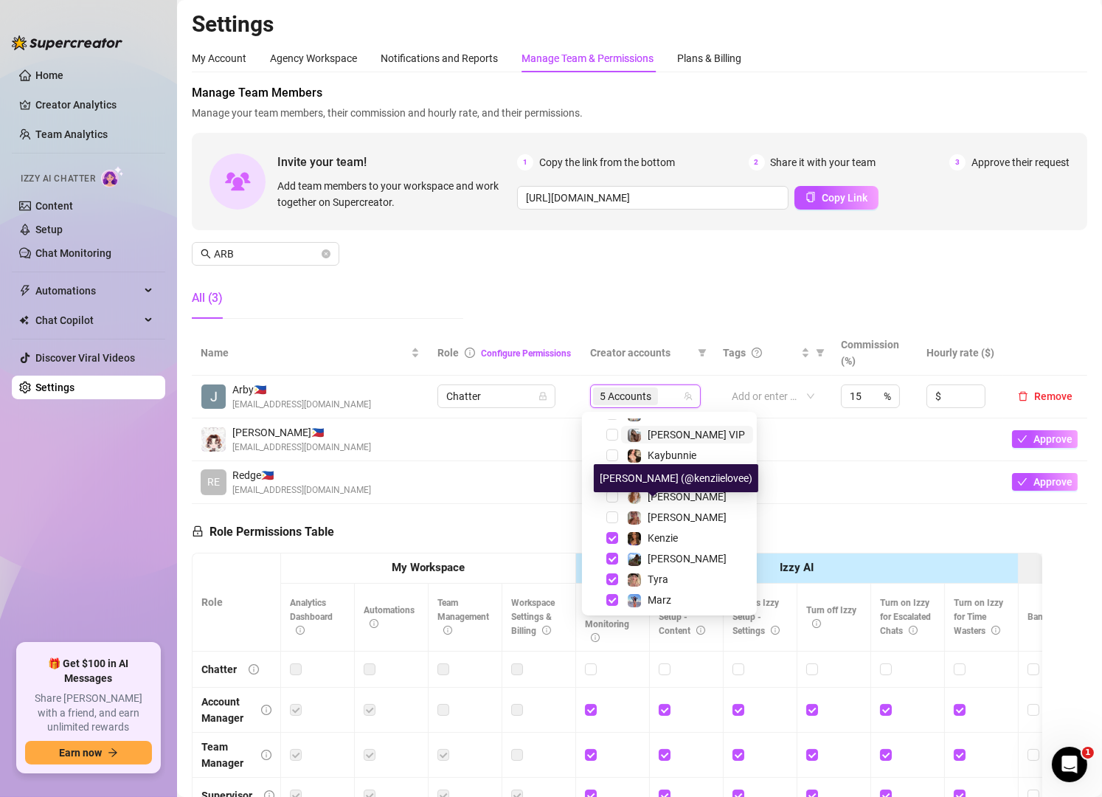
scroll to position [74, 0]
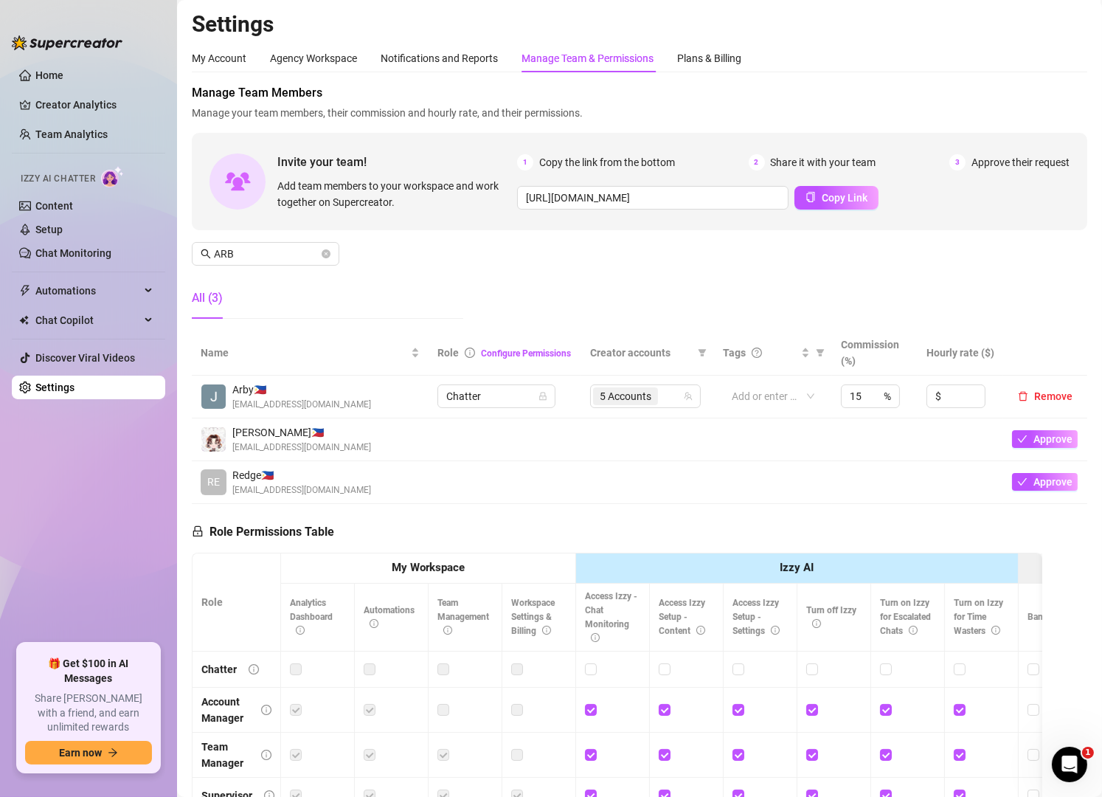
click at [492, 312] on div "Manage Team Members Manage your team members, their commission and hourly rate,…" at bounding box center [639, 207] width 895 height 246
click at [261, 256] on input "ARB" at bounding box center [266, 254] width 105 height 16
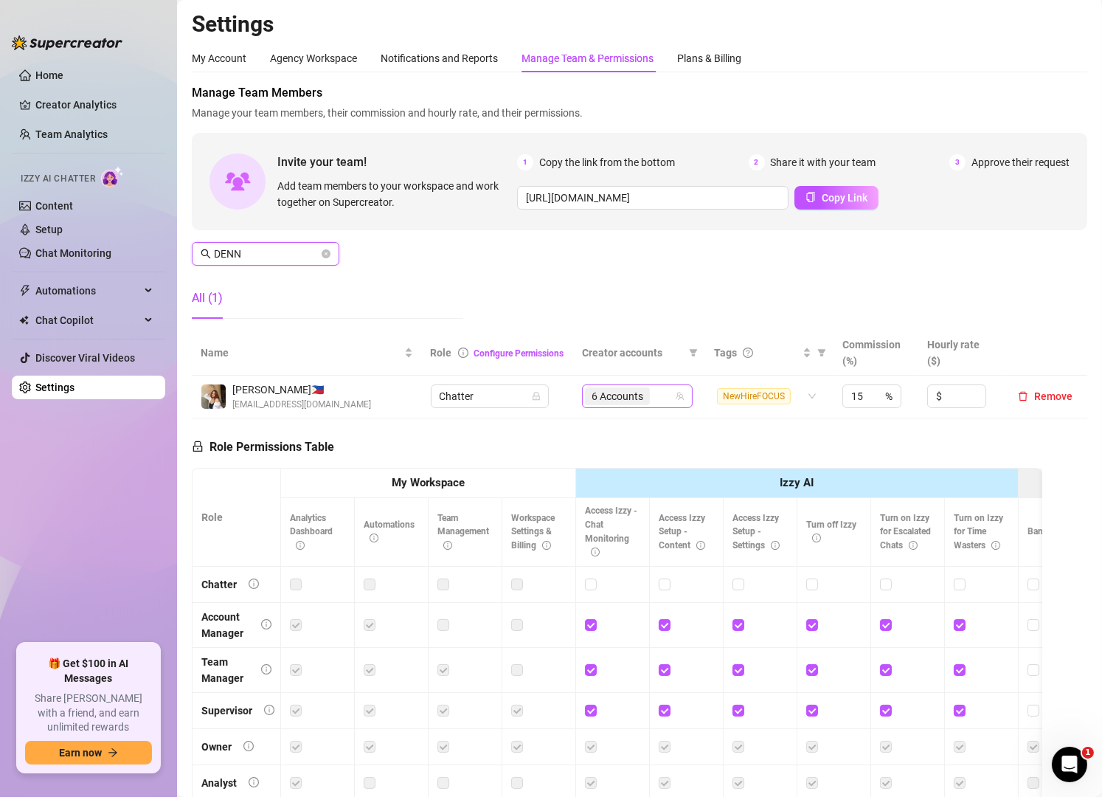
click at [660, 400] on div "6 Accounts" at bounding box center [629, 396] width 89 height 21
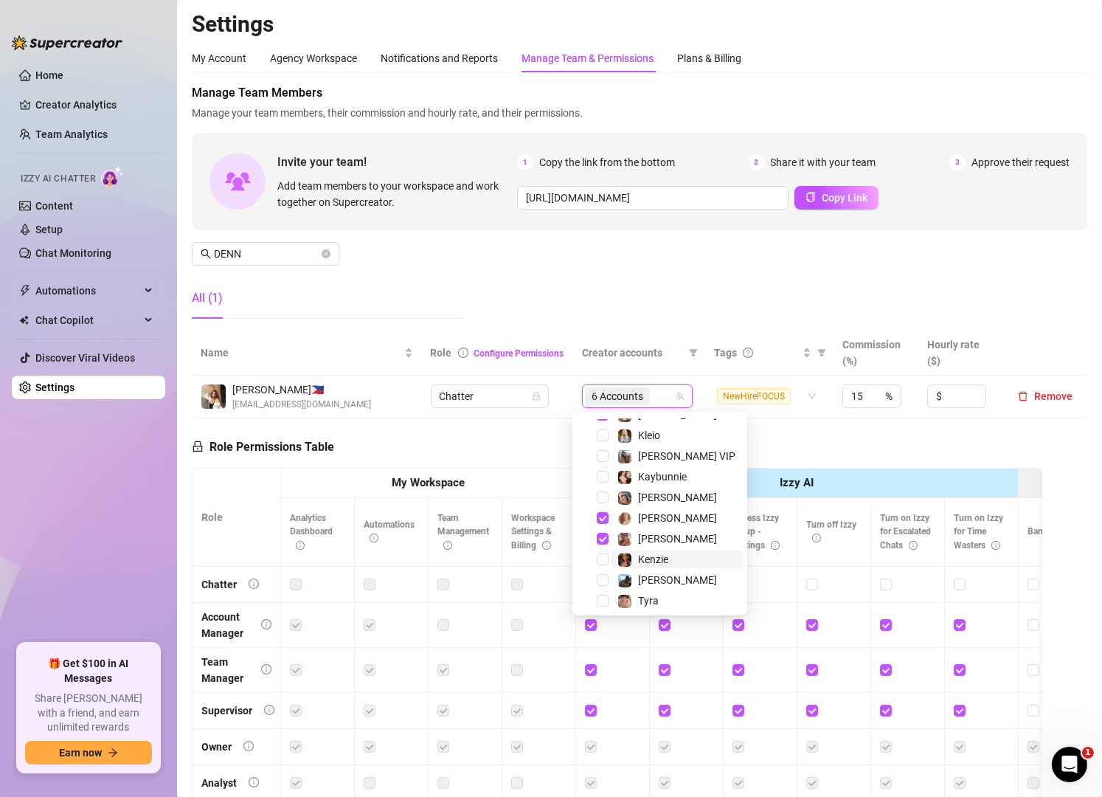
scroll to position [55, 0]
click at [656, 554] on span "Kenzie" at bounding box center [653, 559] width 30 height 12
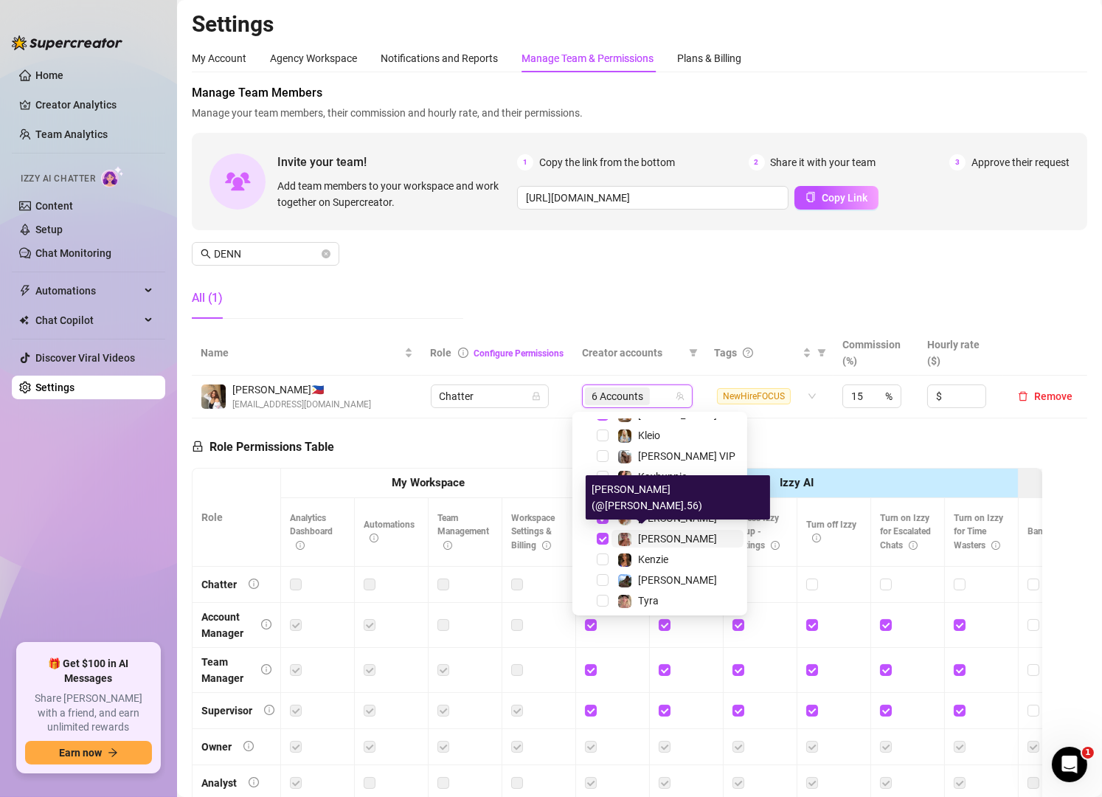
click at [645, 540] on span "[PERSON_NAME]" at bounding box center [677, 539] width 79 height 12
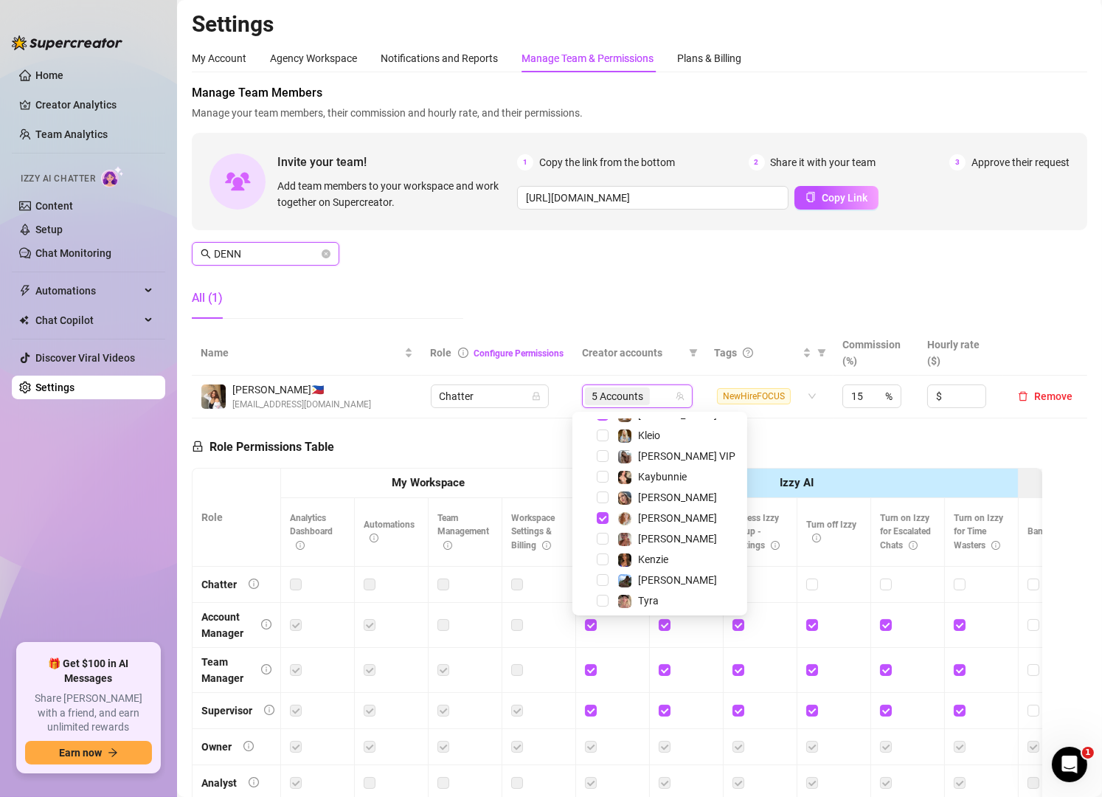
click at [270, 253] on input "DENN" at bounding box center [266, 254] width 105 height 16
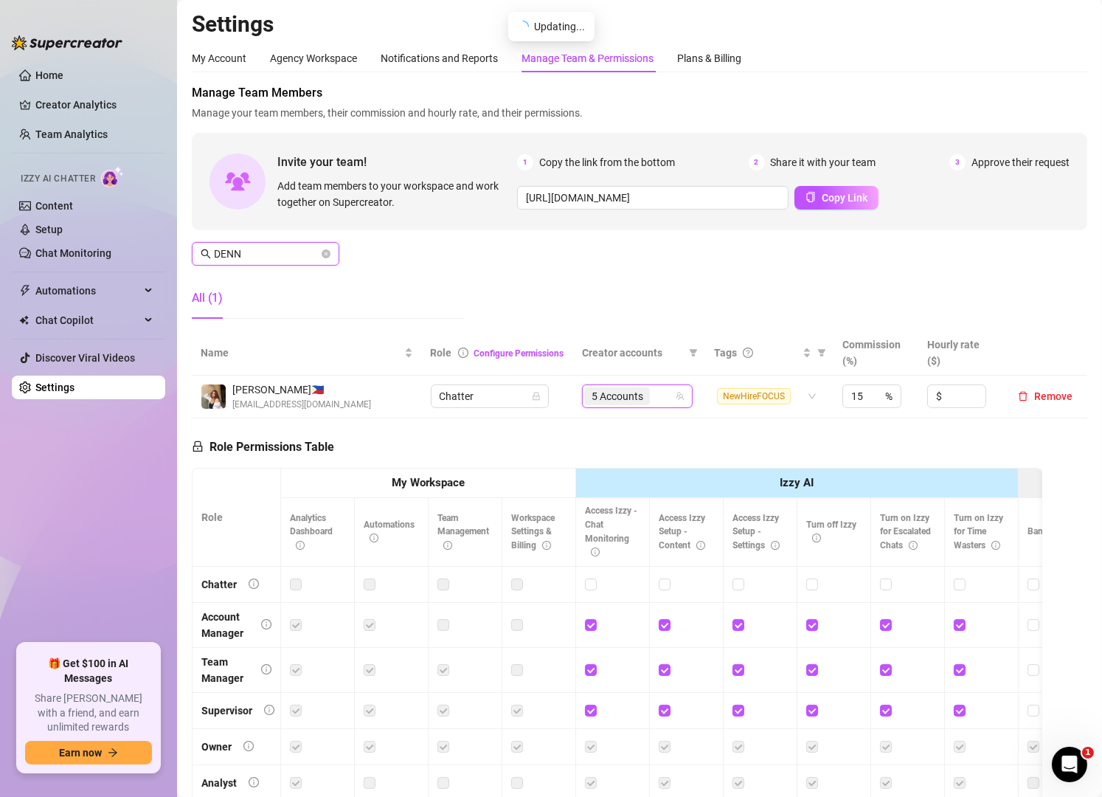
click at [270, 253] on input "DENN" at bounding box center [266, 254] width 105 height 16
click at [660, 400] on div "4 Accounts" at bounding box center [637, 396] width 89 height 21
type input "WARR"
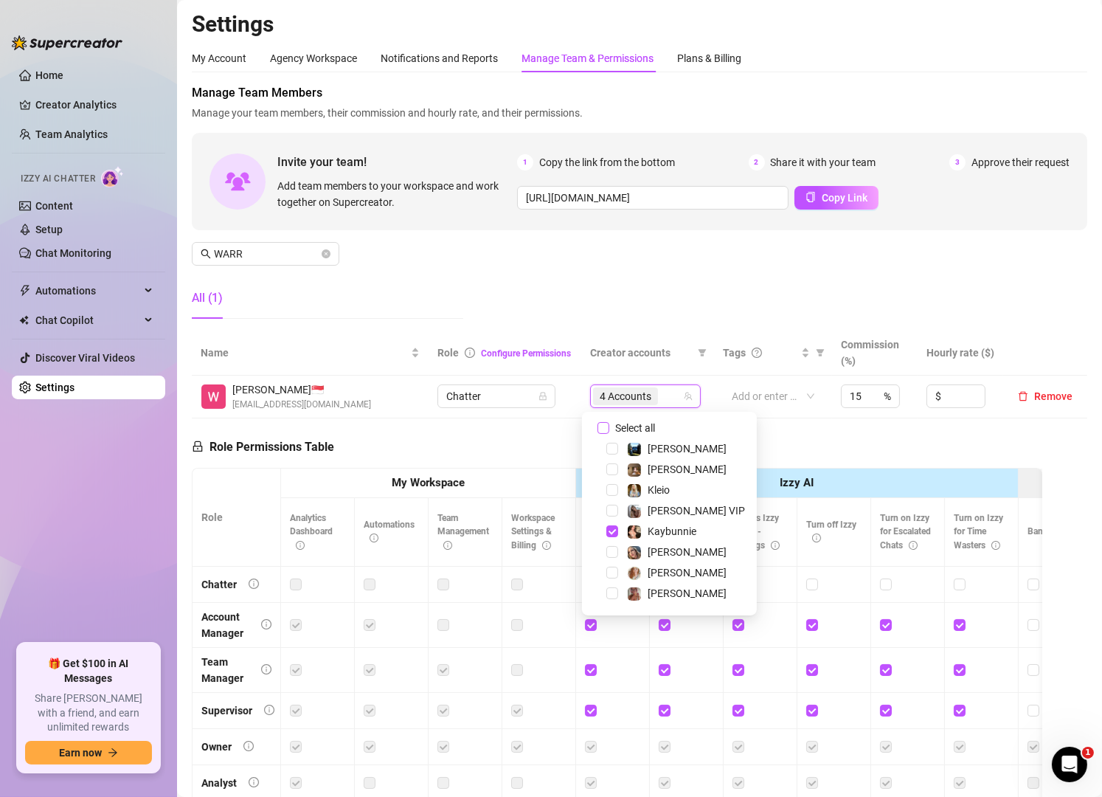
click at [603, 427] on input "Select all" at bounding box center [603, 428] width 12 height 12
checkbox input "false"
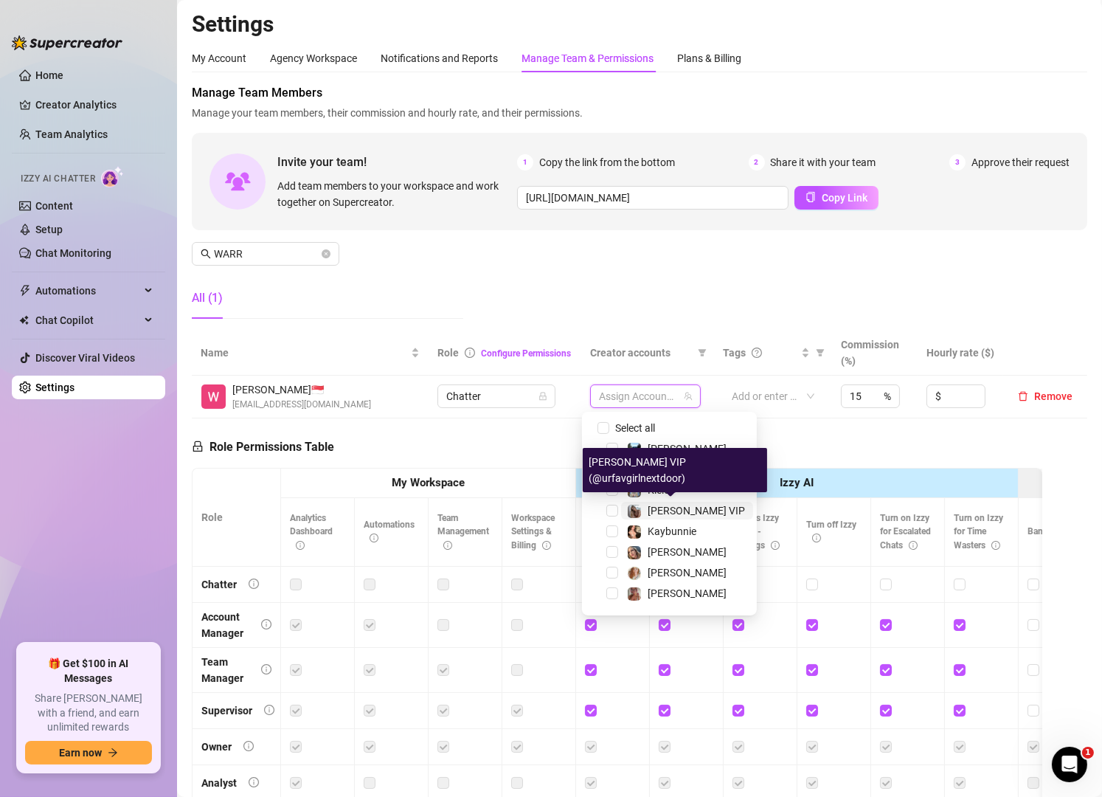
click at [668, 506] on span "[PERSON_NAME] VIP" at bounding box center [696, 511] width 97 height 12
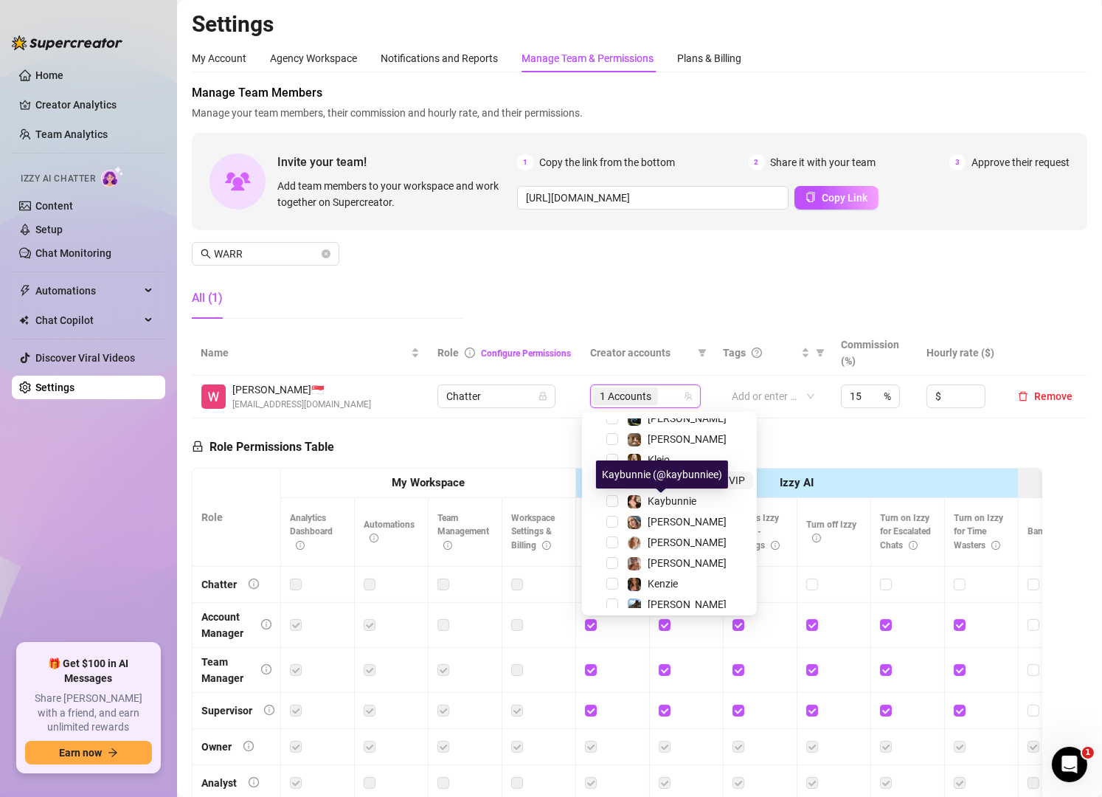
scroll to position [35, 0]
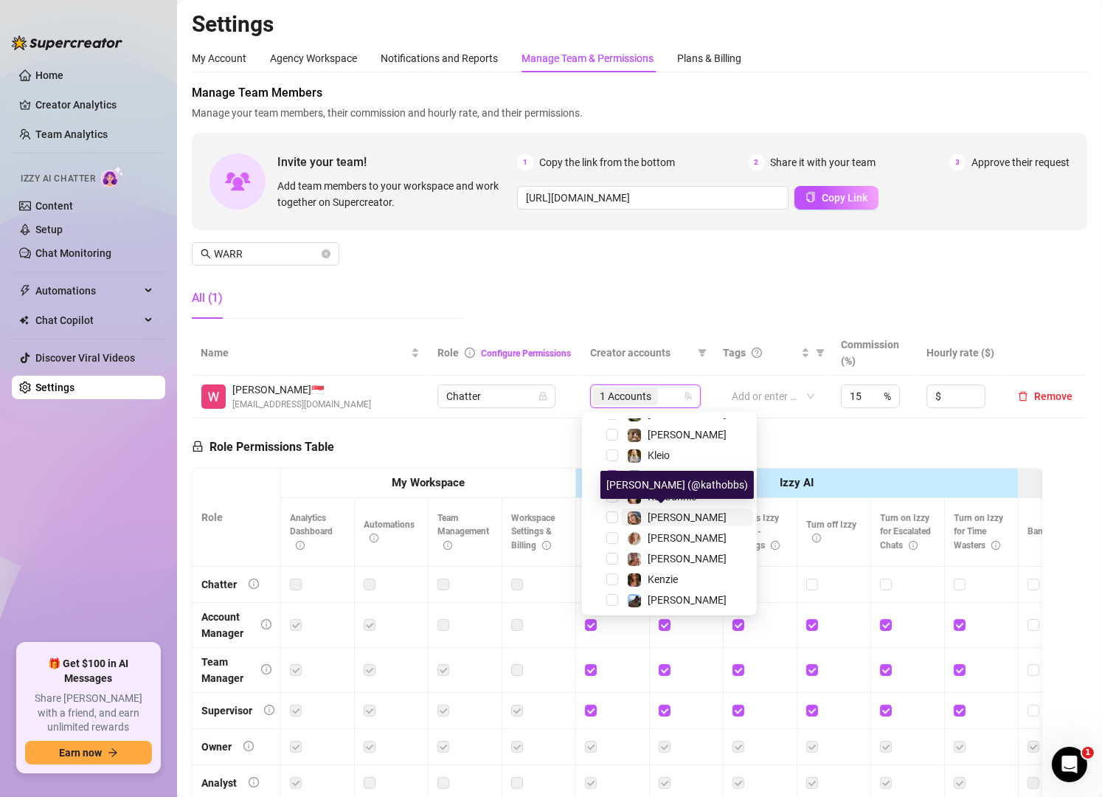
click at [667, 516] on span "[PERSON_NAME]" at bounding box center [687, 517] width 79 height 12
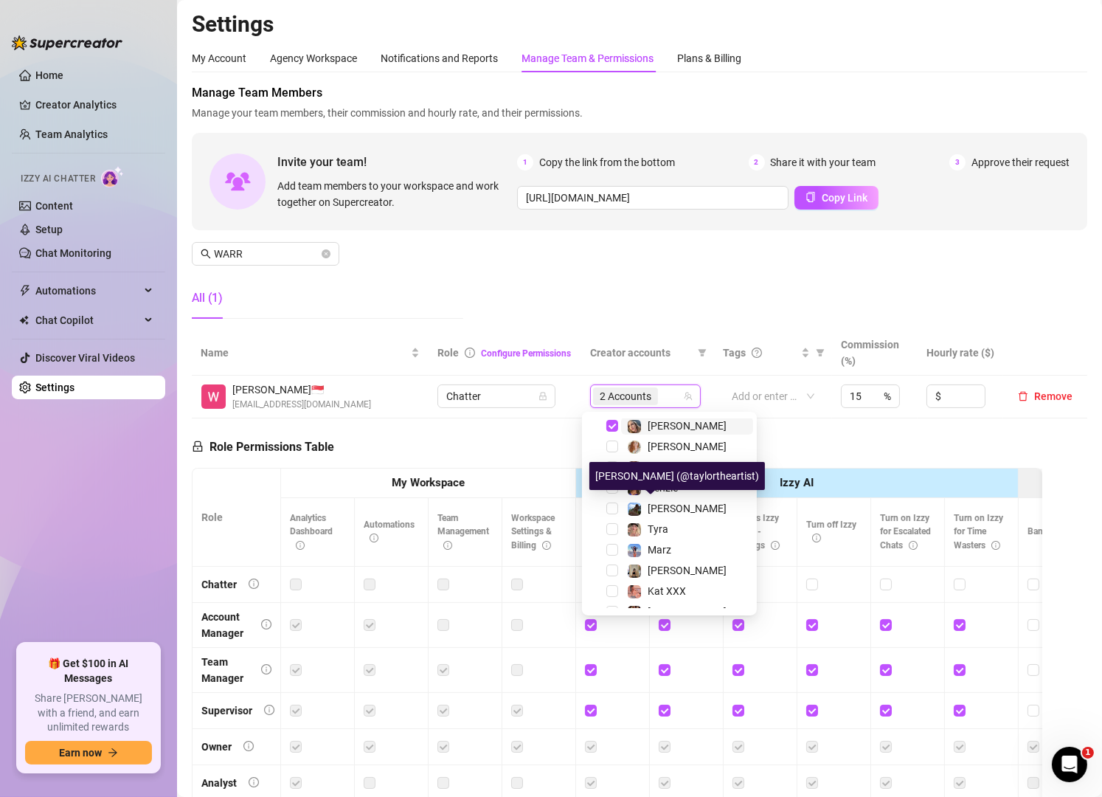
scroll to position [127, 0]
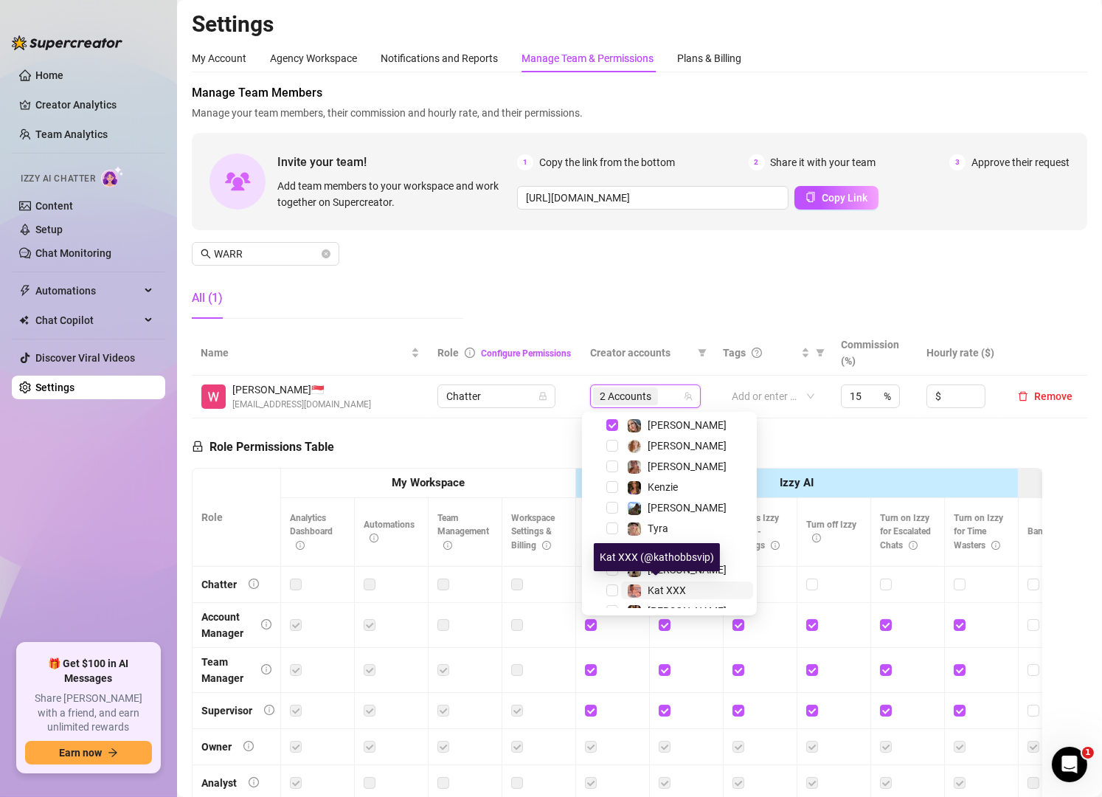
click at [656, 586] on span "Kat XXX" at bounding box center [667, 590] width 38 height 12
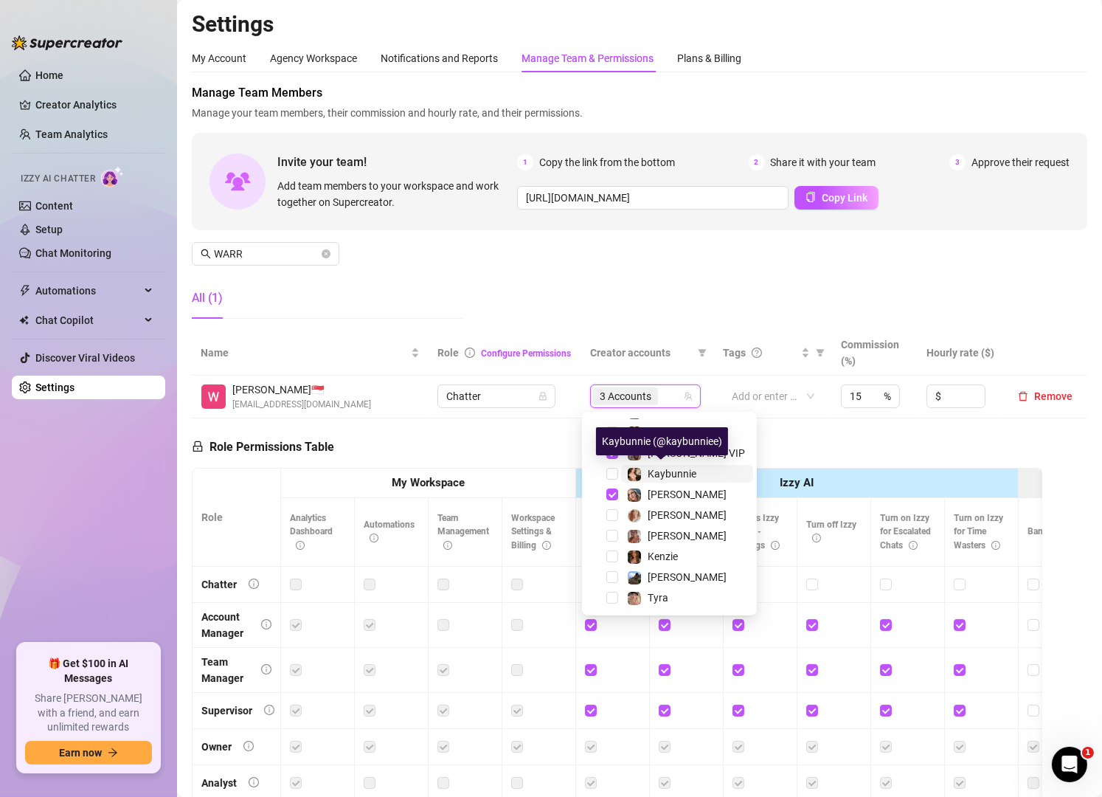
scroll to position [8, 0]
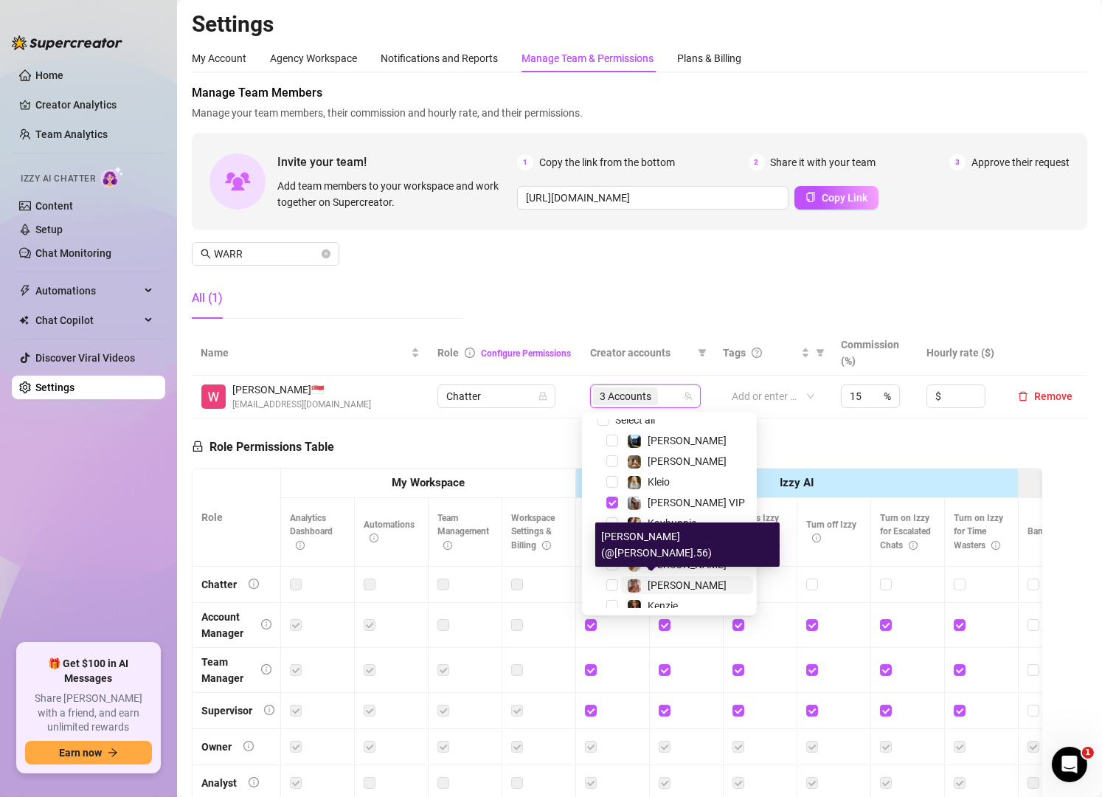
click at [649, 582] on span "[PERSON_NAME]" at bounding box center [687, 585] width 79 height 12
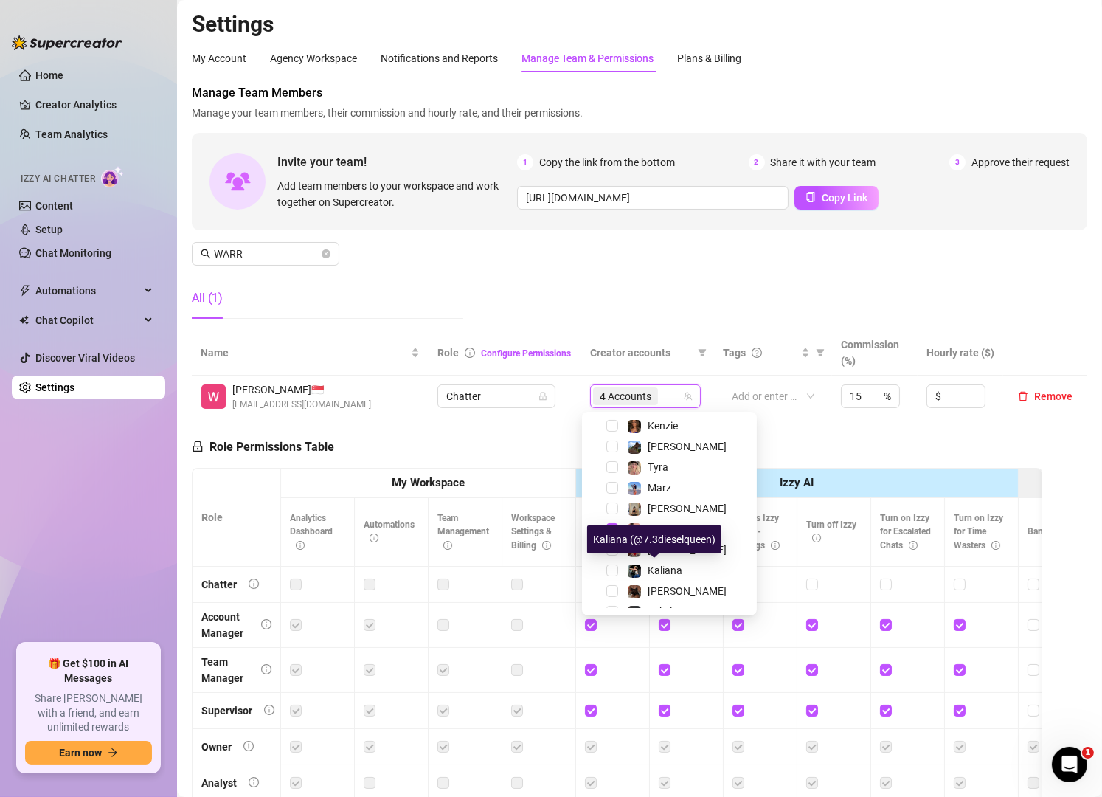
scroll to position [193, 0]
click at [652, 567] on span "Kaliana" at bounding box center [665, 566] width 35 height 12
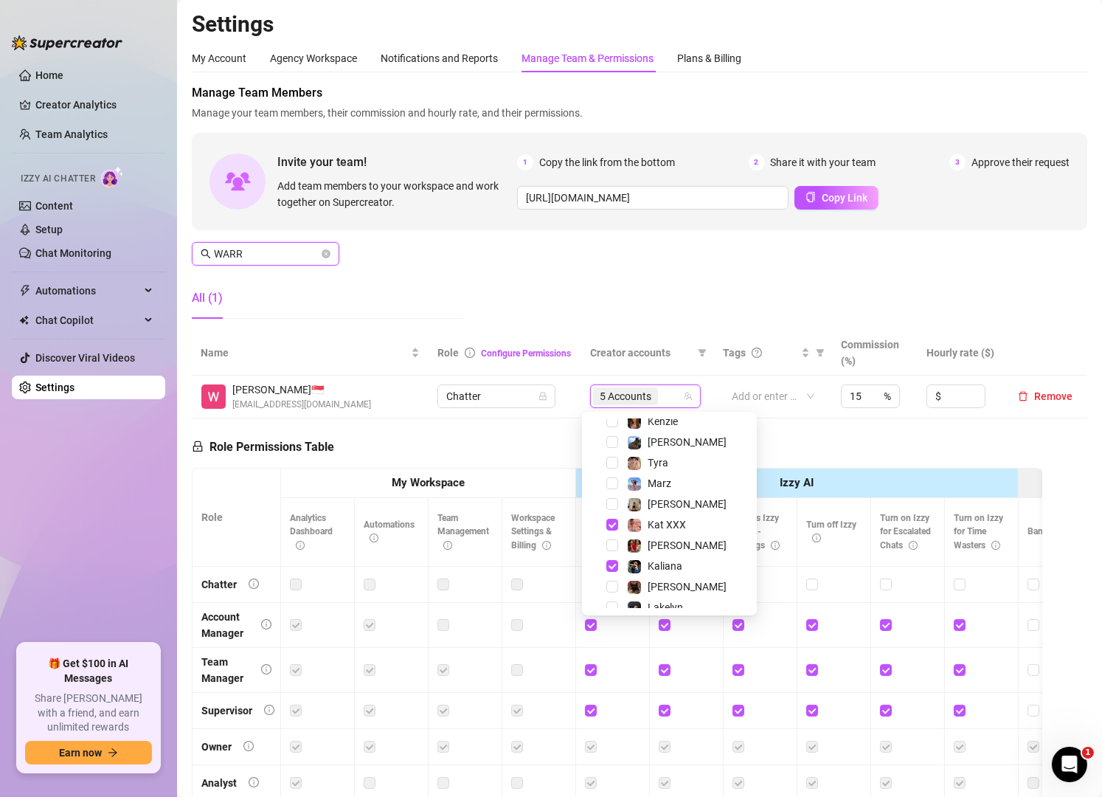
click at [254, 249] on input "WARR" at bounding box center [266, 254] width 105 height 16
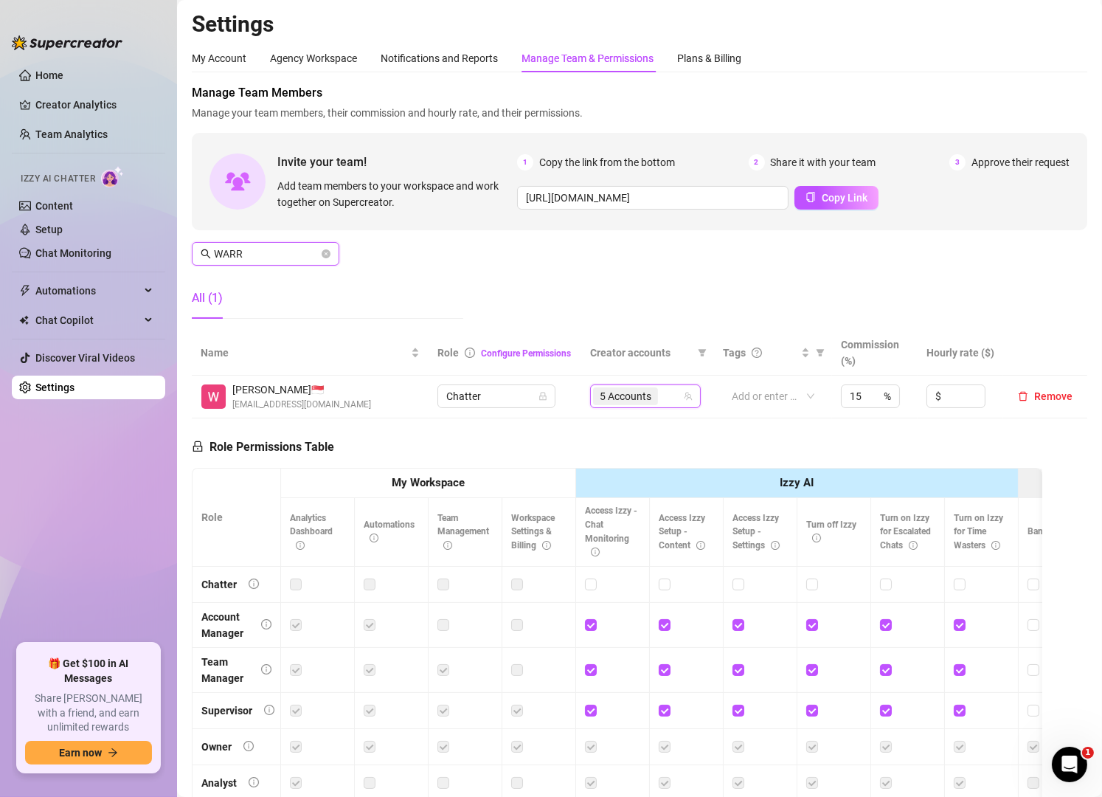
click at [254, 249] on input "WARR" at bounding box center [266, 254] width 105 height 16
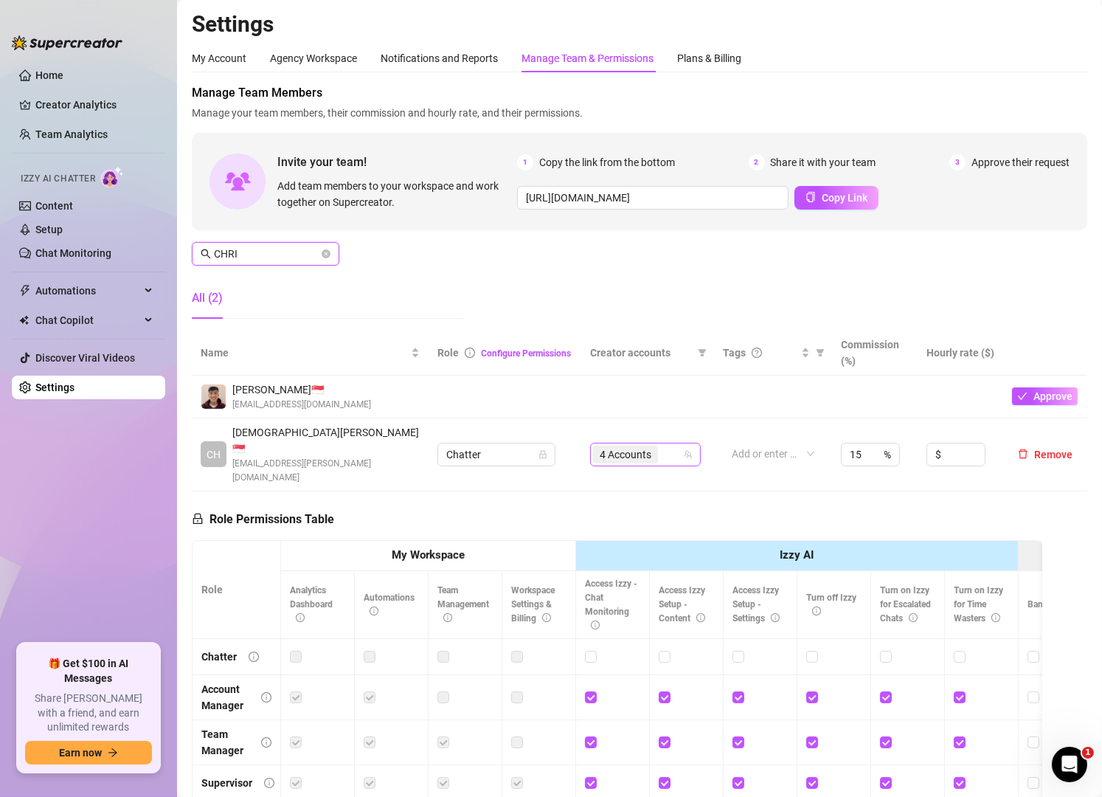
click at [668, 444] on div "4 Accounts" at bounding box center [637, 454] width 89 height 21
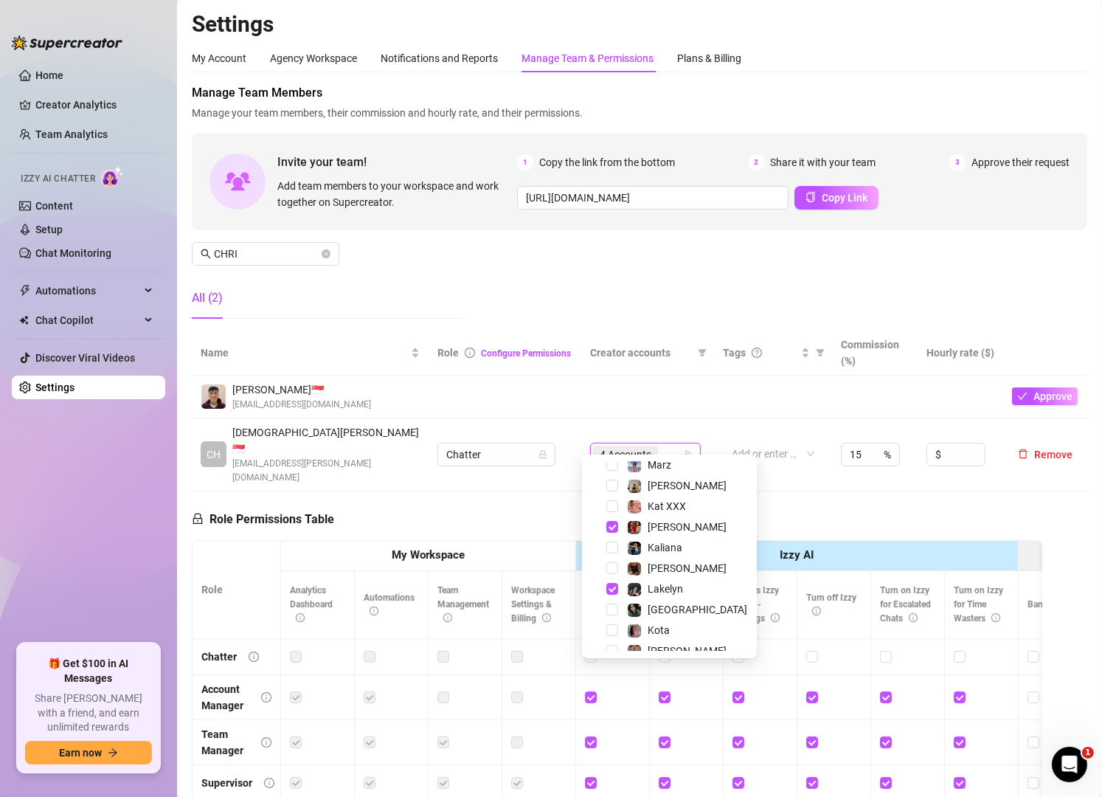
scroll to position [265, 0]
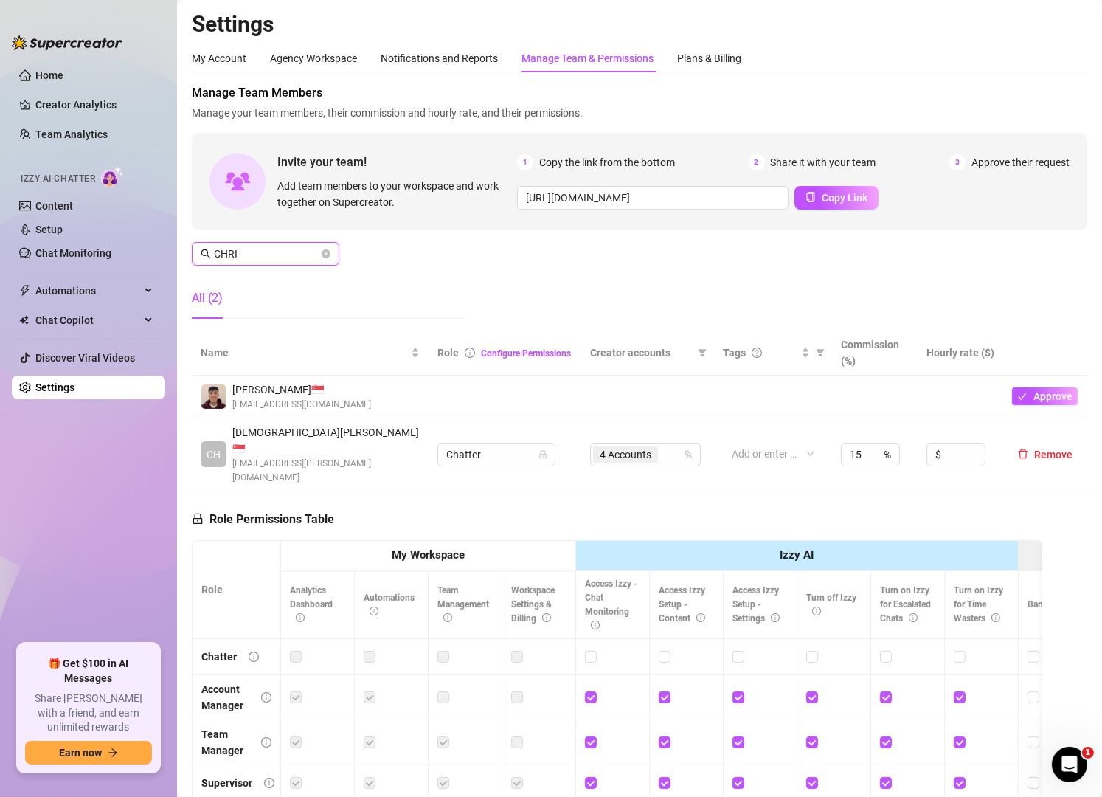
click at [274, 254] on input "CHRI" at bounding box center [266, 254] width 105 height 16
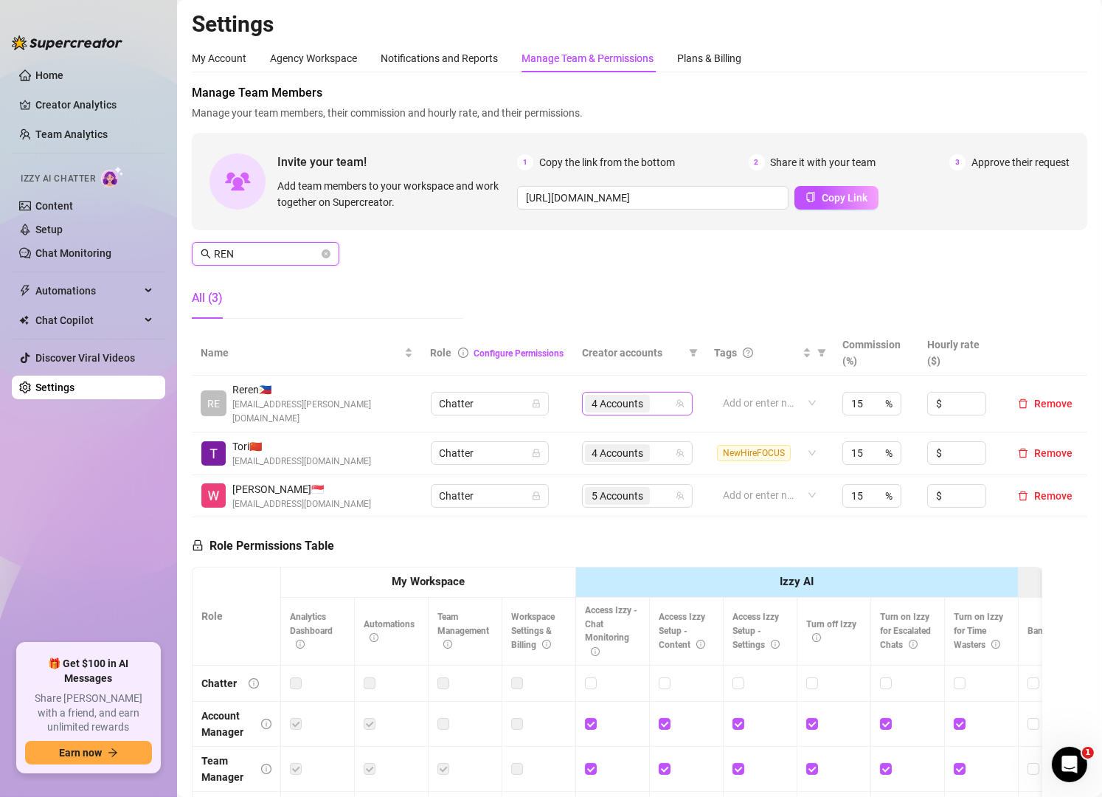
click at [656, 393] on div "4 Accounts" at bounding box center [629, 403] width 89 height 21
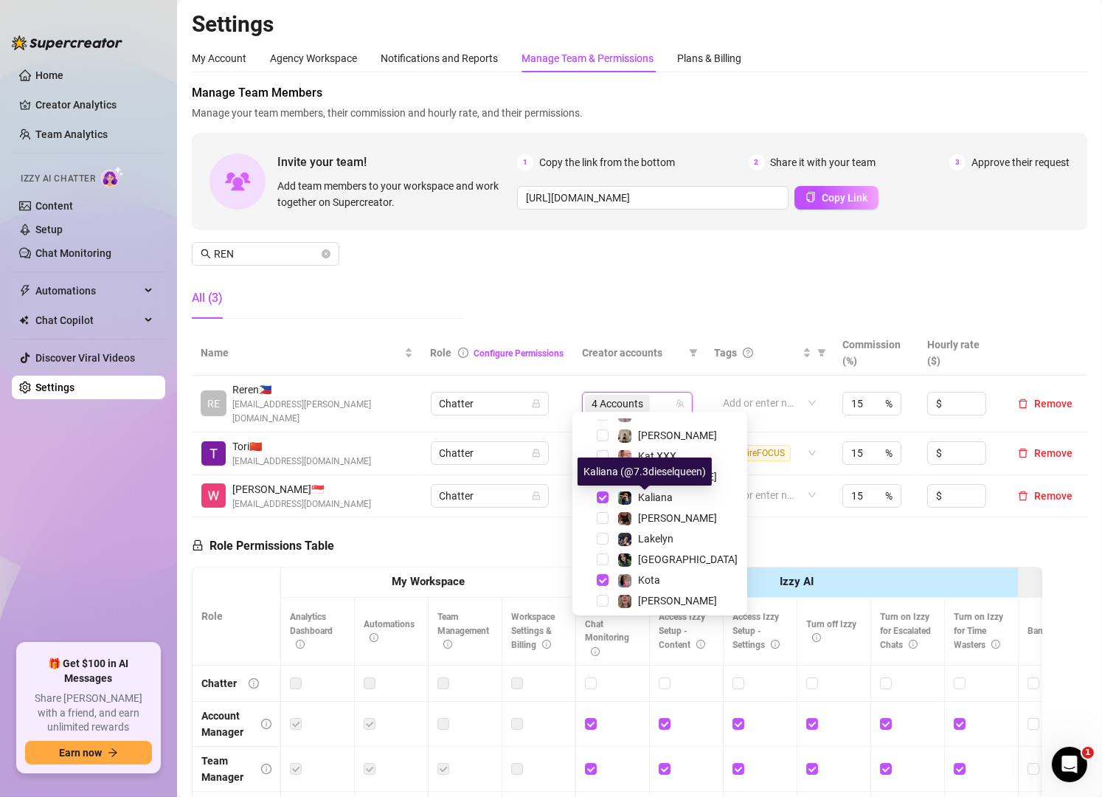
scroll to position [266, 0]
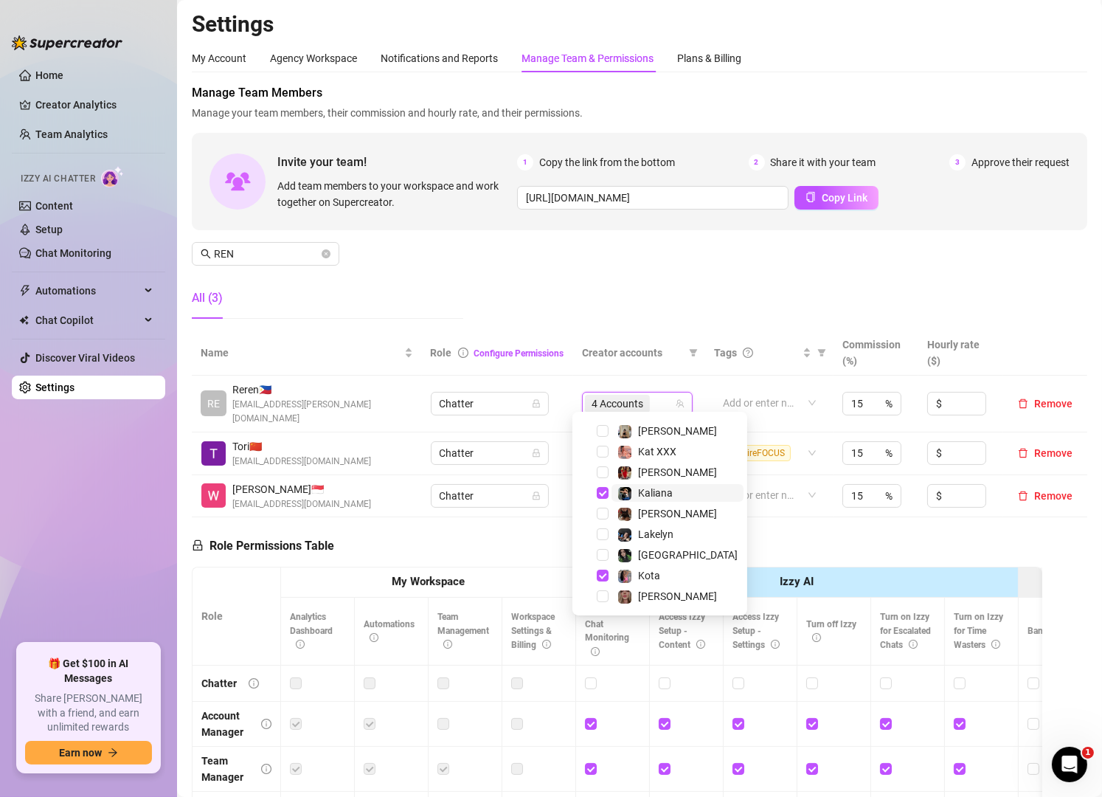
click at [615, 488] on span "Kaliana" at bounding box center [677, 493] width 132 height 18
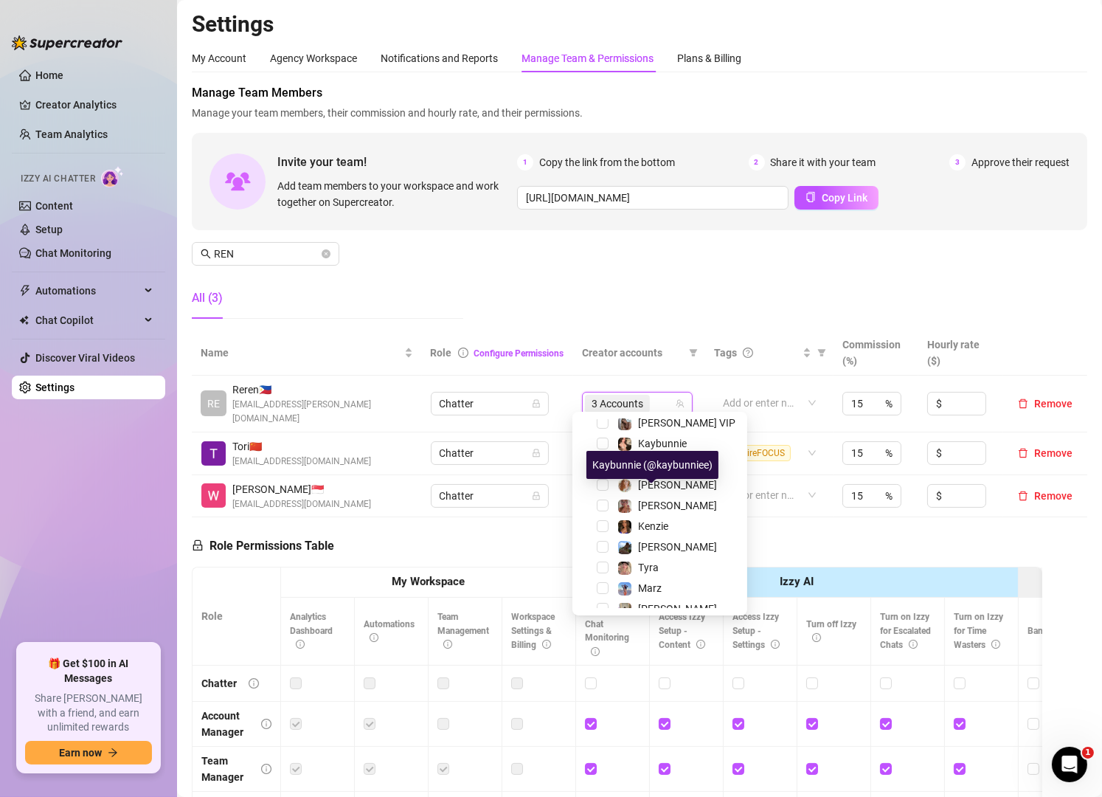
scroll to position [0, 0]
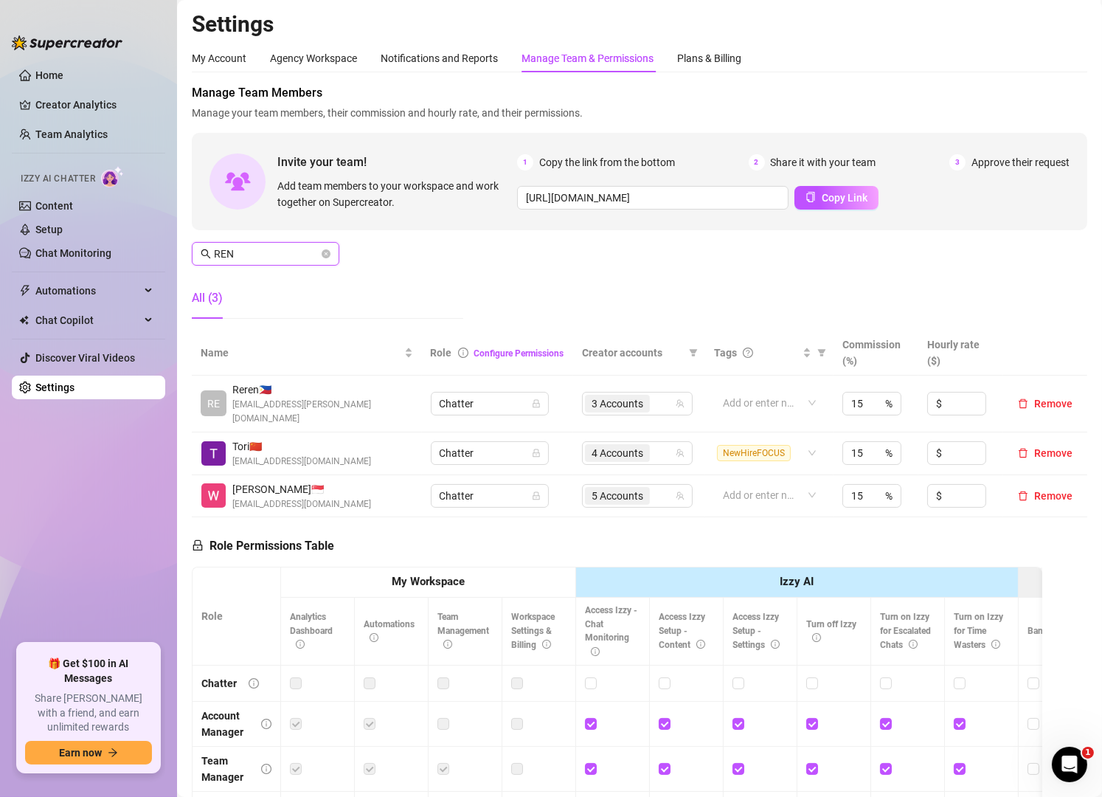
click at [254, 259] on input "REN" at bounding box center [266, 254] width 105 height 16
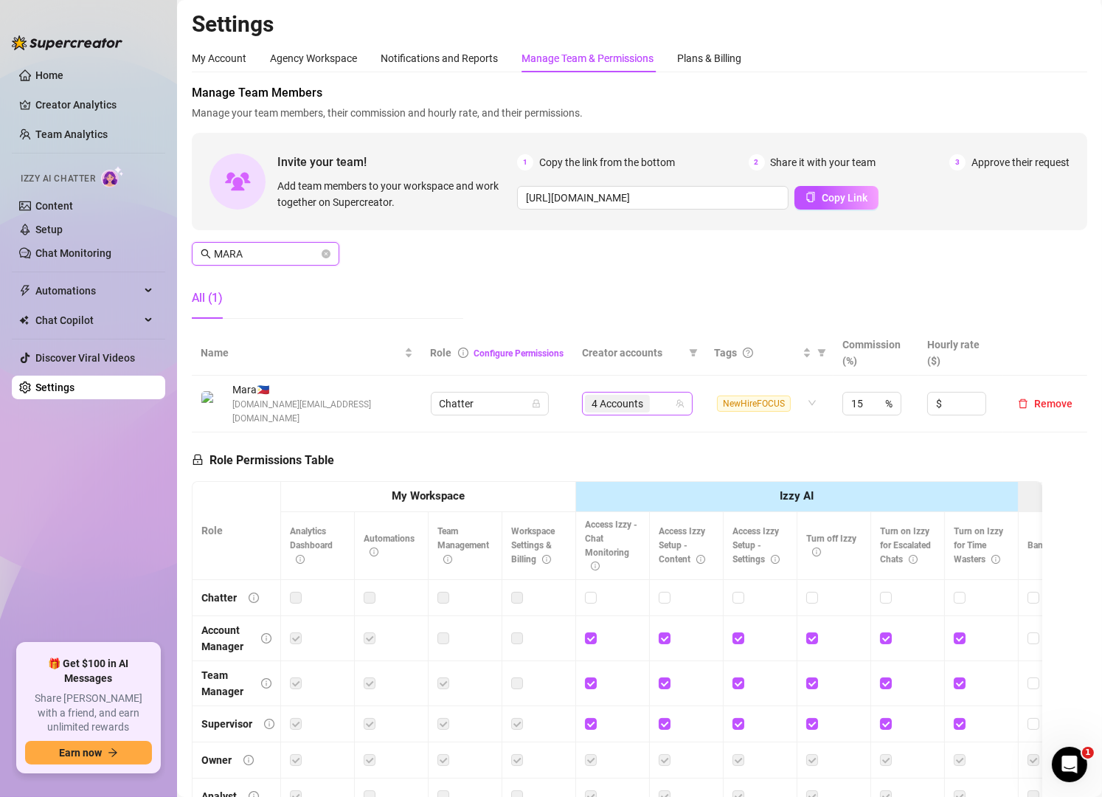
click at [654, 401] on div "4 Accounts" at bounding box center [629, 403] width 89 height 21
type input "MARA"
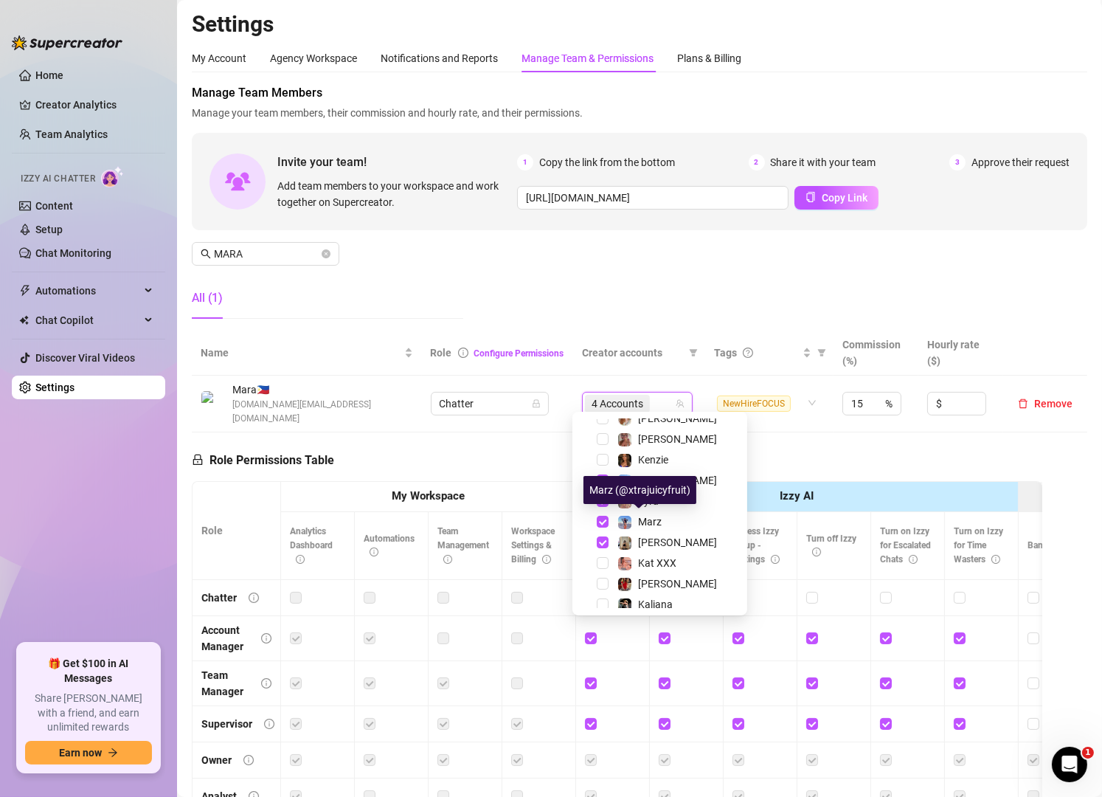
scroll to position [153, 0]
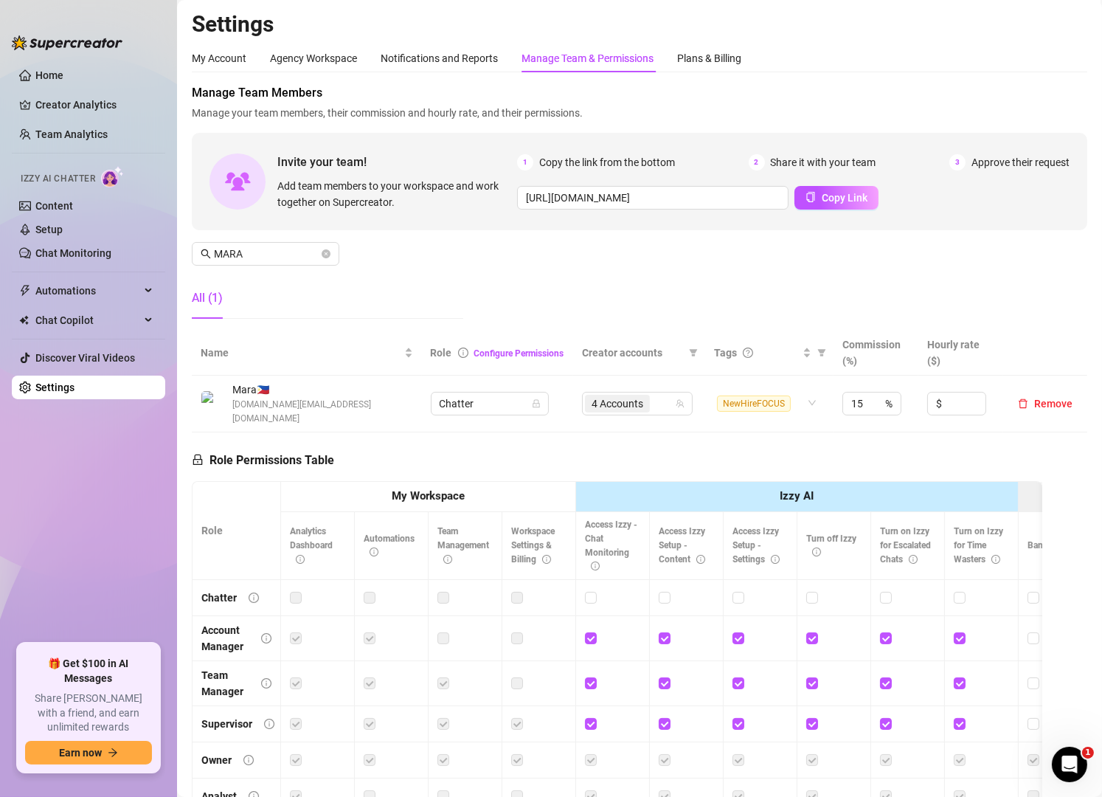
click at [660, 276] on div "Manage Team Members Manage your team members, their commission and hourly rate,…" at bounding box center [639, 207] width 895 height 246
